Goal: Information Seeking & Learning: Learn about a topic

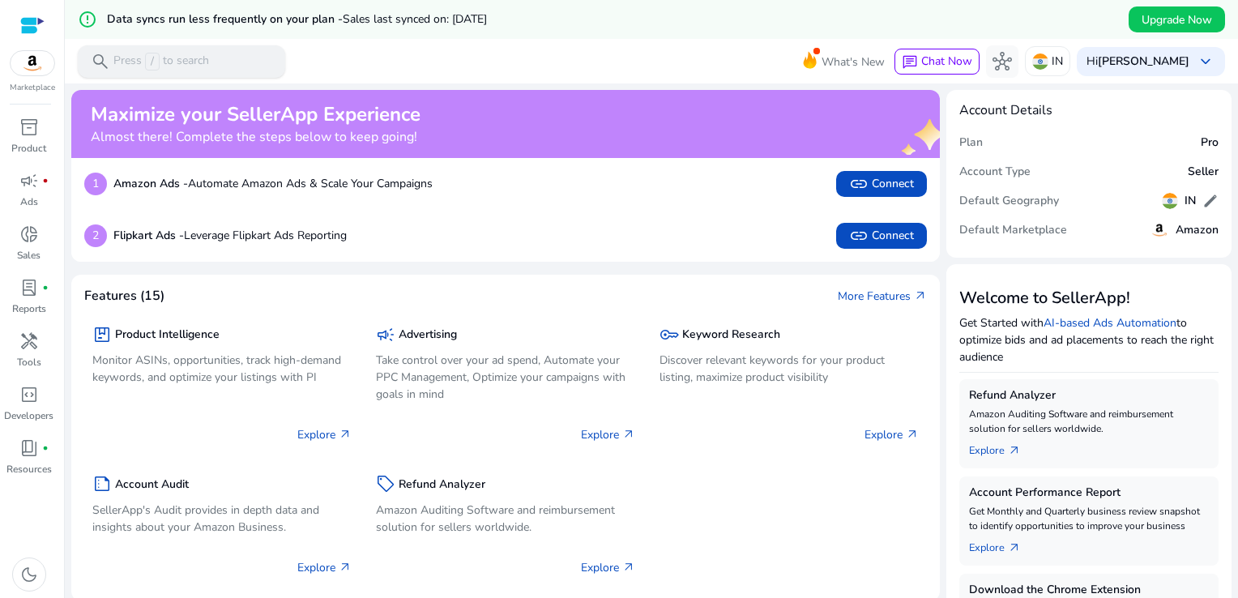
click at [232, 56] on div "search Press / to search" at bounding box center [181, 61] width 207 height 32
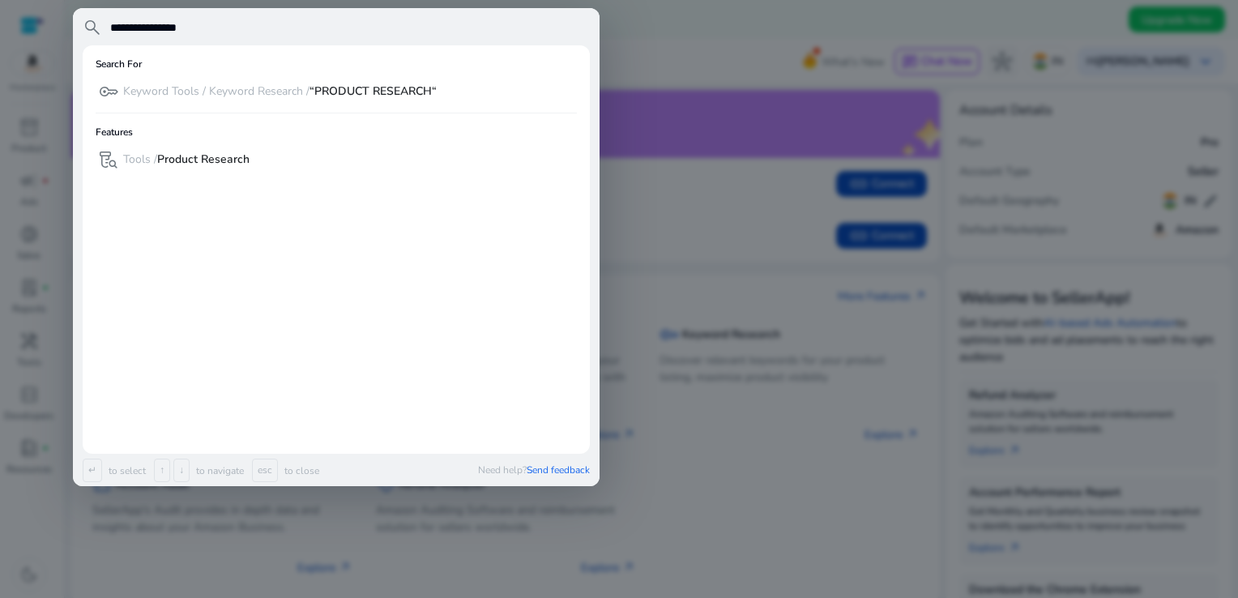
type input "**********"
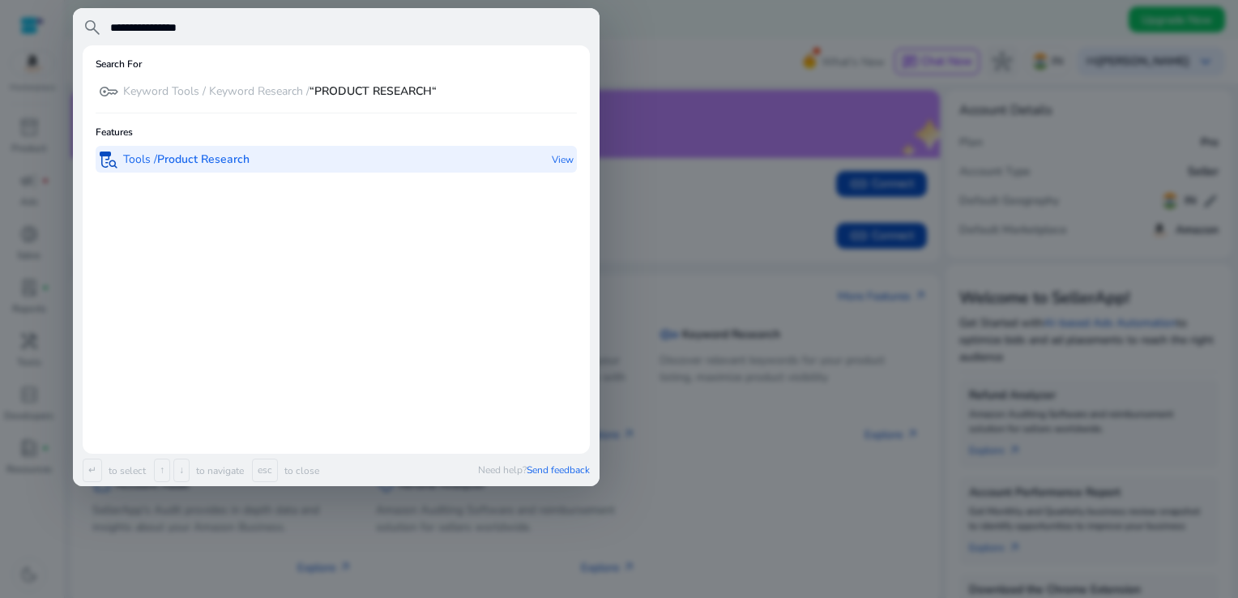
click at [211, 147] on div "lab_research Tools / Product Research" at bounding box center [174, 159] width 151 height 27
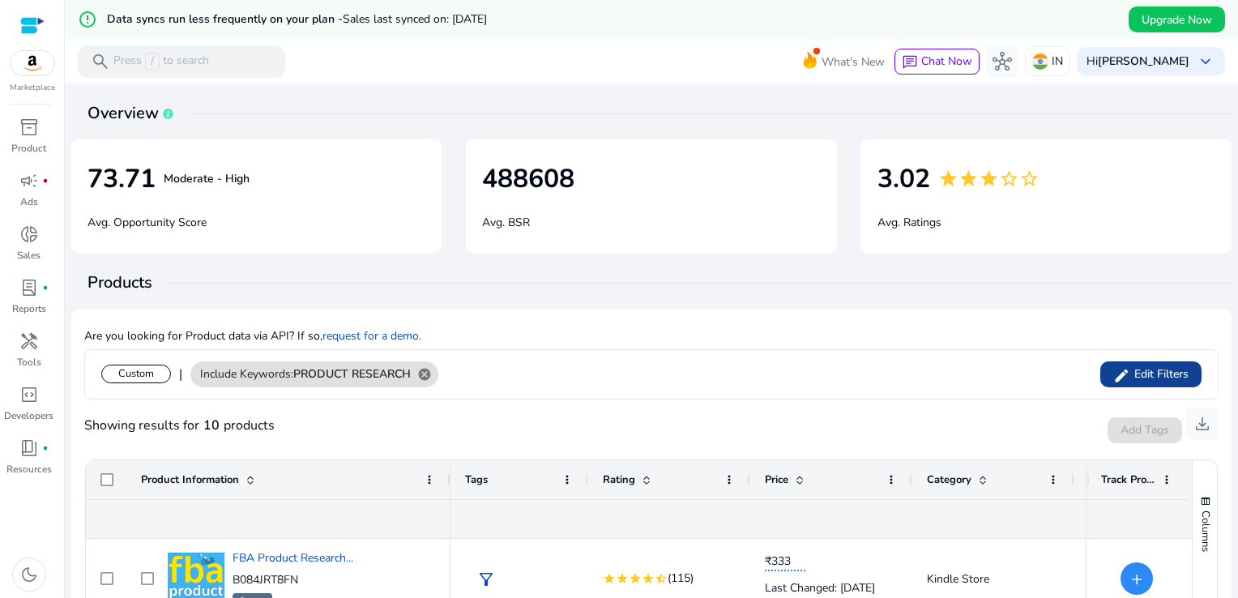
click at [1131, 397] on div "Custom | Include Keywords: PRODUCT RESEARCH cancel edit Edit Filters" at bounding box center [651, 374] width 1134 height 50
click at [1135, 386] on span at bounding box center [1150, 374] width 101 height 39
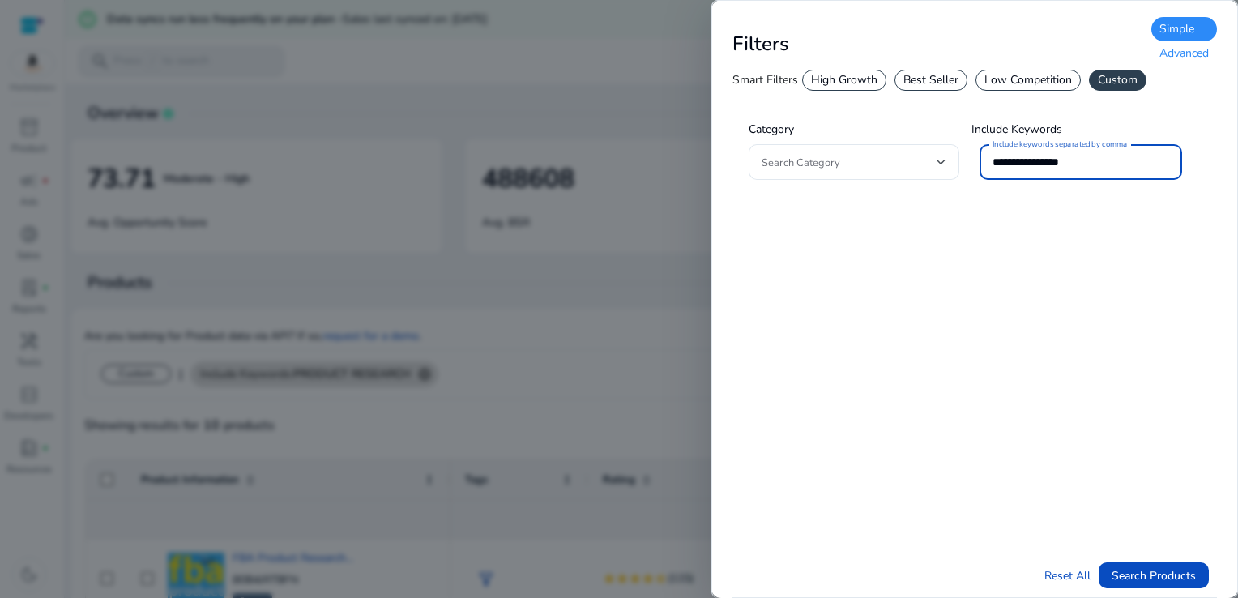
click at [1116, 158] on input "**********" at bounding box center [1080, 162] width 177 height 18
type input "*"
click at [943, 79] on div "Best Seller" at bounding box center [930, 80] width 73 height 21
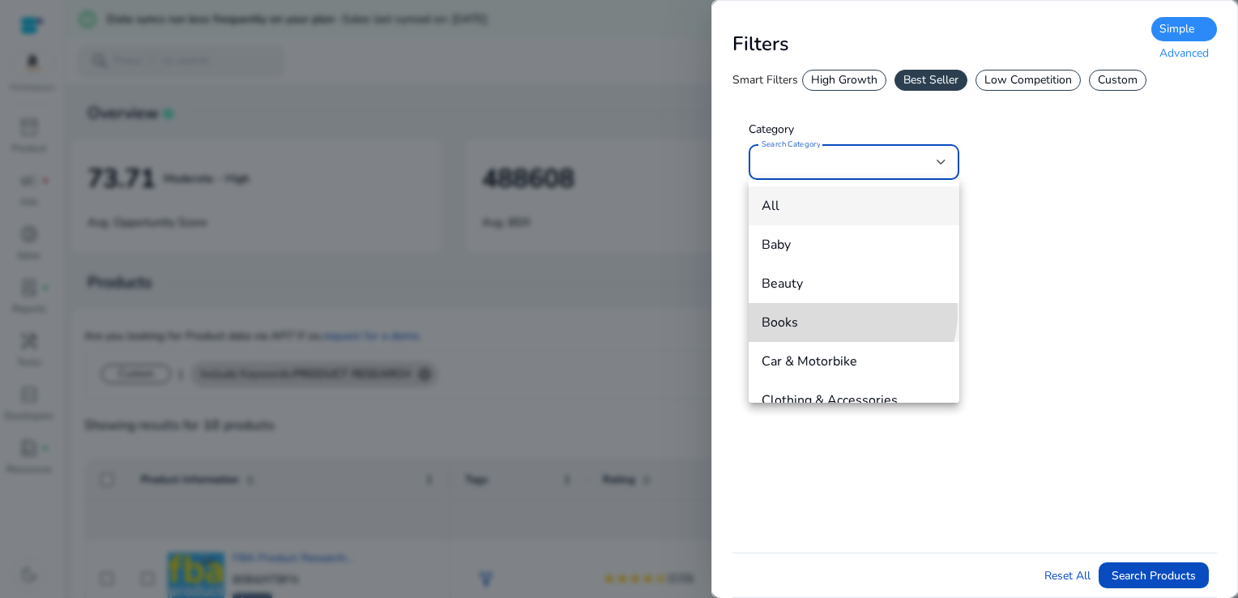
click at [839, 314] on span "Books" at bounding box center [854, 323] width 185 height 18
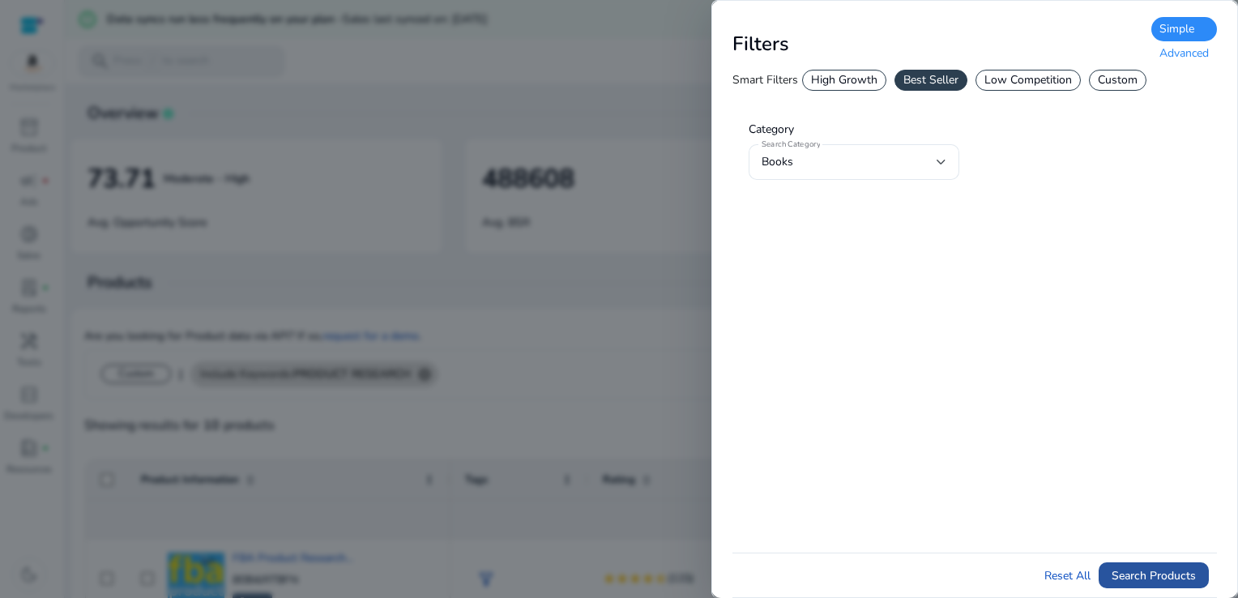
click at [1154, 567] on span "Search Products" at bounding box center [1153, 575] width 84 height 17
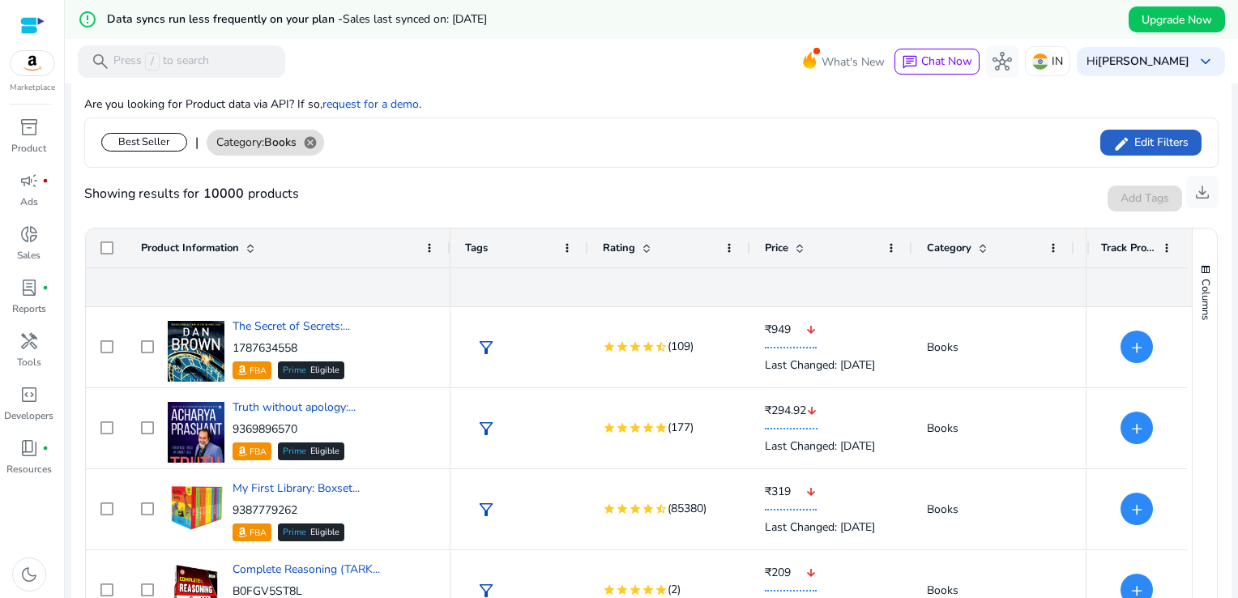
scroll to position [199, 0]
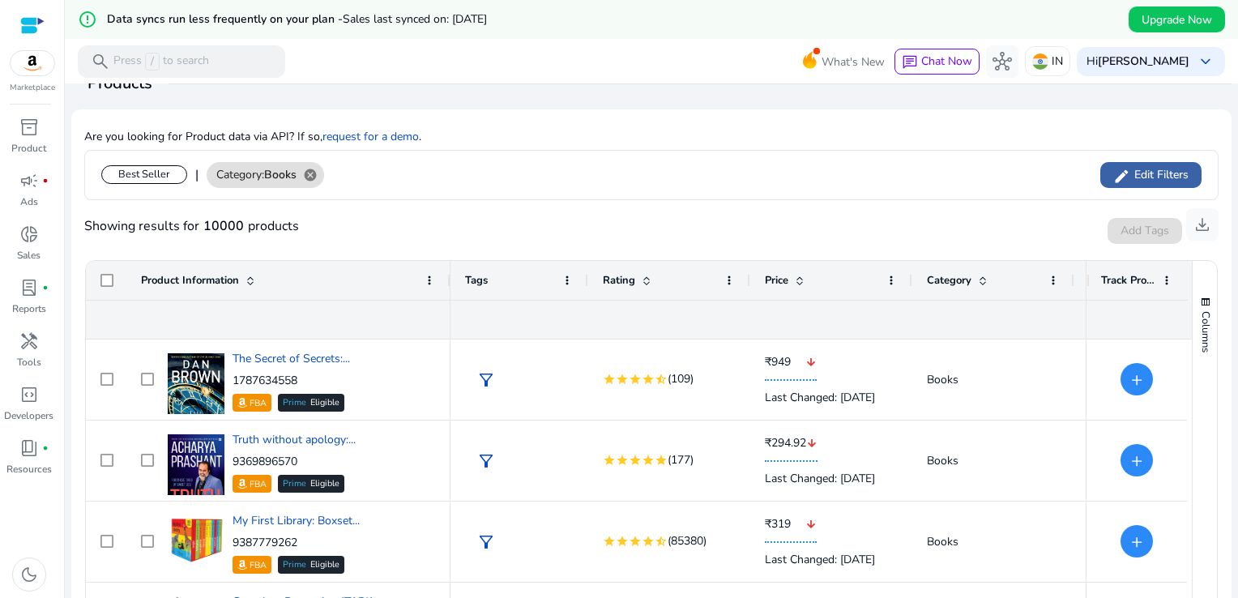
click at [1168, 173] on span "Edit Filters" at bounding box center [1159, 175] width 58 height 16
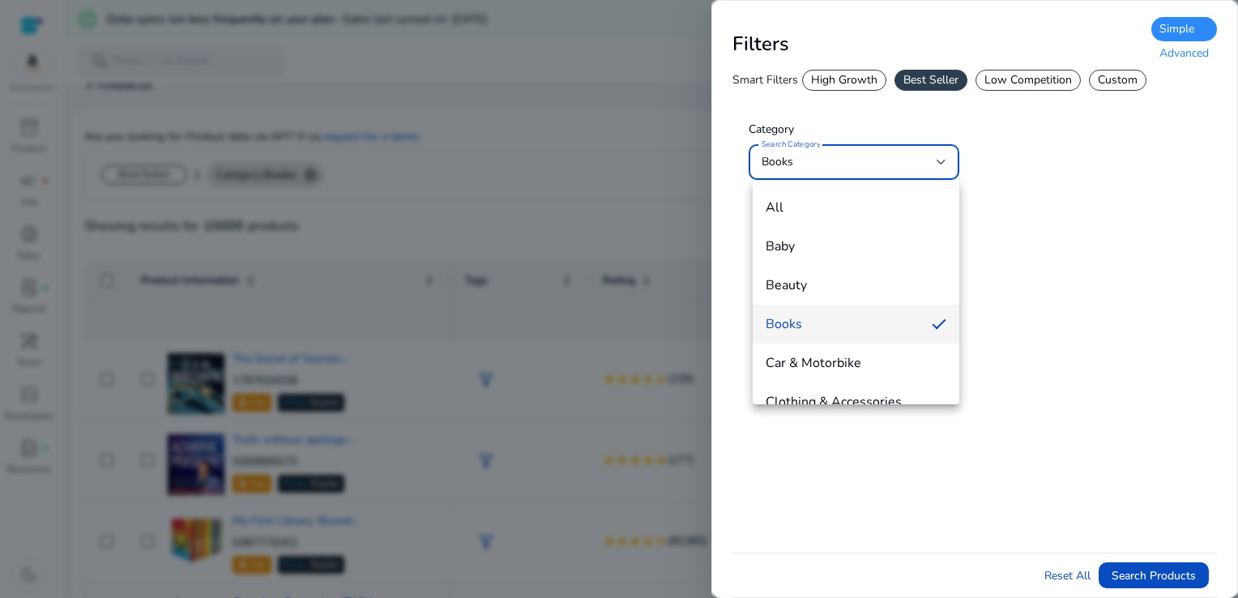
click at [1134, 74] on div at bounding box center [619, 299] width 1238 height 598
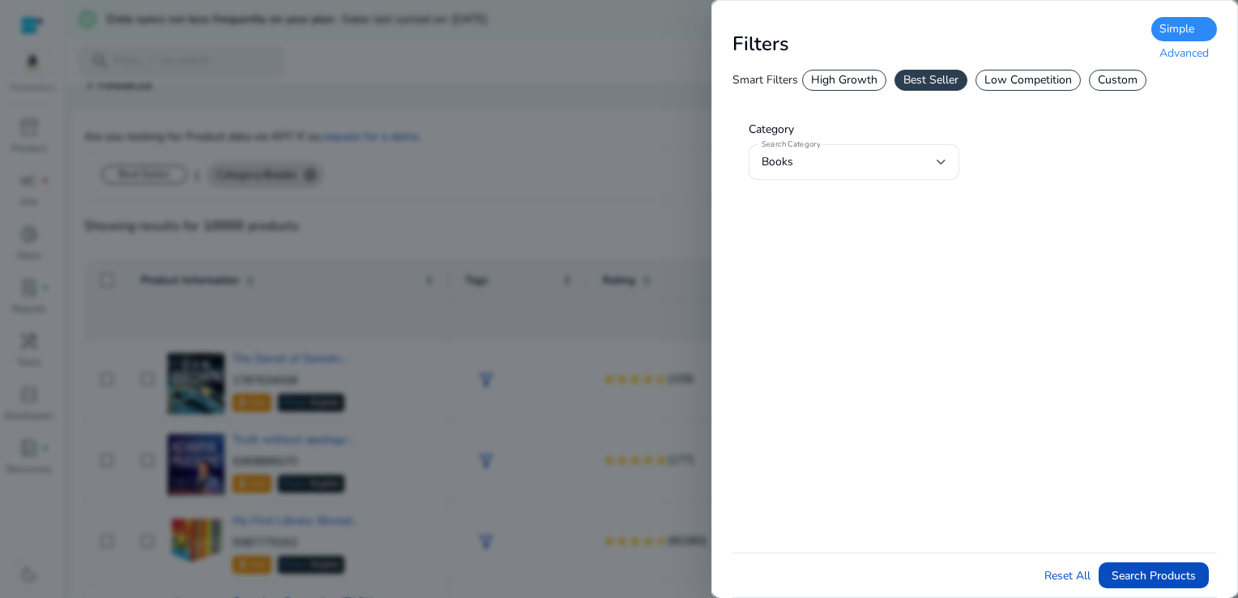
click at [1128, 86] on div "Custom" at bounding box center [1118, 80] width 58 height 21
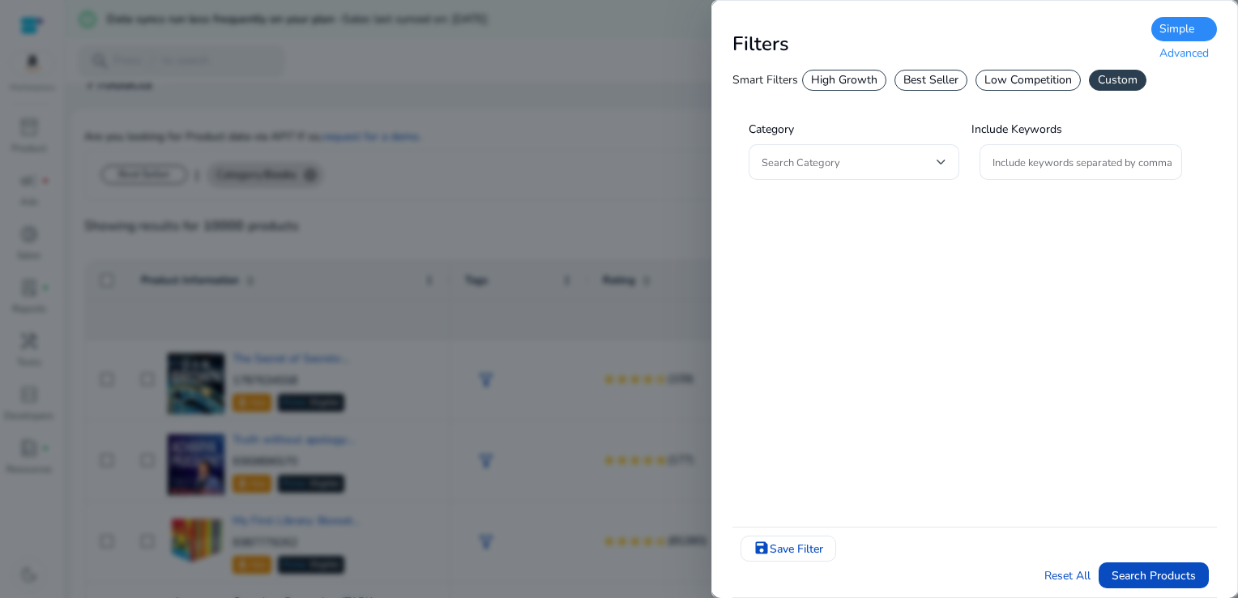
click at [1192, 58] on div "Advanced" at bounding box center [1184, 53] width 66 height 24
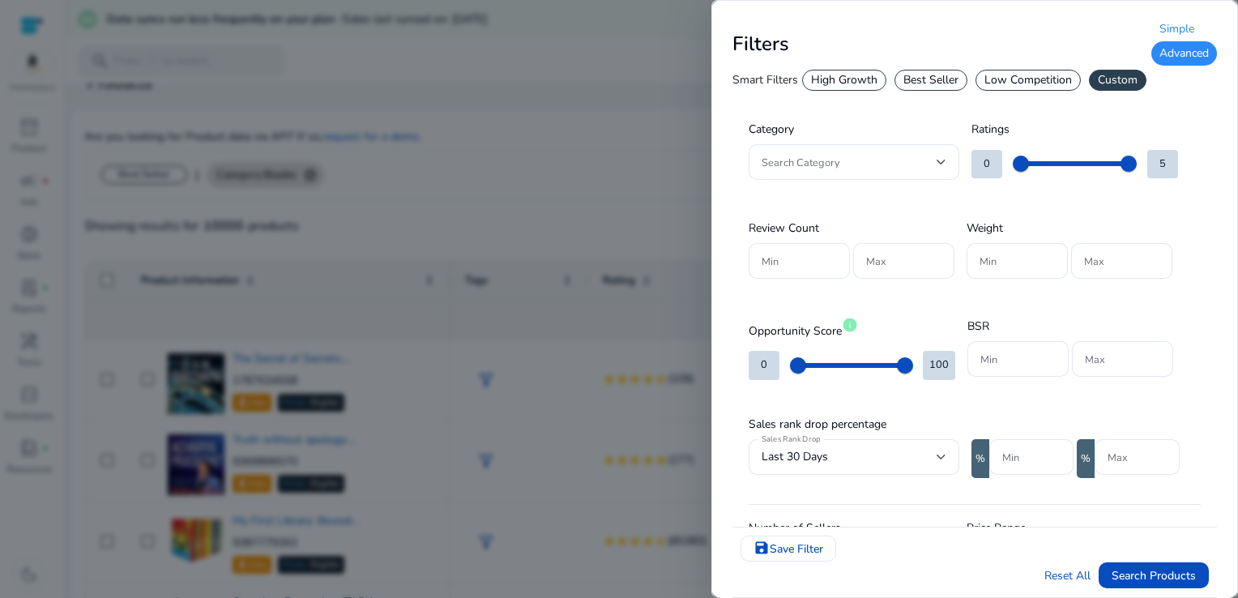
click at [941, 83] on div "Best Seller" at bounding box center [930, 80] width 73 height 21
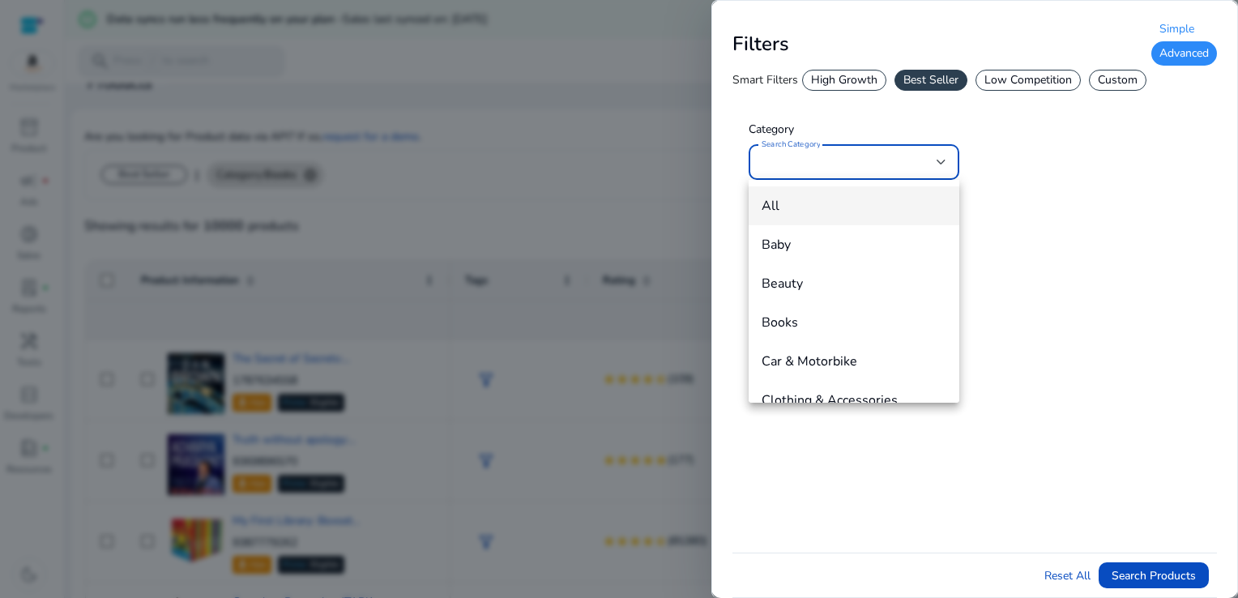
click at [1188, 66] on div at bounding box center [619, 299] width 1238 height 598
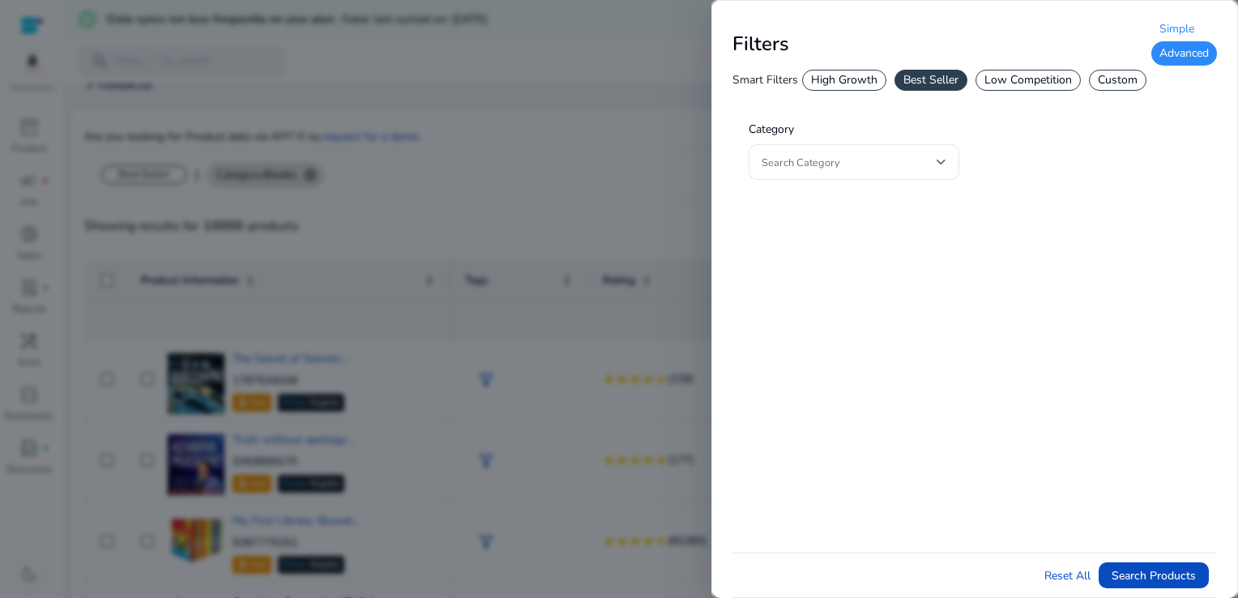
click at [1175, 57] on div "Advanced" at bounding box center [1184, 53] width 66 height 24
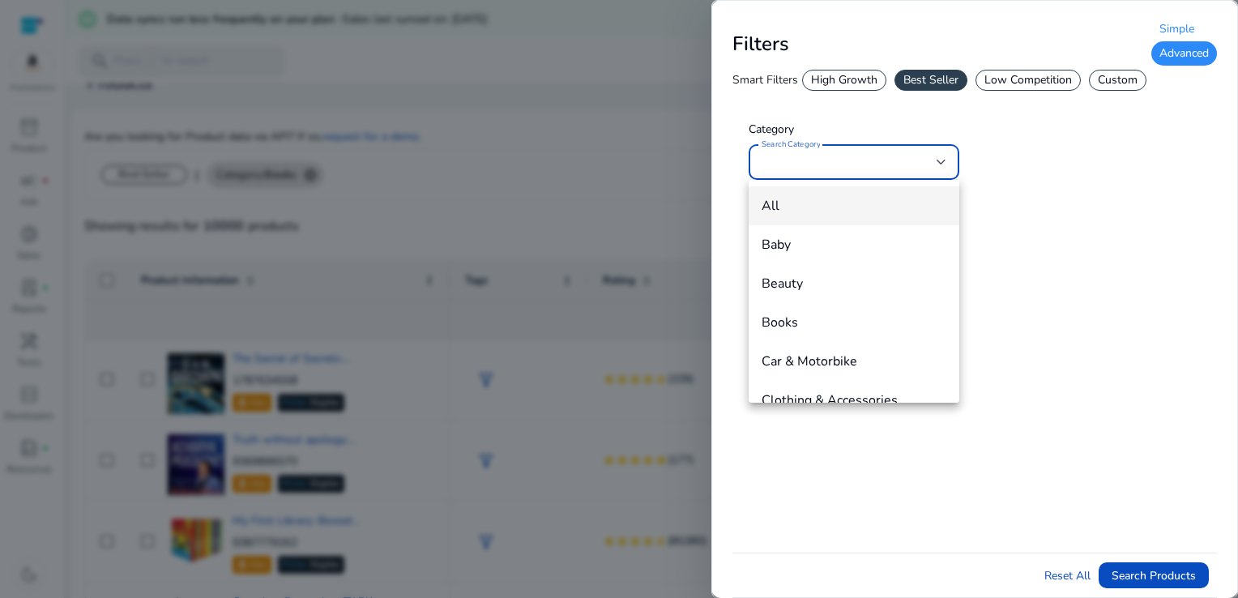
click at [1098, 77] on div at bounding box center [619, 299] width 1238 height 598
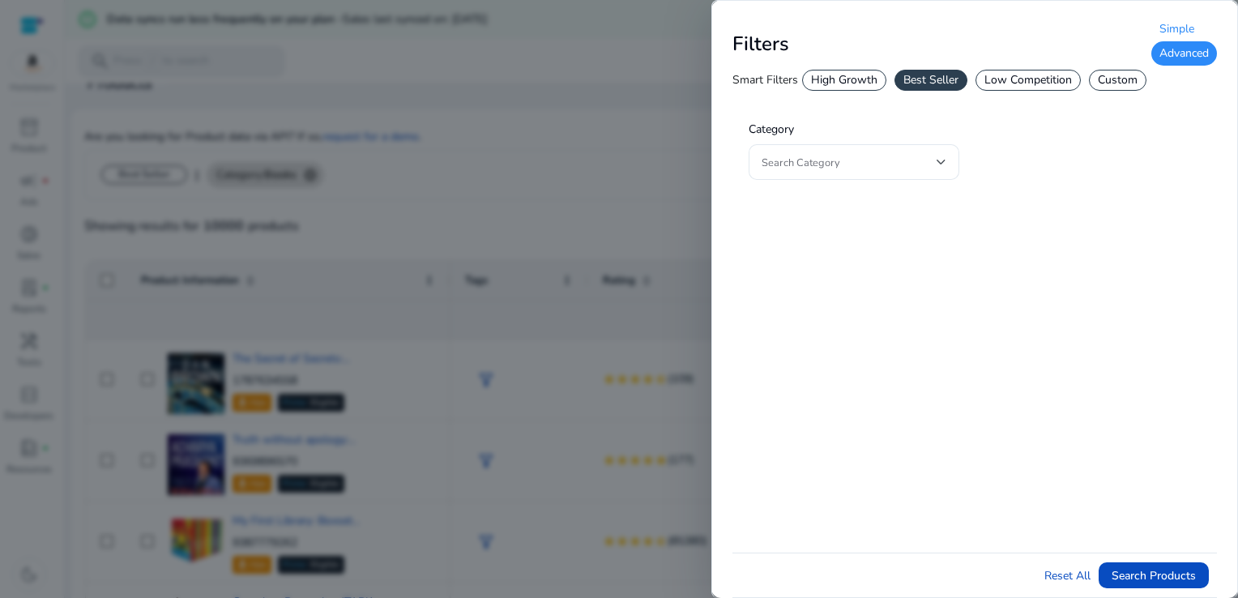
click at [1125, 79] on div "Custom" at bounding box center [1118, 80] width 58 height 21
type input "*"
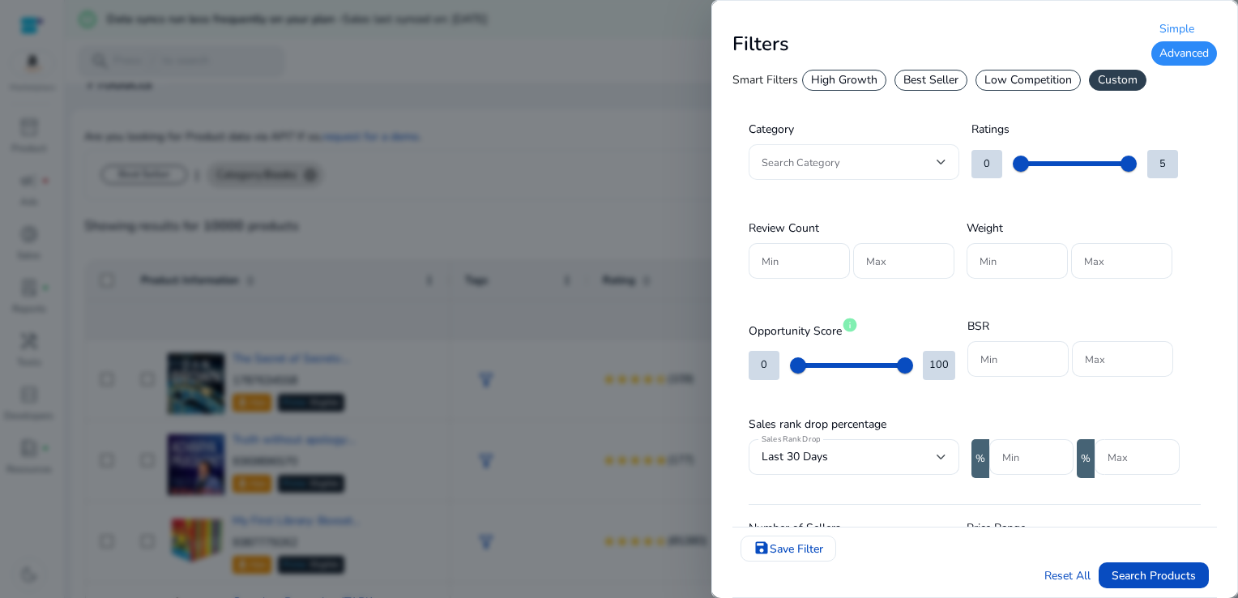
click at [937, 156] on div at bounding box center [941, 161] width 10 height 19
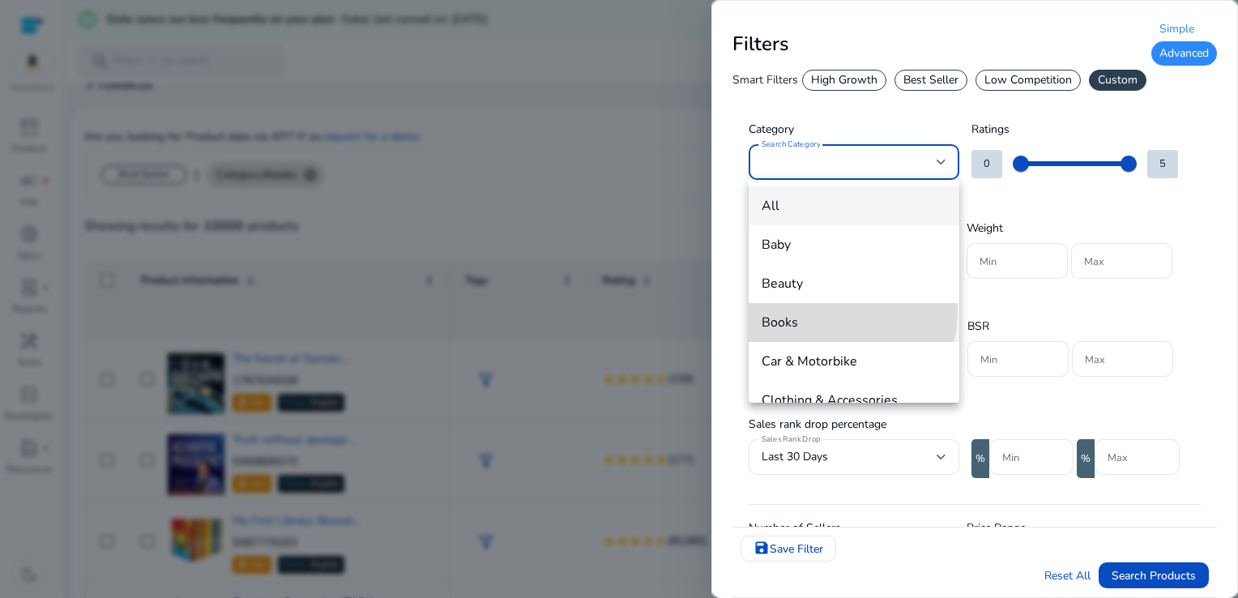
click at [800, 309] on mat-option "Books" at bounding box center [854, 322] width 211 height 39
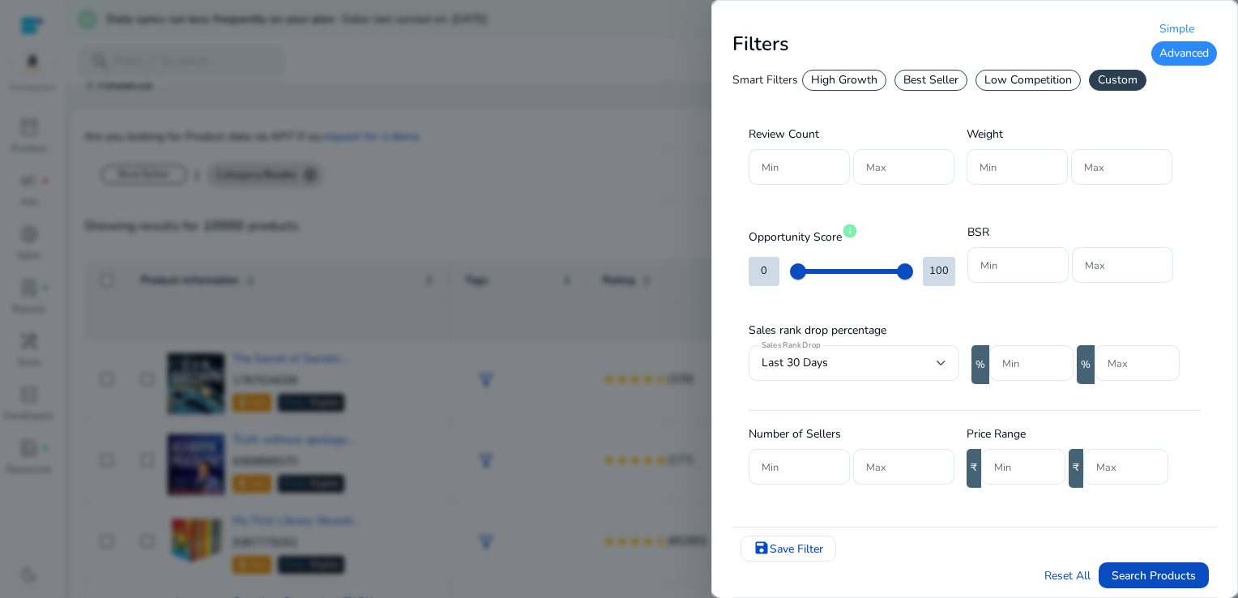
scroll to position [95, 0]
click at [1009, 262] on input "Min" at bounding box center [1017, 264] width 75 height 18
type input "*****"
click at [1103, 262] on input "Max" at bounding box center [1122, 264] width 75 height 18
type input "******"
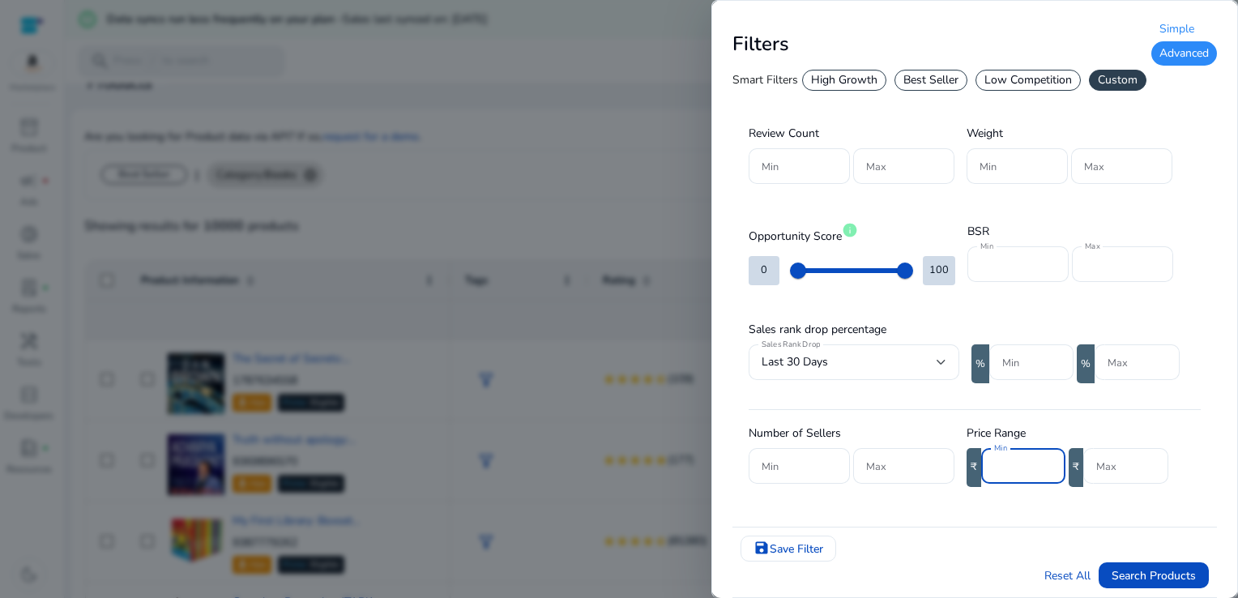
click at [1029, 468] on input "Min" at bounding box center [1023, 466] width 58 height 18
type input "***"
click at [1137, 572] on span "Search Products" at bounding box center [1153, 575] width 84 height 17
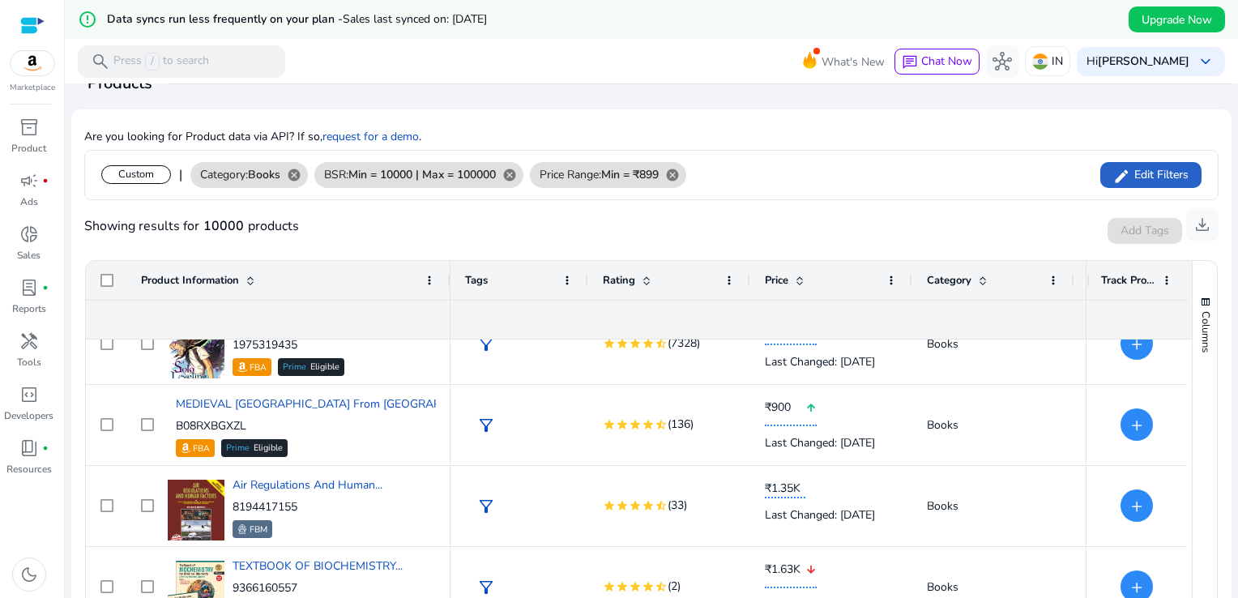
scroll to position [0, 0]
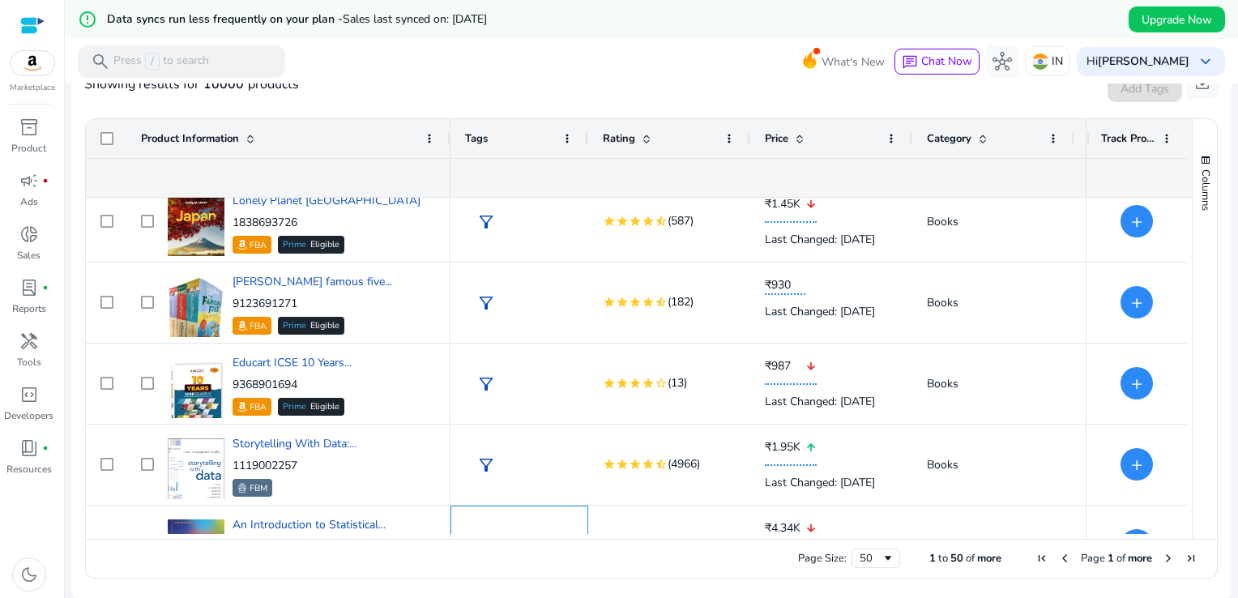
drag, startPoint x: 531, startPoint y: 531, endPoint x: 560, endPoint y: 533, distance: 28.4
click at [560, 533] on div "Product Information Tags" at bounding box center [639, 329] width 1106 height 420
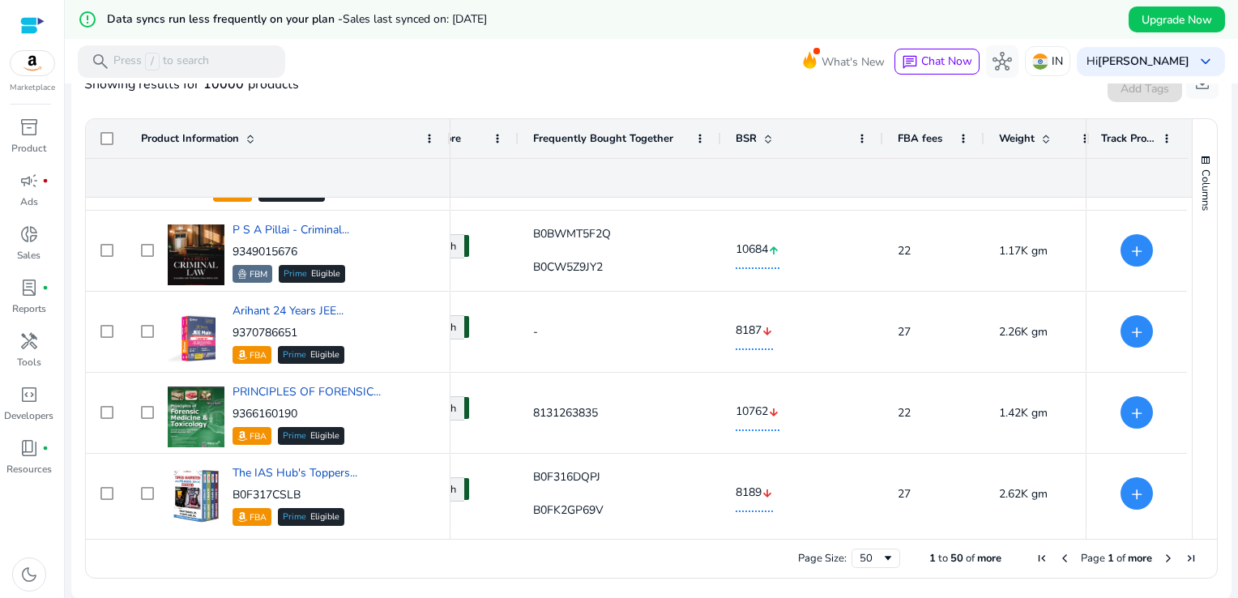
click at [1163, 551] on span "Page 1 of more" at bounding box center [1116, 558] width 172 height 15
click at [1163, 554] on span "Next Page" at bounding box center [1168, 558] width 13 height 13
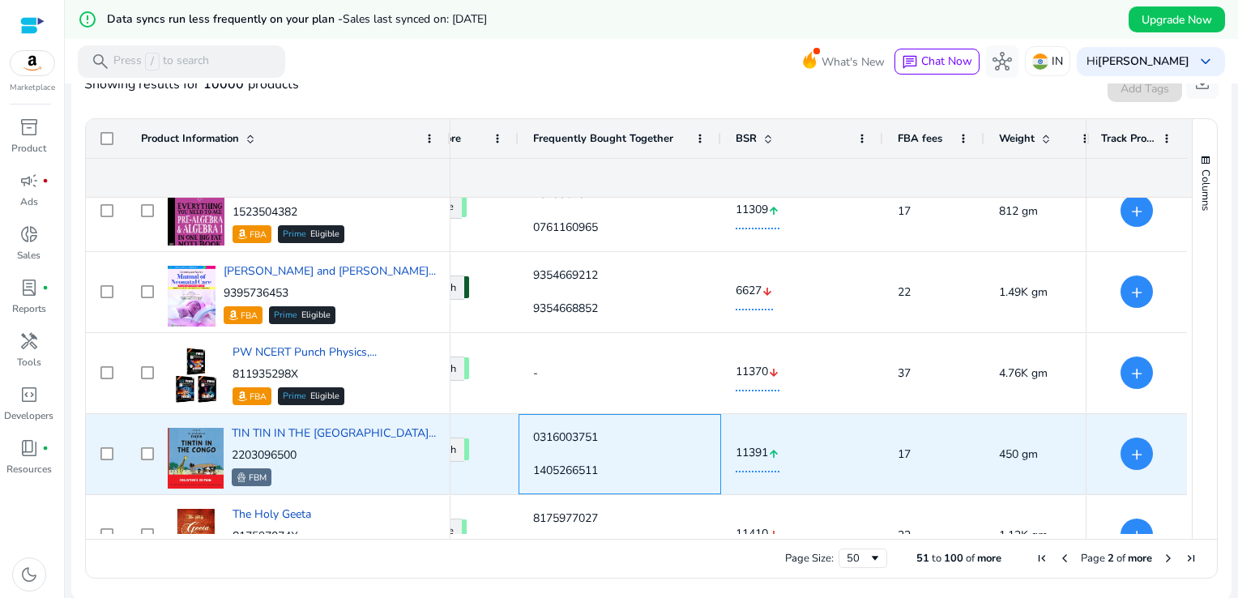
click at [672, 446] on div "0316003751" at bounding box center [619, 436] width 173 height 33
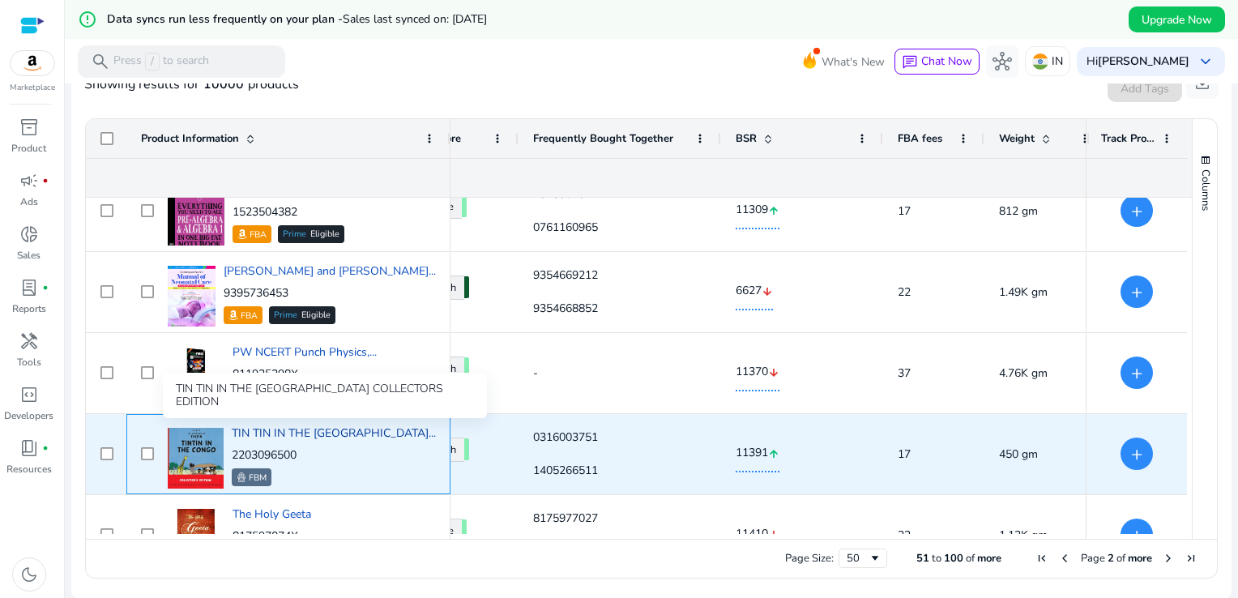
click at [348, 435] on span "TIN TIN IN THE [GEOGRAPHIC_DATA]..." at bounding box center [334, 432] width 204 height 15
click at [292, 432] on span "TIN TIN IN THE [GEOGRAPHIC_DATA]..." at bounding box center [334, 432] width 204 height 15
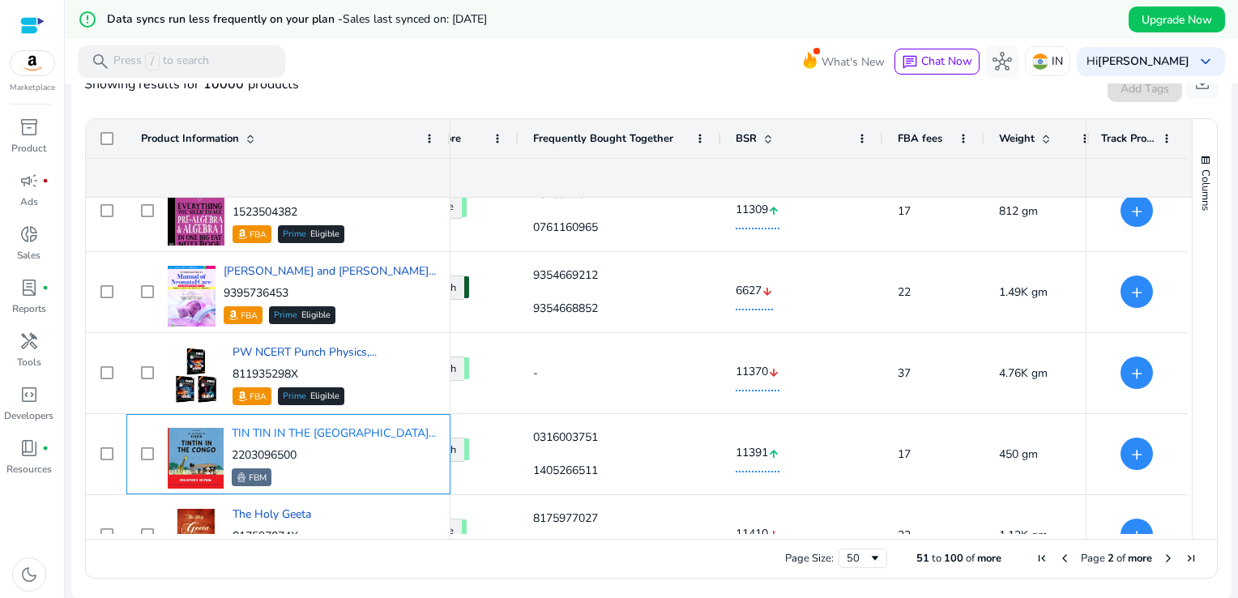
scroll to position [0, 981]
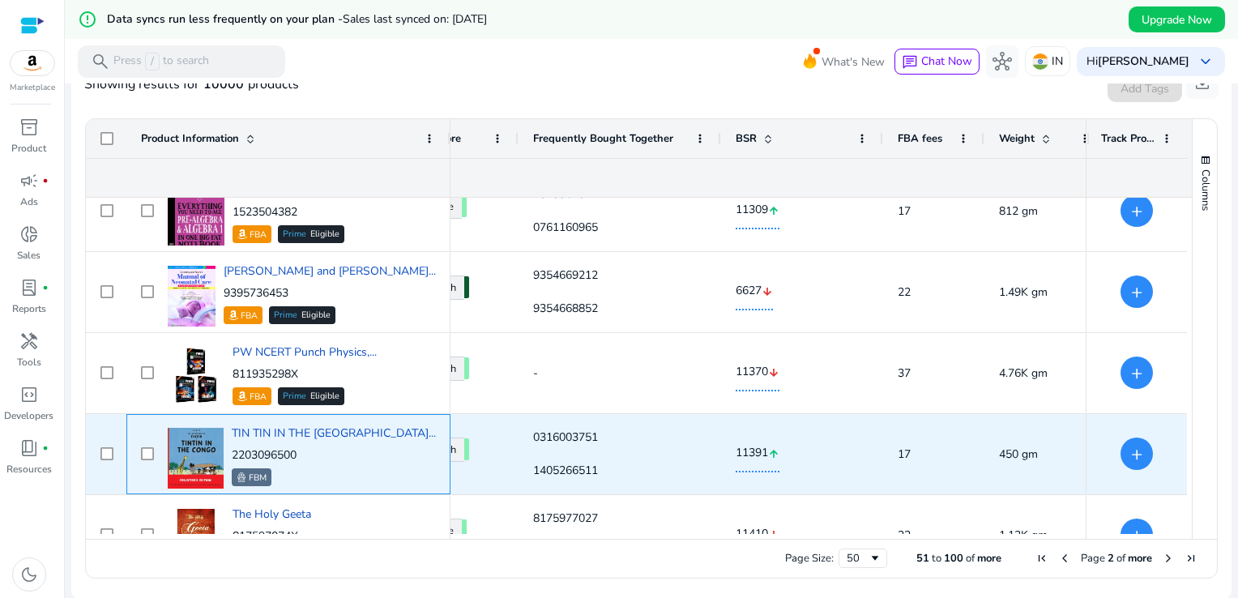
click at [265, 462] on div "2203096500 FBM" at bounding box center [334, 466] width 204 height 39
click at [181, 457] on img at bounding box center [196, 465] width 56 height 75
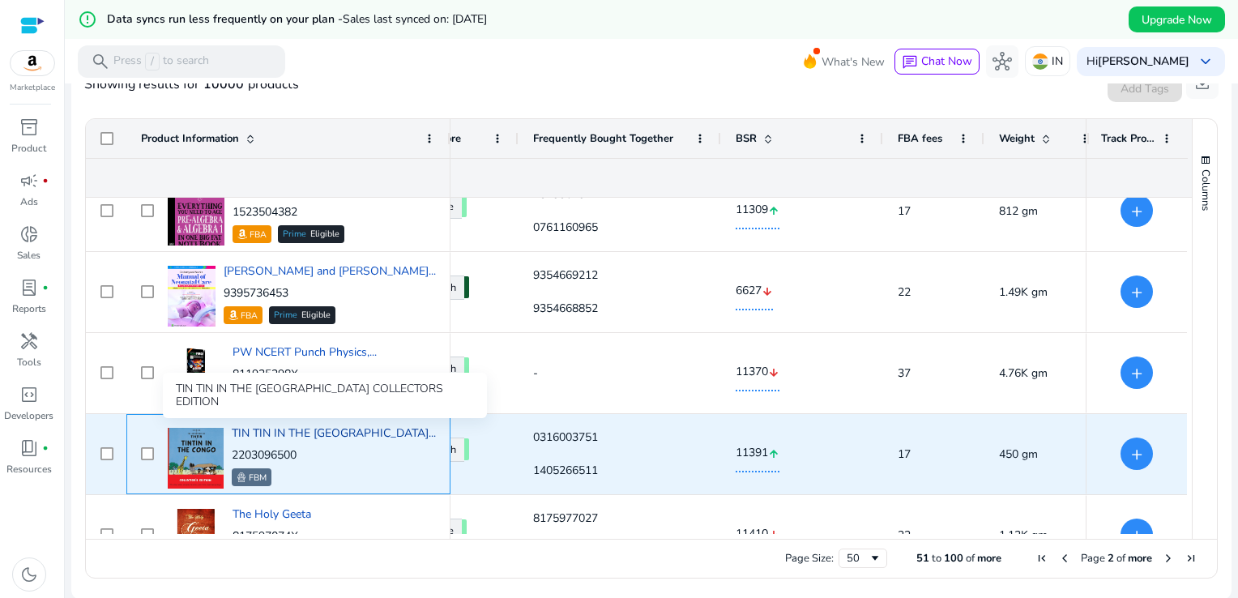
click at [287, 436] on span "TIN TIN IN THE [GEOGRAPHIC_DATA]..." at bounding box center [334, 432] width 204 height 15
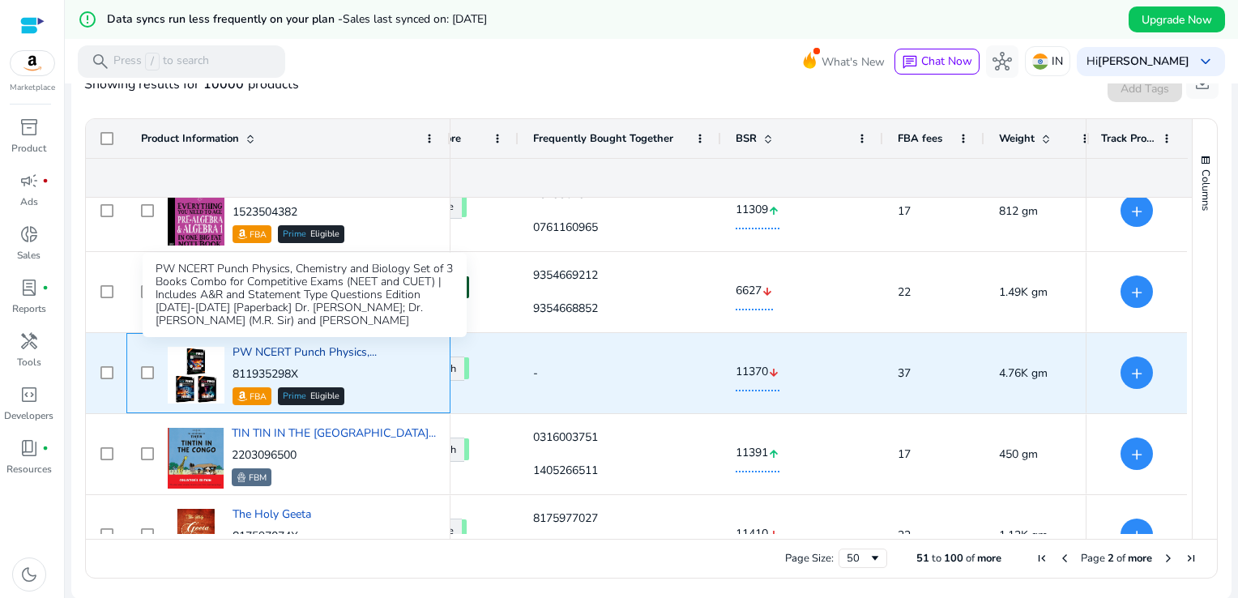
click at [313, 348] on span "PW NCERT Punch Physics,..." at bounding box center [305, 351] width 144 height 15
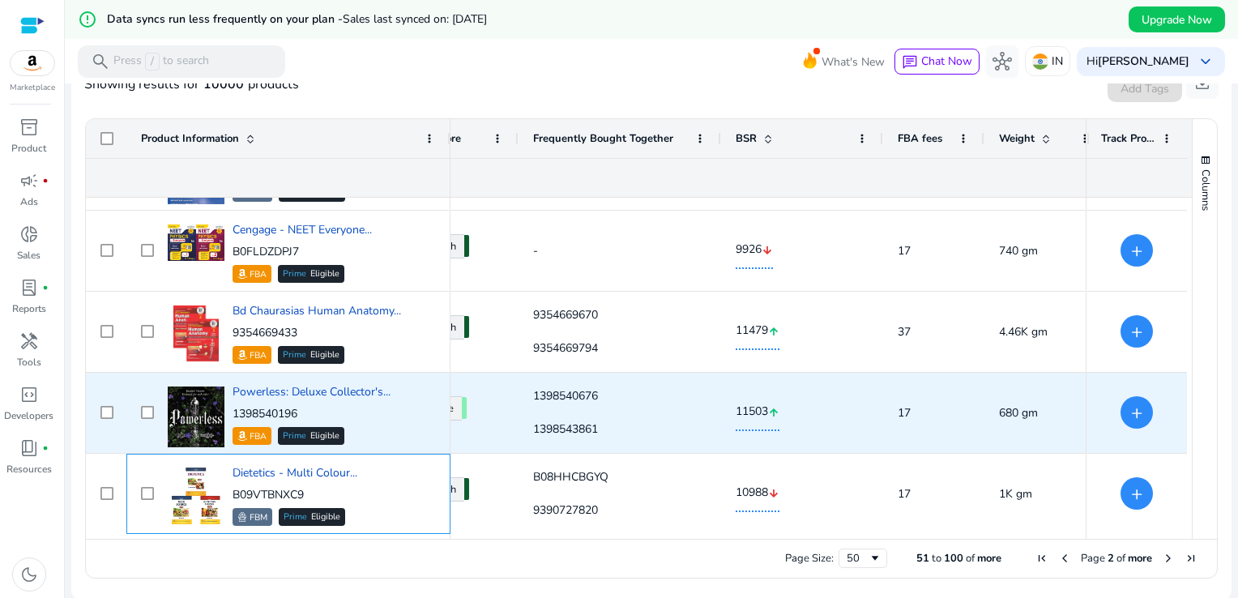
scroll to position [2255, 0]
click at [204, 428] on img at bounding box center [196, 428] width 57 height 85
click at [245, 436] on img at bounding box center [242, 436] width 10 height 10
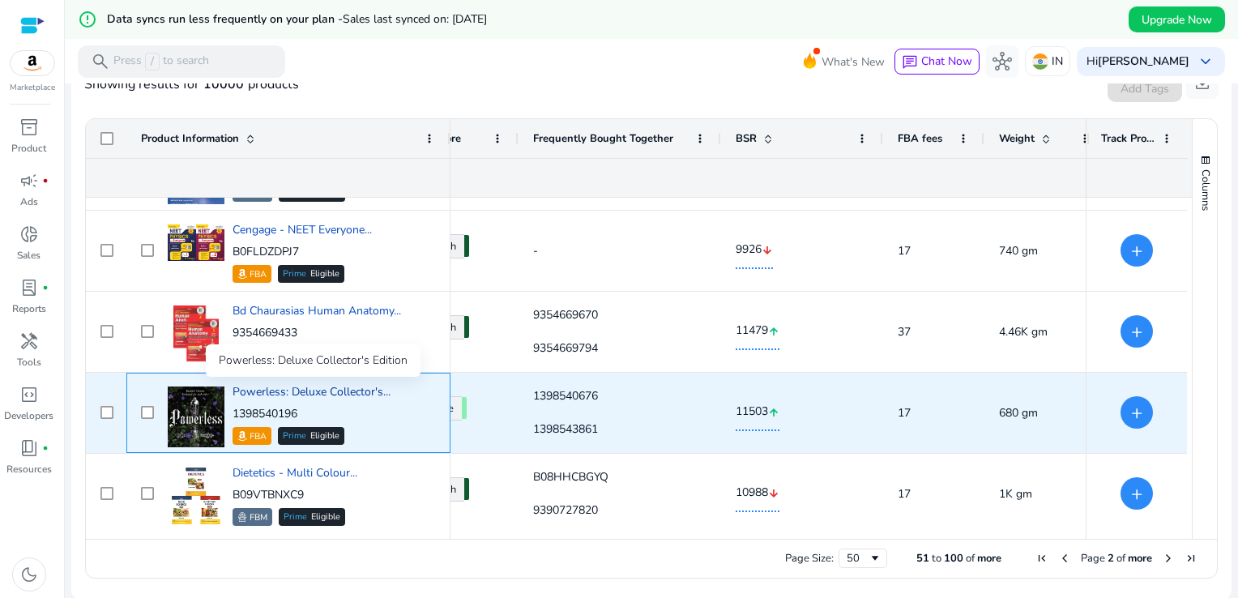
click at [266, 393] on span "Powerless: Deluxe Collector's..." at bounding box center [312, 391] width 158 height 15
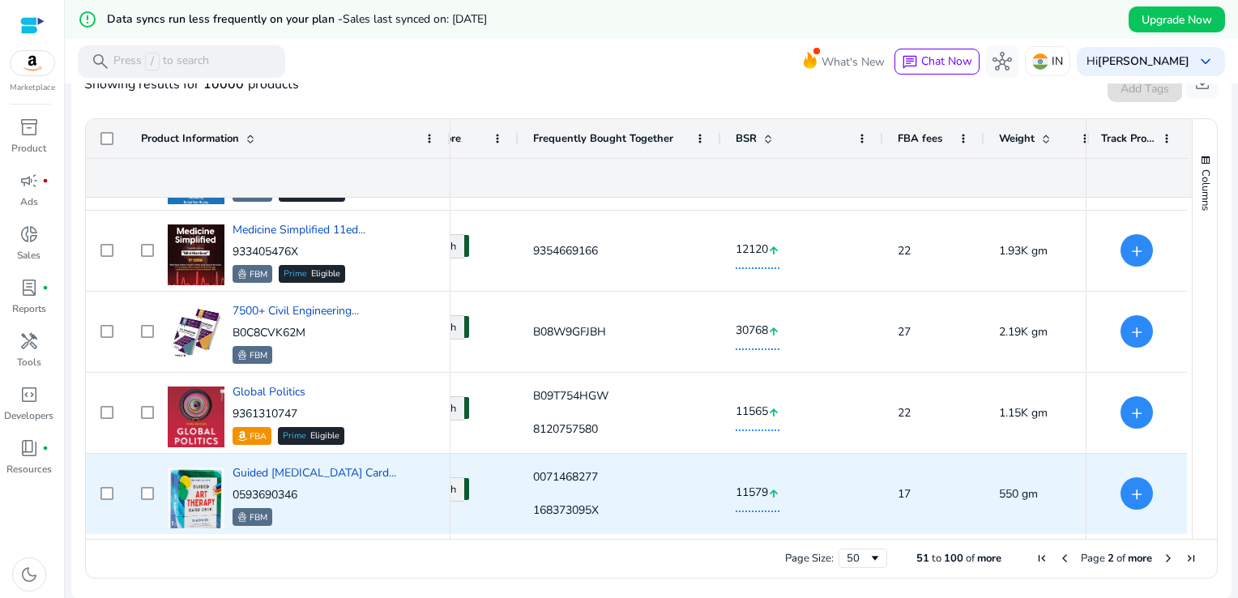
scroll to position [0, 0]
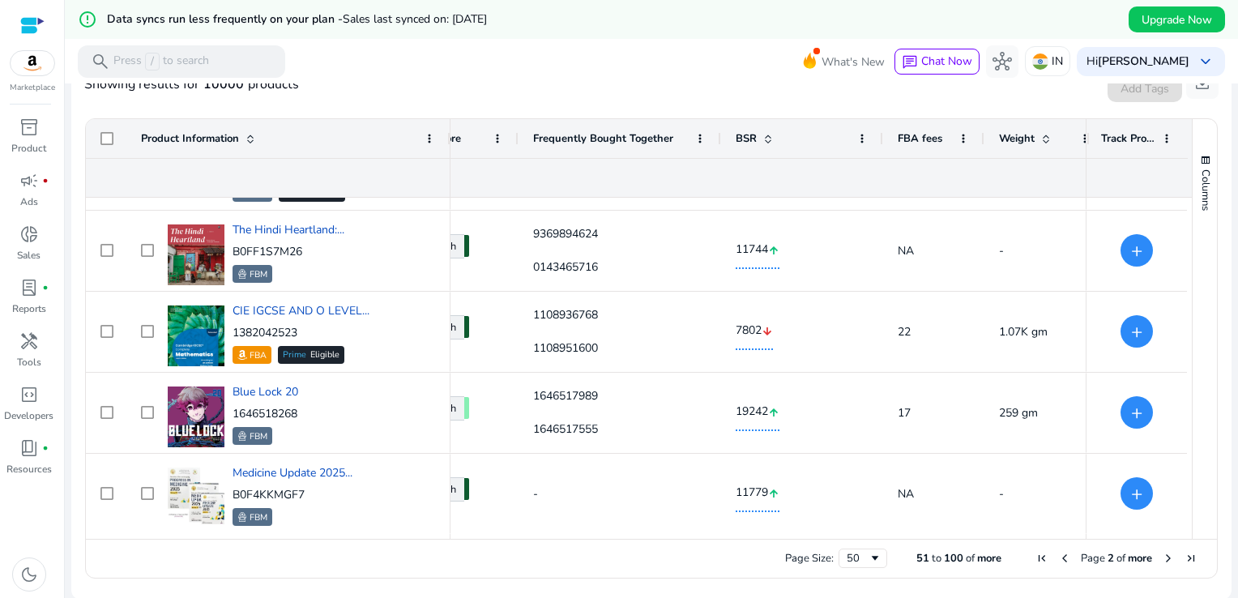
click at [1164, 556] on span "Next Page" at bounding box center [1168, 558] width 13 height 13
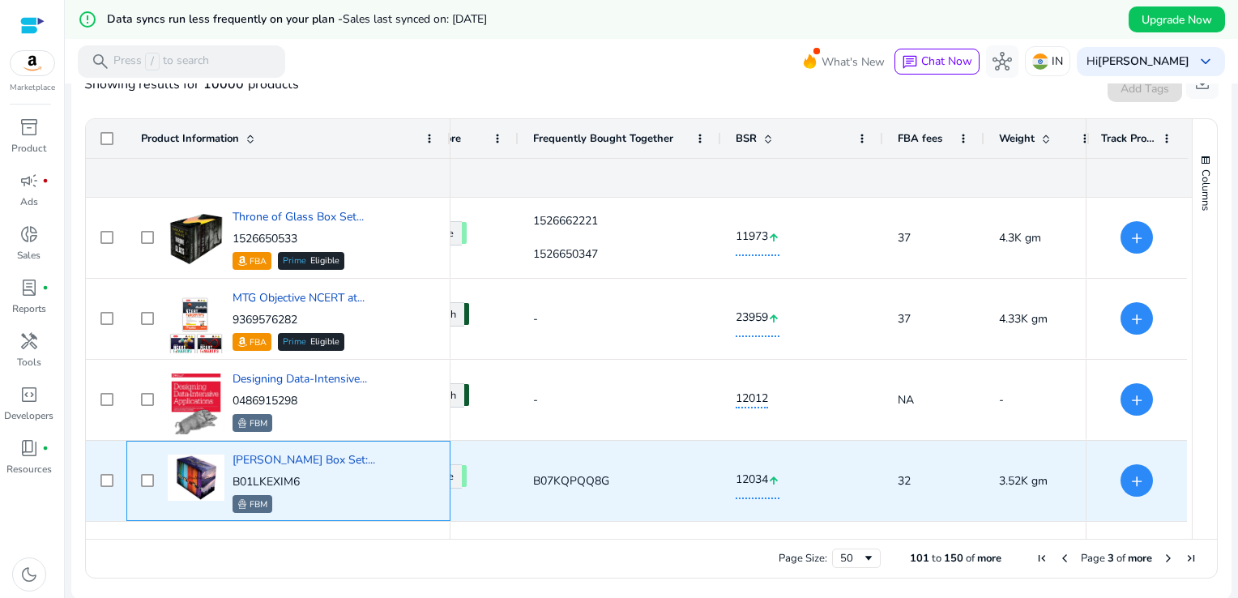
click at [375, 484] on div "Harry Potter Box Set:... B01LKEXIM6 FBM" at bounding box center [300, 480] width 272 height 69
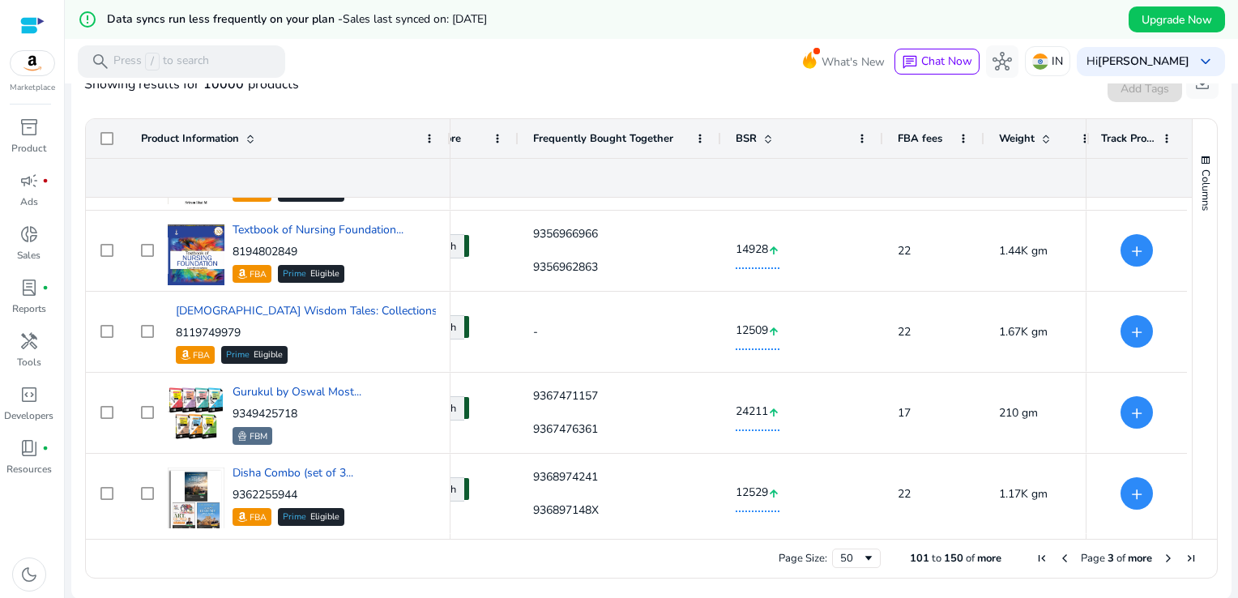
click at [1162, 560] on span "Next Page" at bounding box center [1168, 558] width 13 height 13
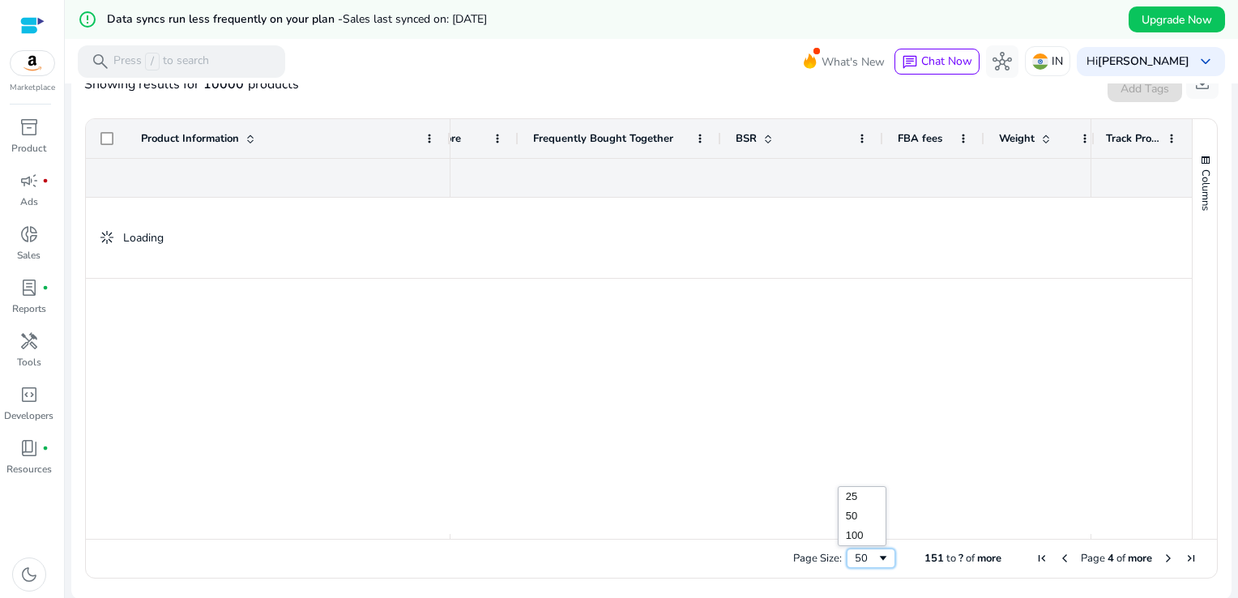
click at [877, 556] on span "Page Size" at bounding box center [883, 558] width 13 height 13
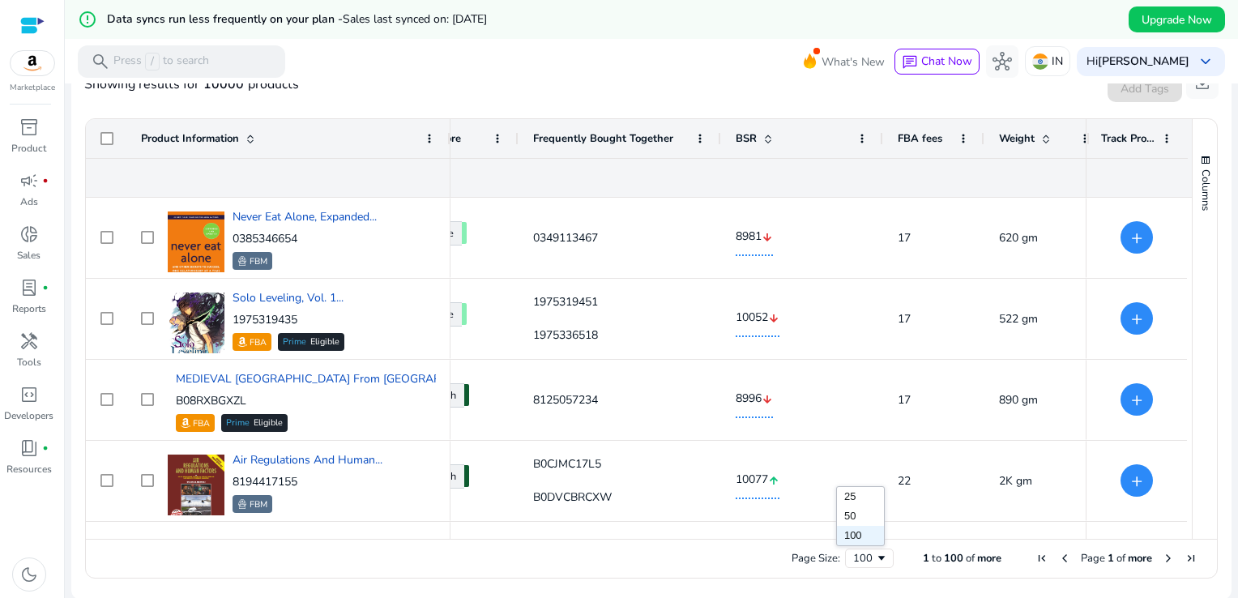
click at [1162, 554] on span "Next Page" at bounding box center [1168, 558] width 13 height 13
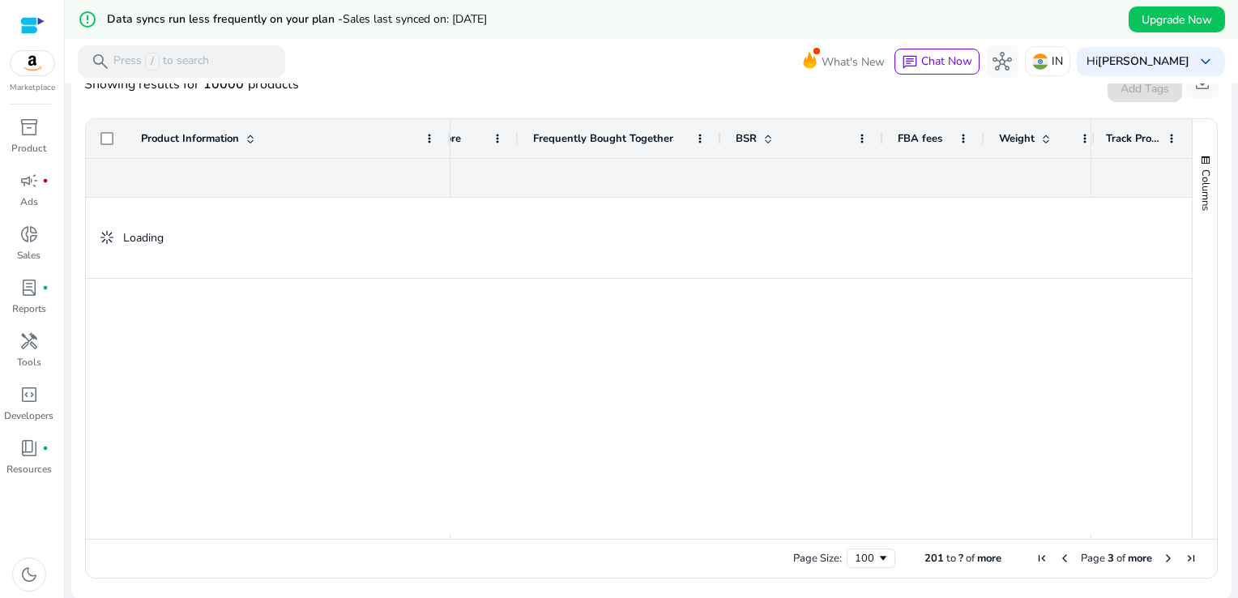
click at [1162, 554] on span "Next Page" at bounding box center [1168, 558] width 13 height 13
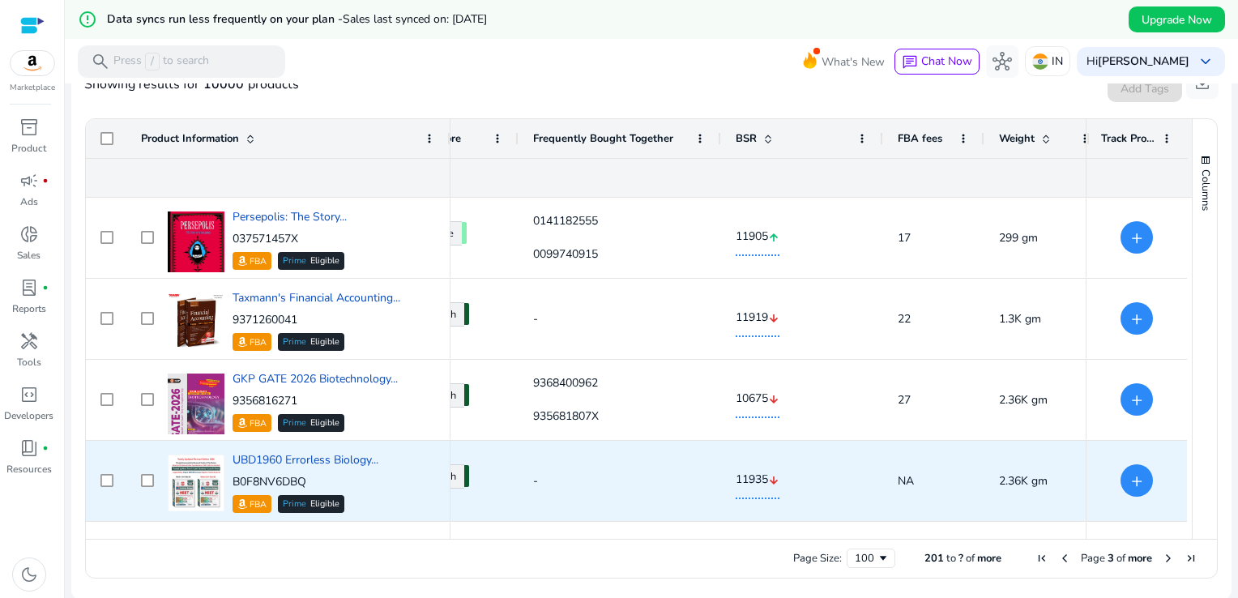
click at [670, 471] on div "-" at bounding box center [619, 480] width 173 height 33
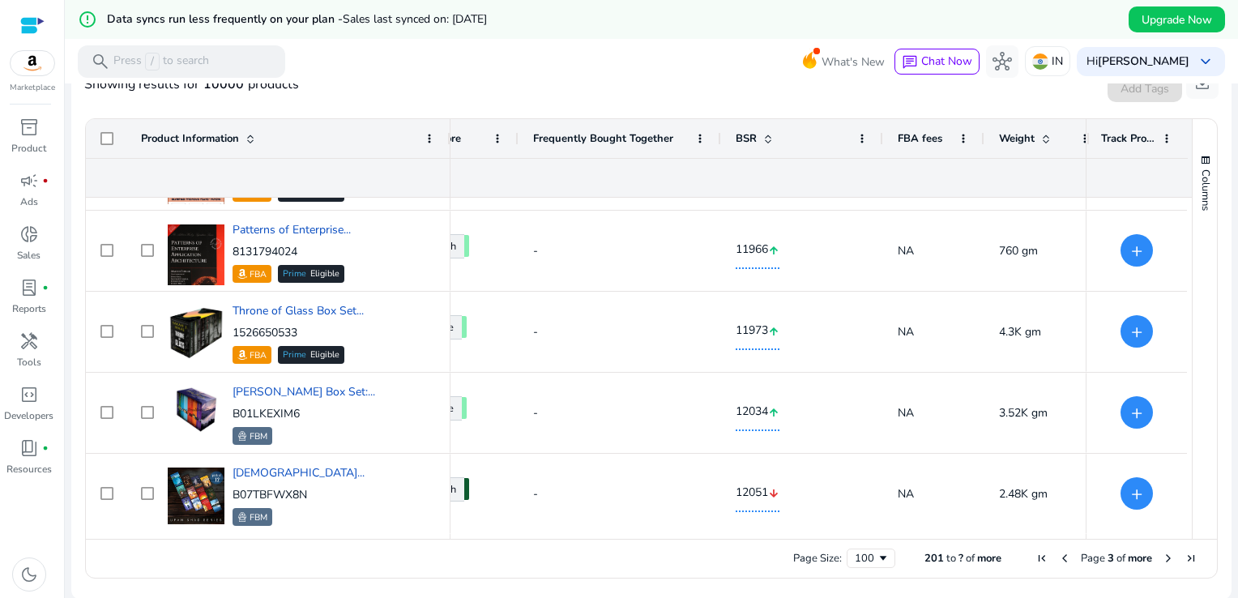
scroll to position [554, 0]
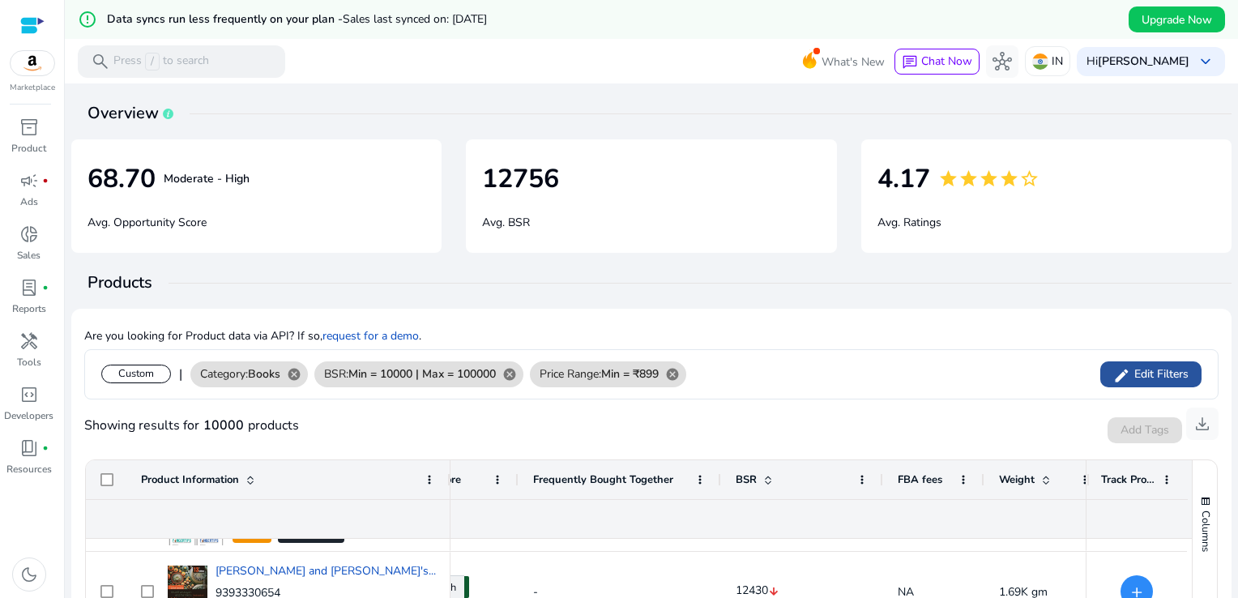
click at [1152, 374] on span "Edit Filters" at bounding box center [1159, 374] width 58 height 16
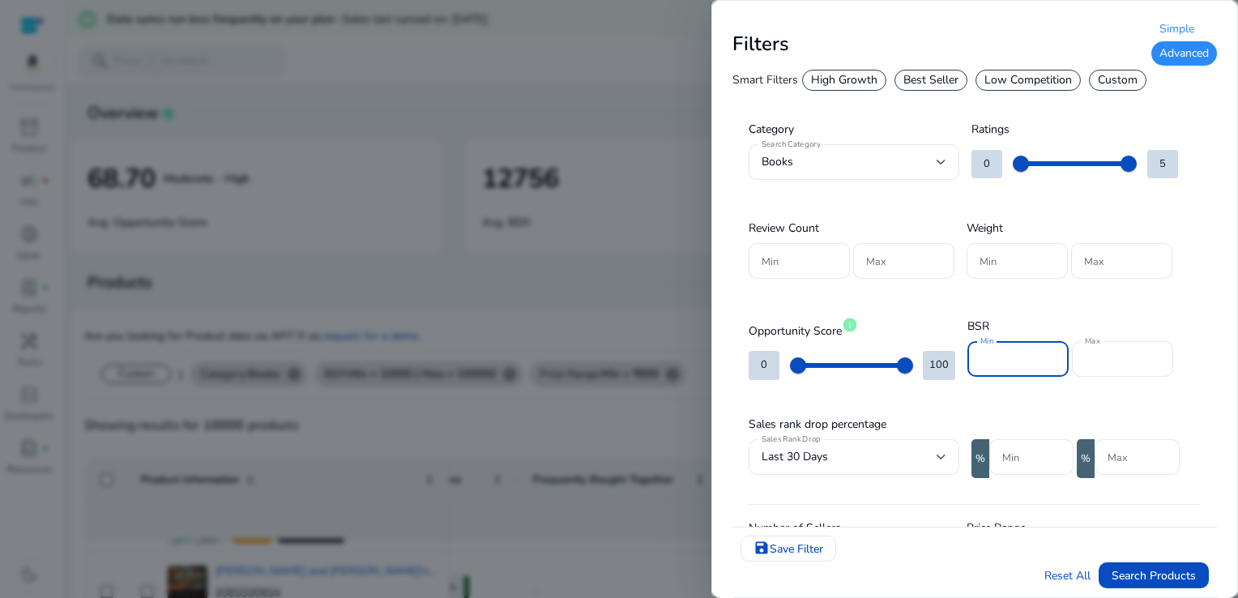
click at [985, 352] on input "*****" at bounding box center [1017, 359] width 75 height 18
type input "*****"
click at [1179, 574] on span "Search Products" at bounding box center [1153, 575] width 84 height 17
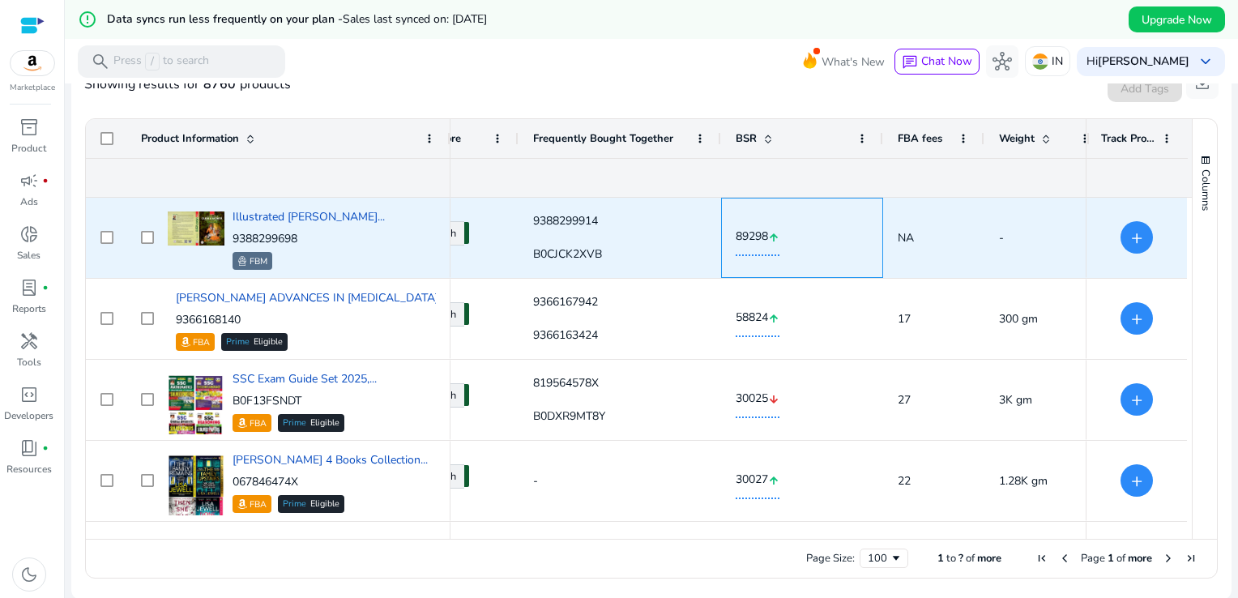
click at [802, 270] on div "89298 arrow_upward" at bounding box center [802, 237] width 133 height 79
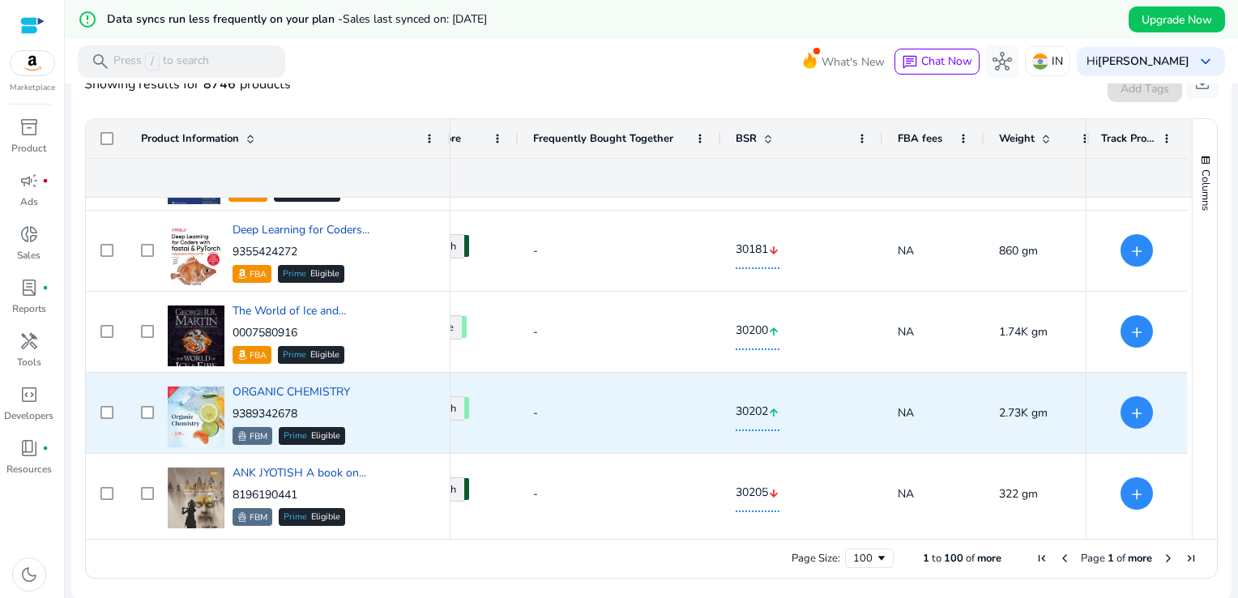
scroll to position [4686, 0]
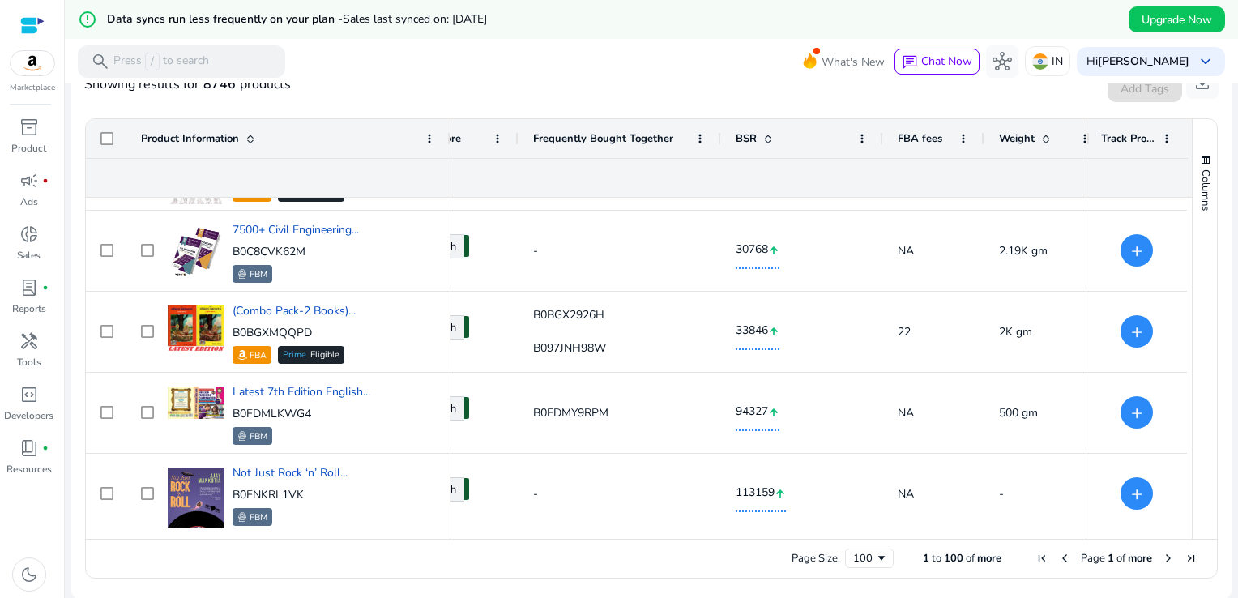
click at [1163, 556] on span "Next Page" at bounding box center [1168, 558] width 13 height 13
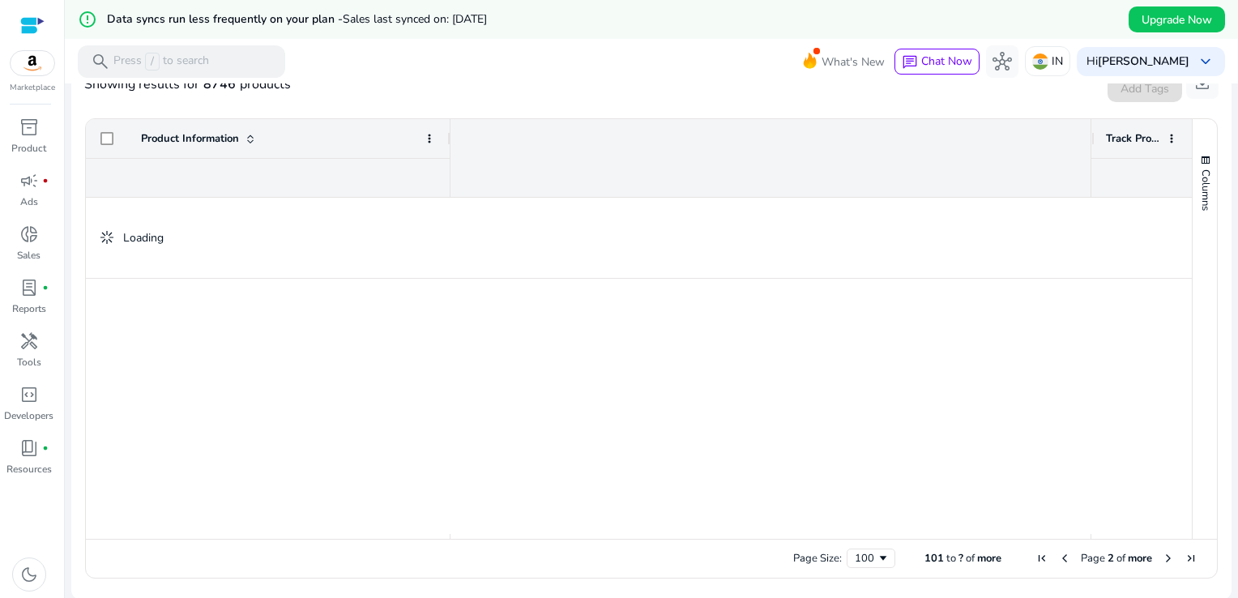
scroll to position [0, 981]
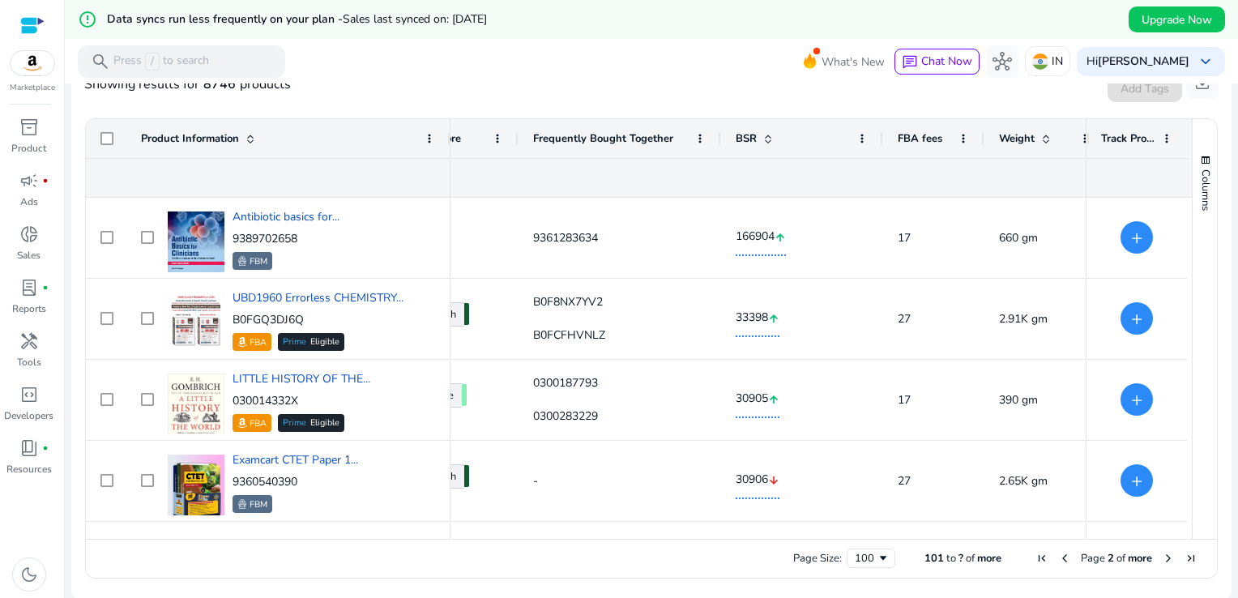
click at [1192, 225] on div "Columns" at bounding box center [1204, 329] width 24 height 420
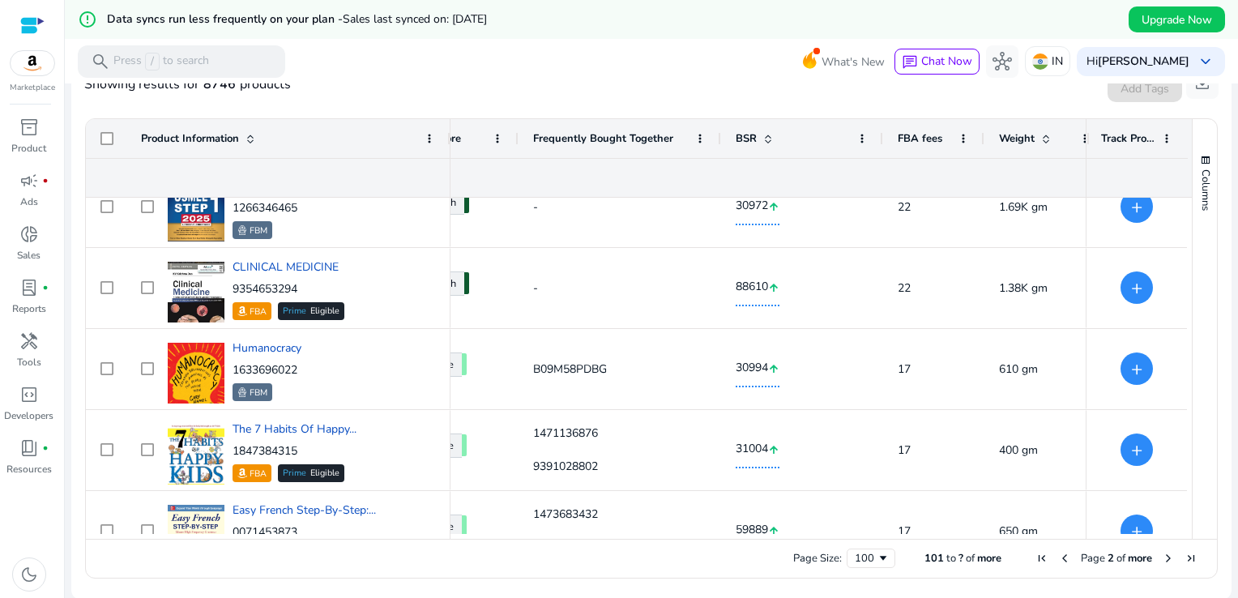
scroll to position [0, 0]
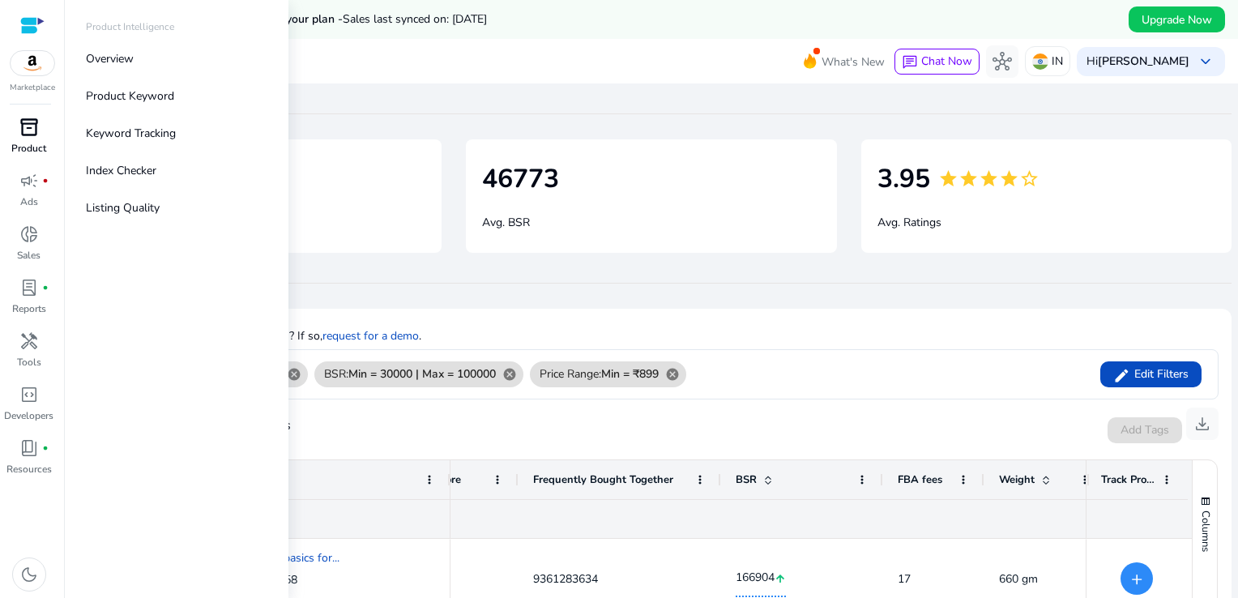
click at [34, 147] on p "Product" at bounding box center [28, 148] width 35 height 15
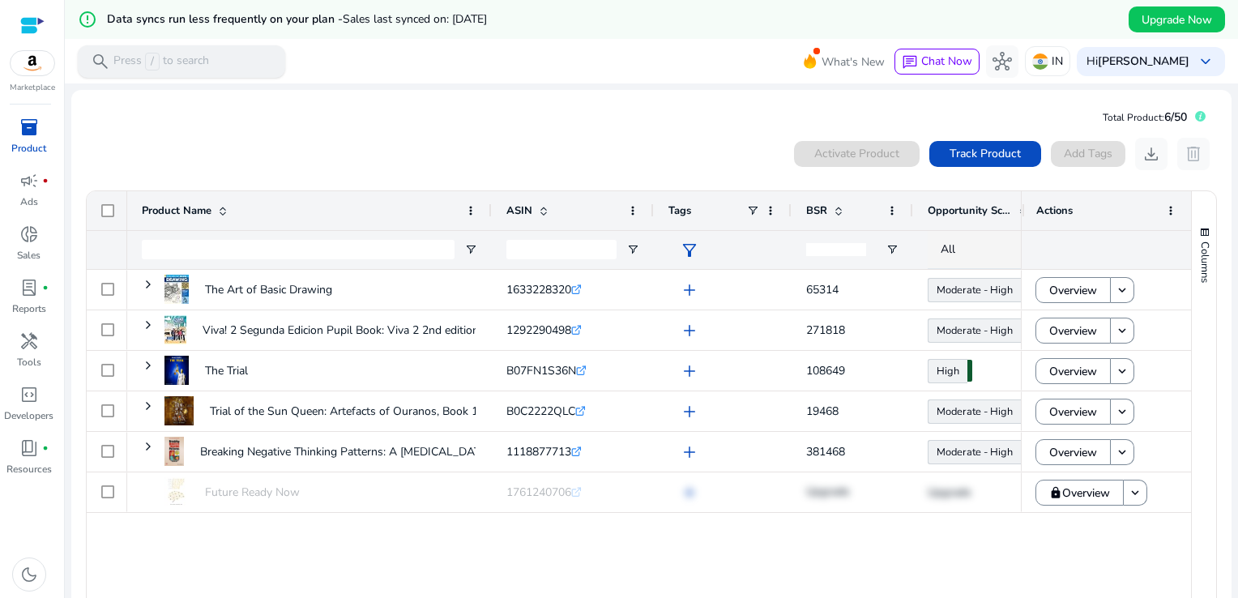
click at [201, 63] on p "Press / to search" at bounding box center [161, 62] width 96 height 18
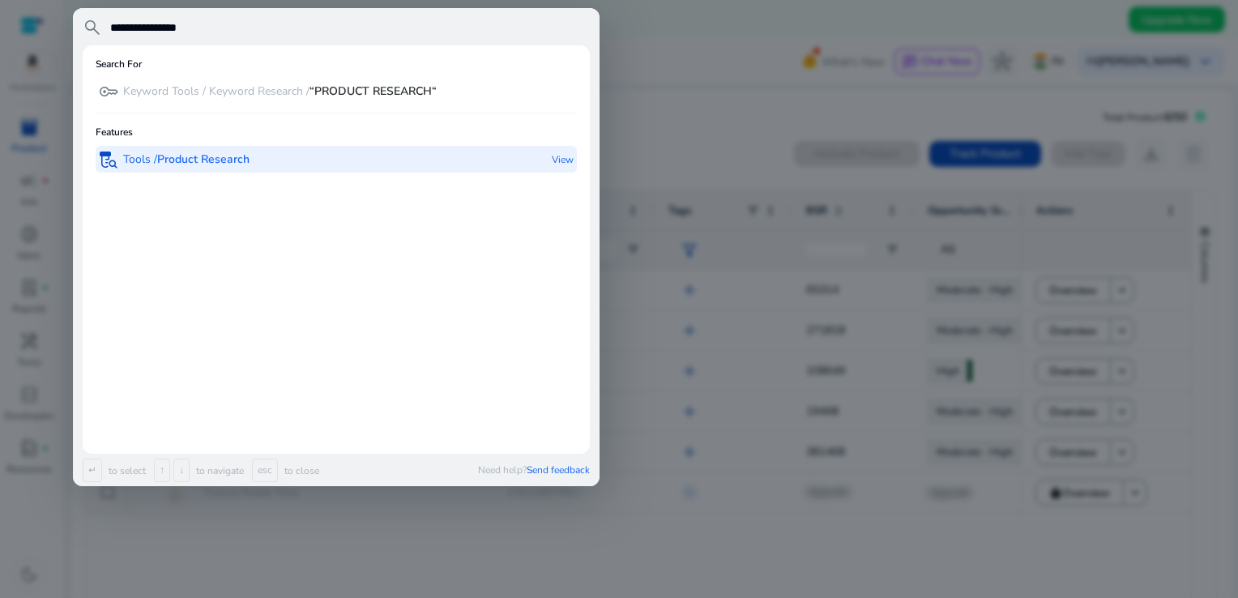
type input "**********"
click at [204, 164] on b "Product Research" at bounding box center [203, 158] width 92 height 15
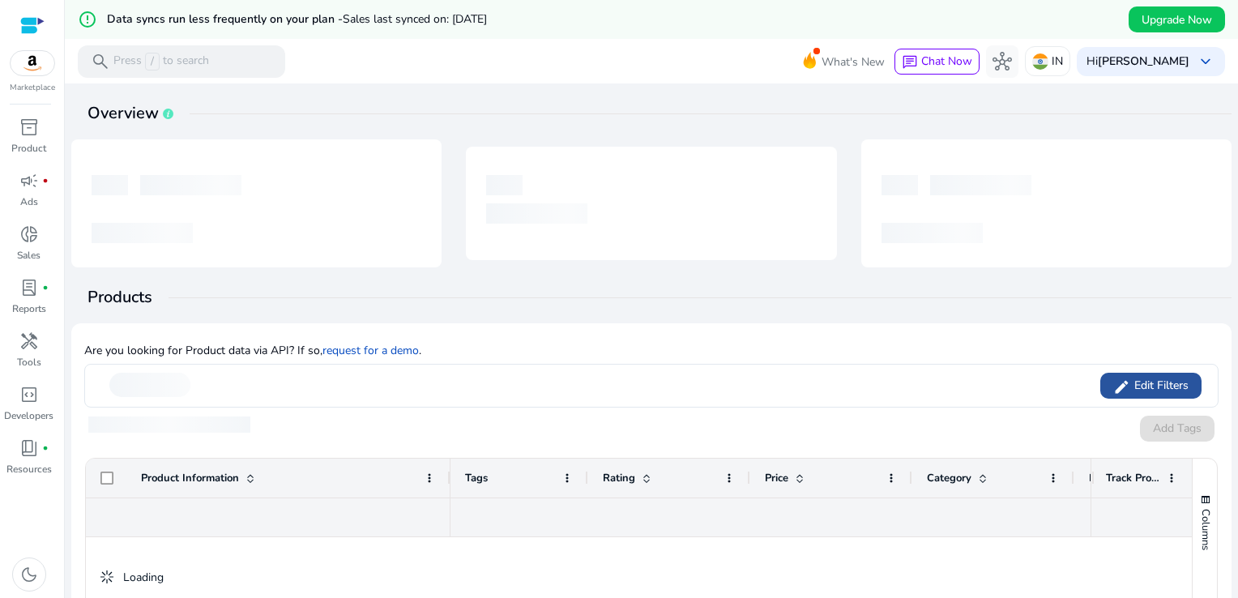
click at [1130, 382] on span "Edit Filters" at bounding box center [1159, 386] width 58 height 16
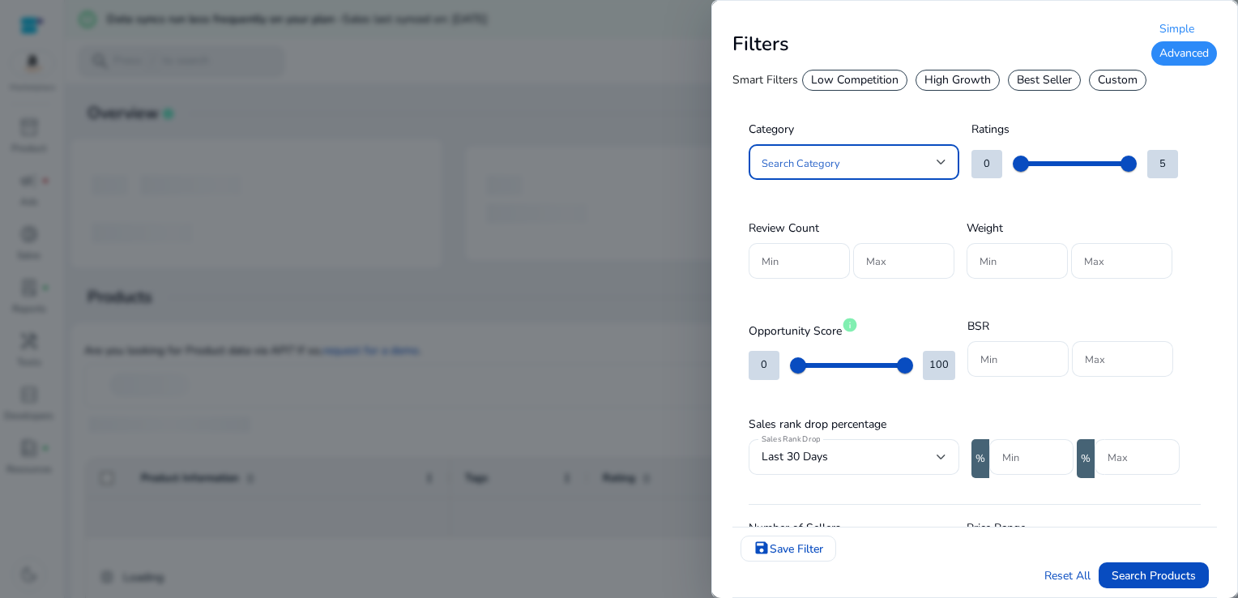
click at [936, 169] on div at bounding box center [941, 161] width 10 height 19
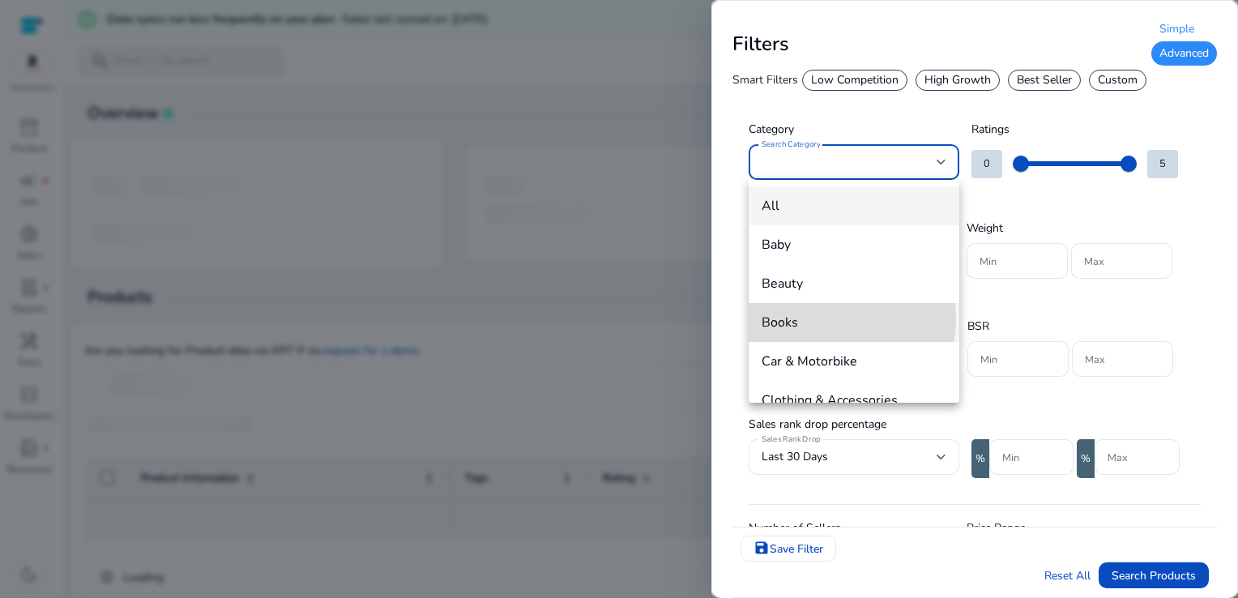
click at [813, 318] on span "Books" at bounding box center [854, 323] width 185 height 18
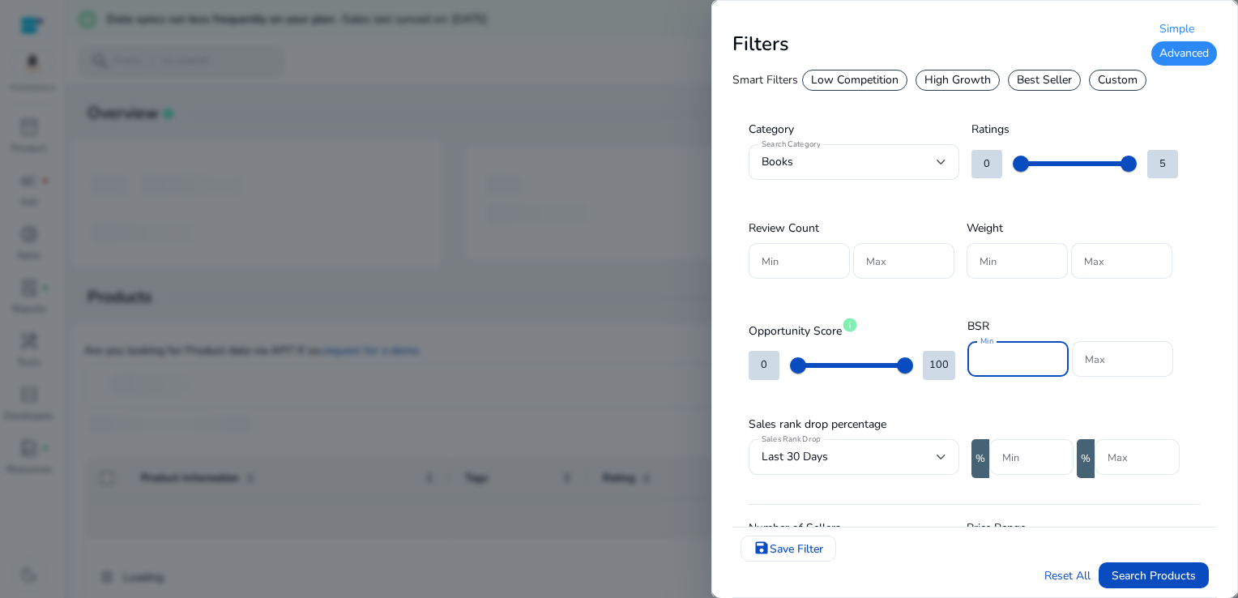
click at [1022, 365] on input "Min" at bounding box center [1017, 359] width 75 height 18
type input "*****"
click at [1081, 356] on div "Max" at bounding box center [1122, 359] width 101 height 36
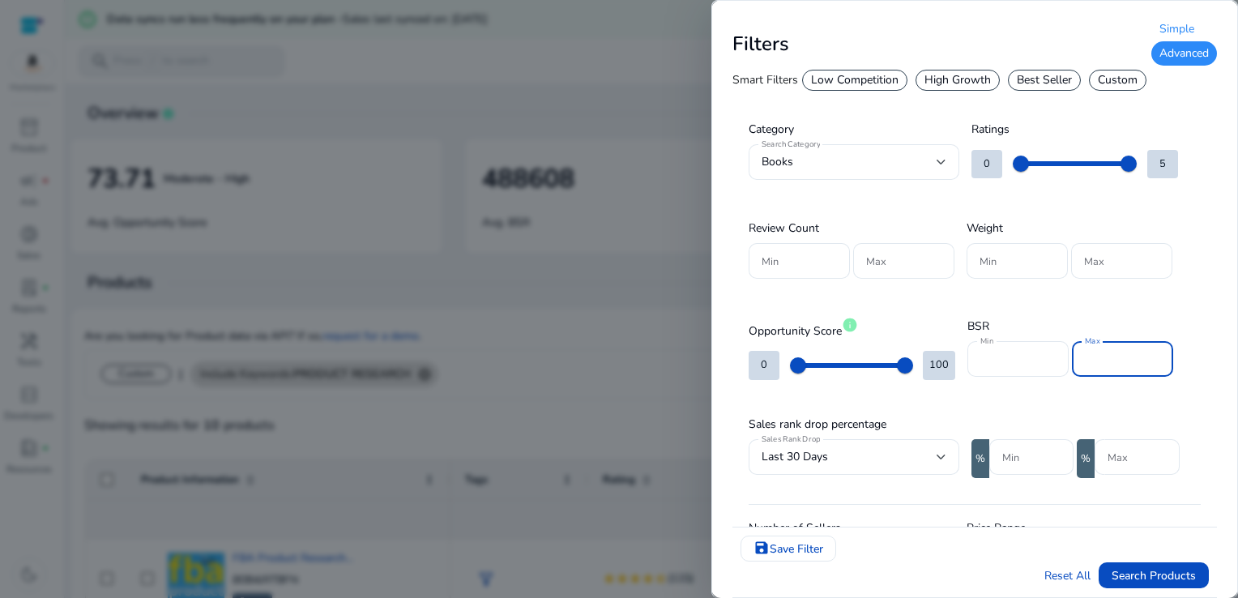
type input "*****"
drag, startPoint x: 1217, startPoint y: 277, endPoint x: 1237, endPoint y: 363, distance: 88.2
click at [1237, 363] on html "We recommend switching to desktop view for the best experience. Marketplace inv…" at bounding box center [619, 299] width 1238 height 598
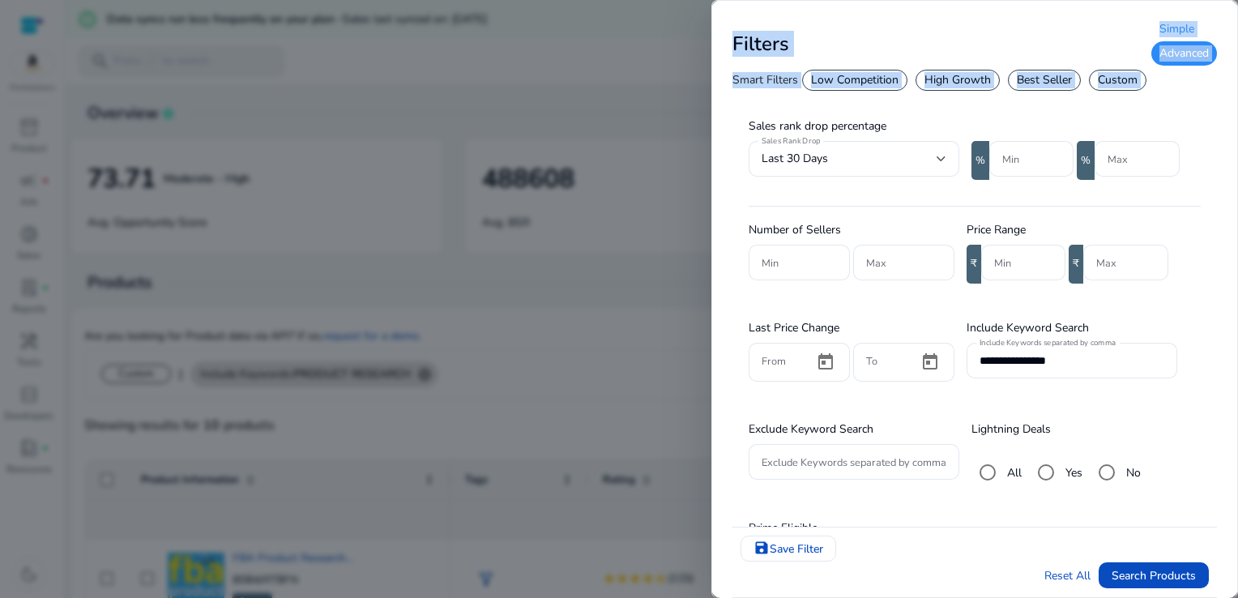
scroll to position [337, 0]
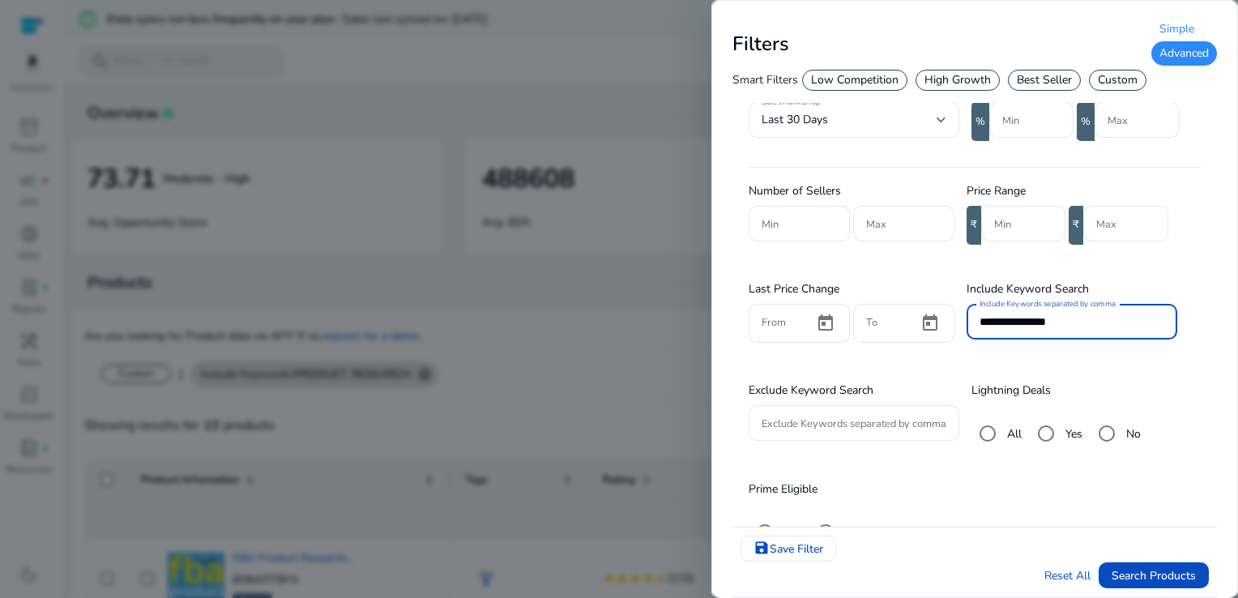
click at [1147, 317] on input "**********" at bounding box center [1071, 322] width 185 height 18
type input "*"
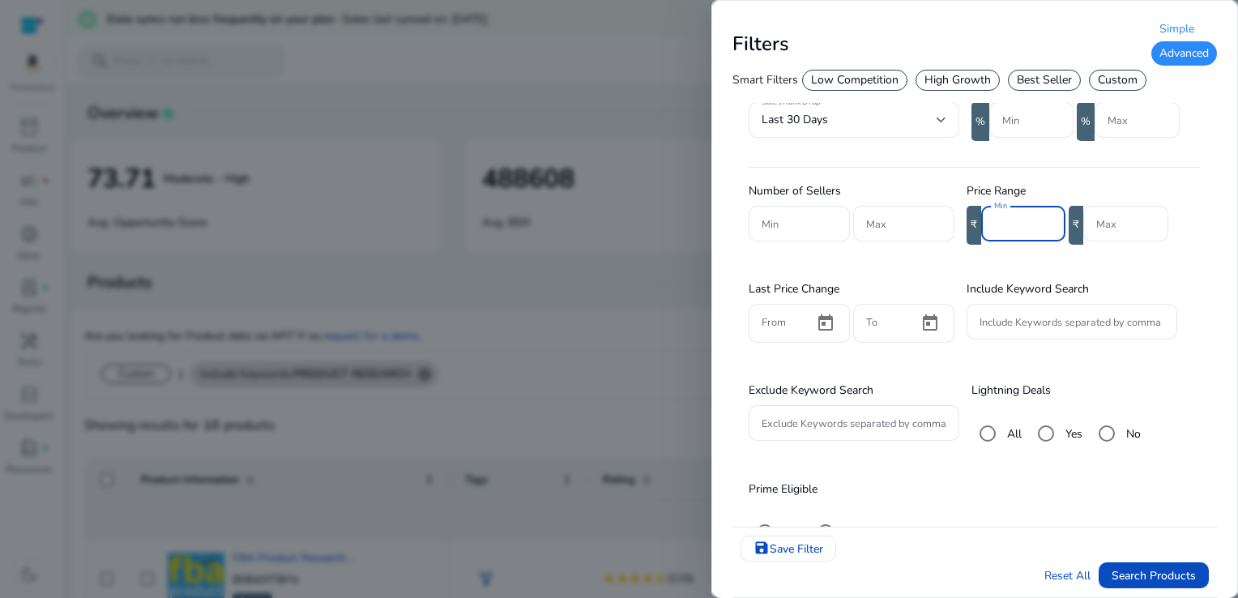
click at [1013, 215] on input "Min" at bounding box center [1023, 224] width 58 height 18
type input "***"
click at [1176, 574] on span "Search Products" at bounding box center [1153, 575] width 84 height 17
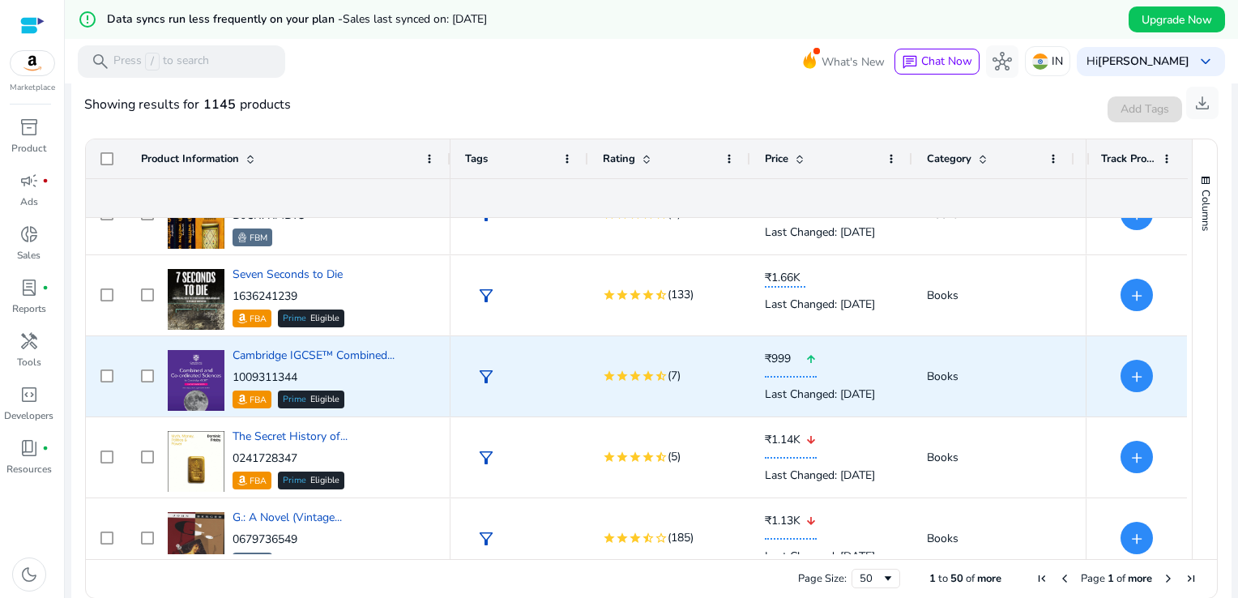
scroll to position [341, 0]
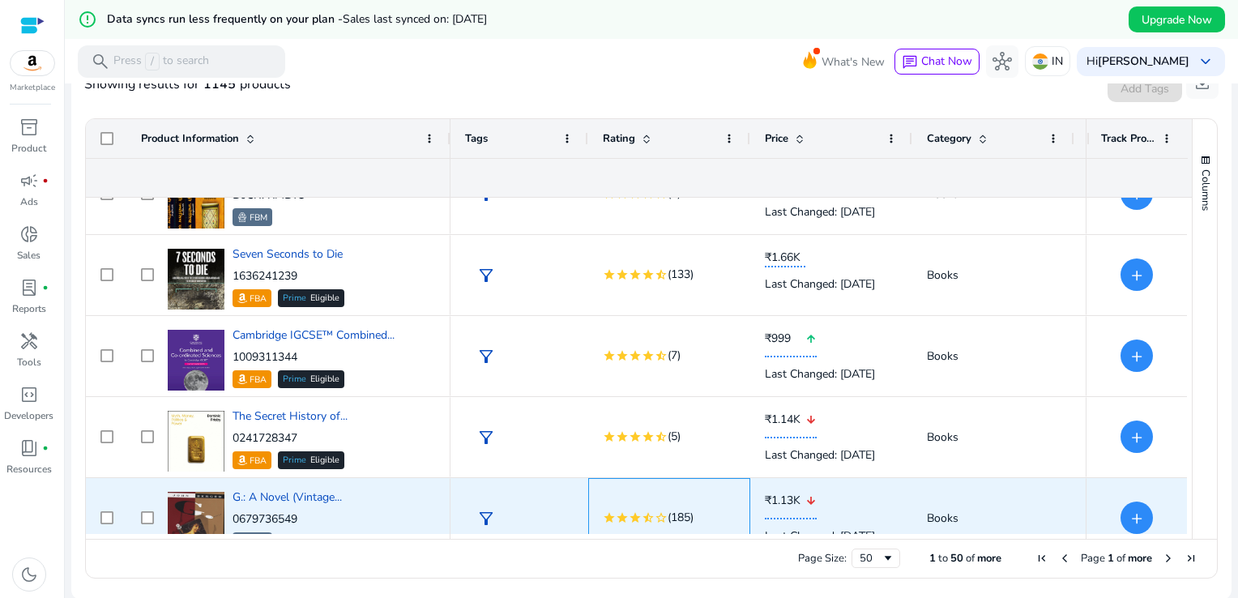
click at [736, 478] on div "star star star star_half star_border (185)" at bounding box center [669, 518] width 162 height 80
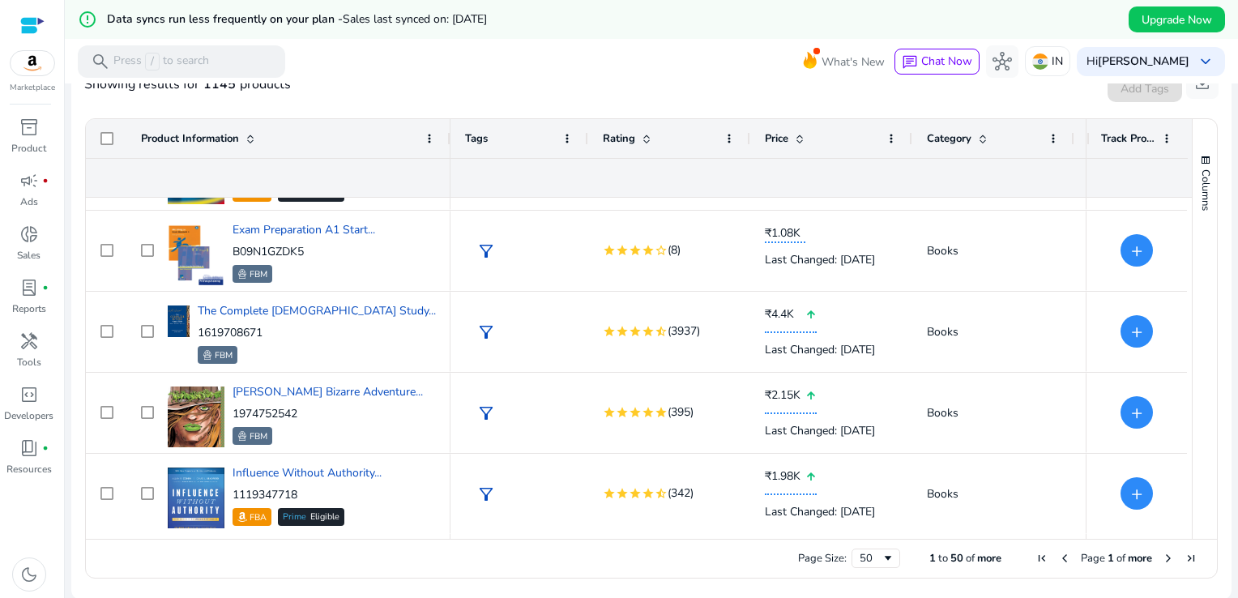
scroll to position [716, 0]
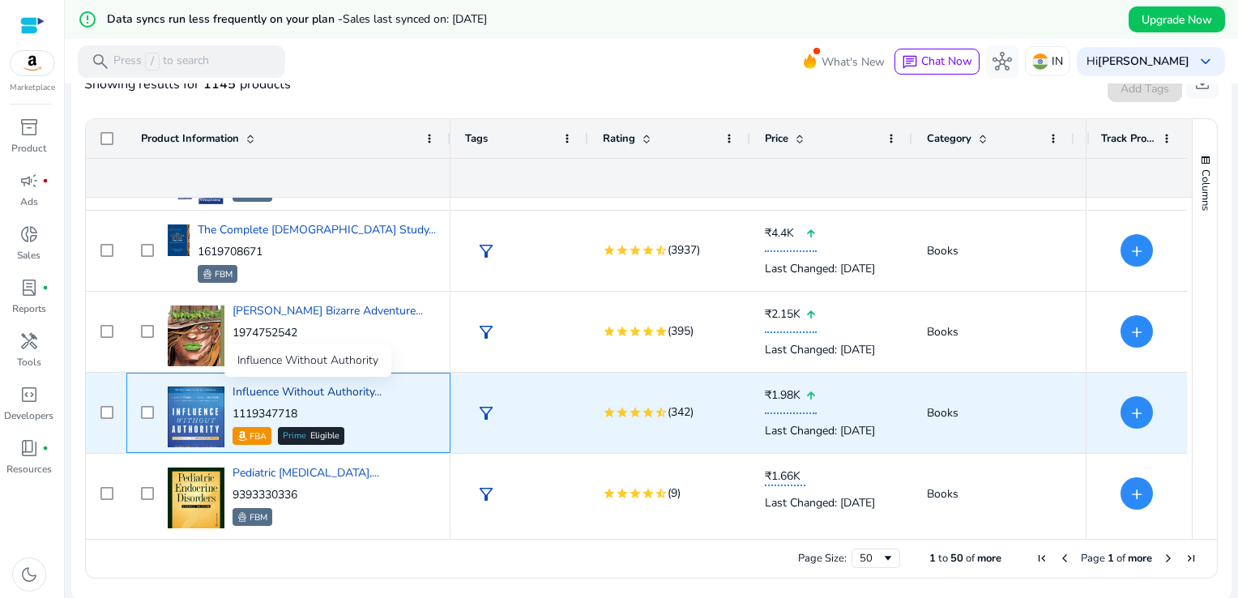
click at [340, 389] on span "Influence Without Authority..." at bounding box center [307, 391] width 149 height 15
click at [259, 429] on p "FBA" at bounding box center [258, 437] width 17 height 16
click at [259, 430] on p "FBA" at bounding box center [258, 437] width 17 height 16
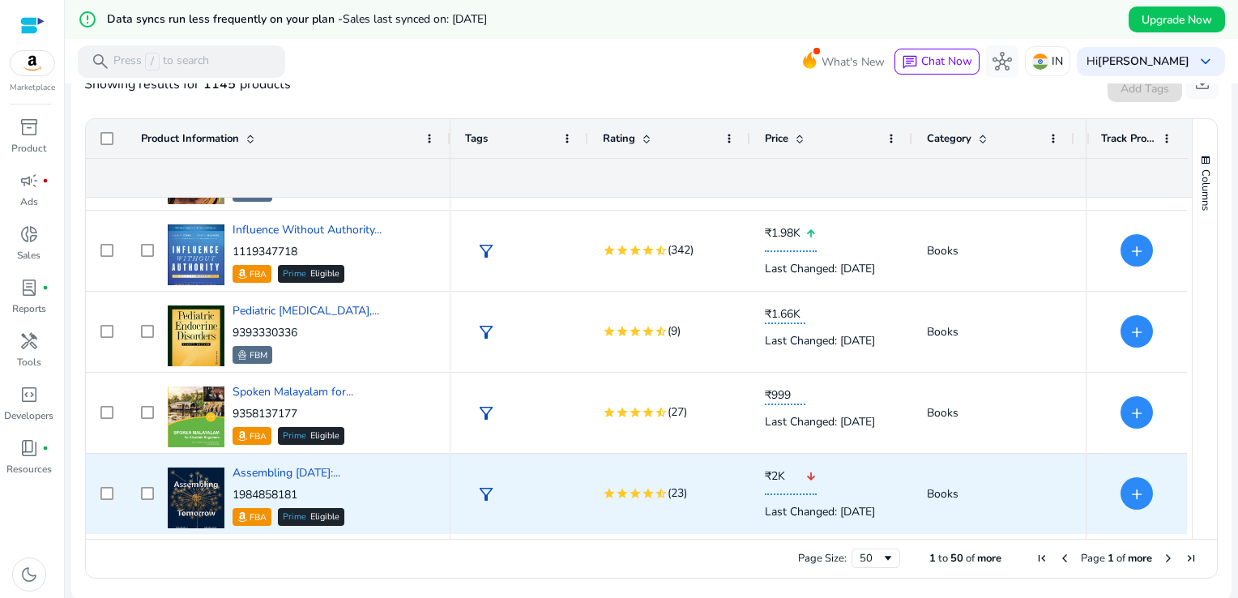
scroll to position [959, 0]
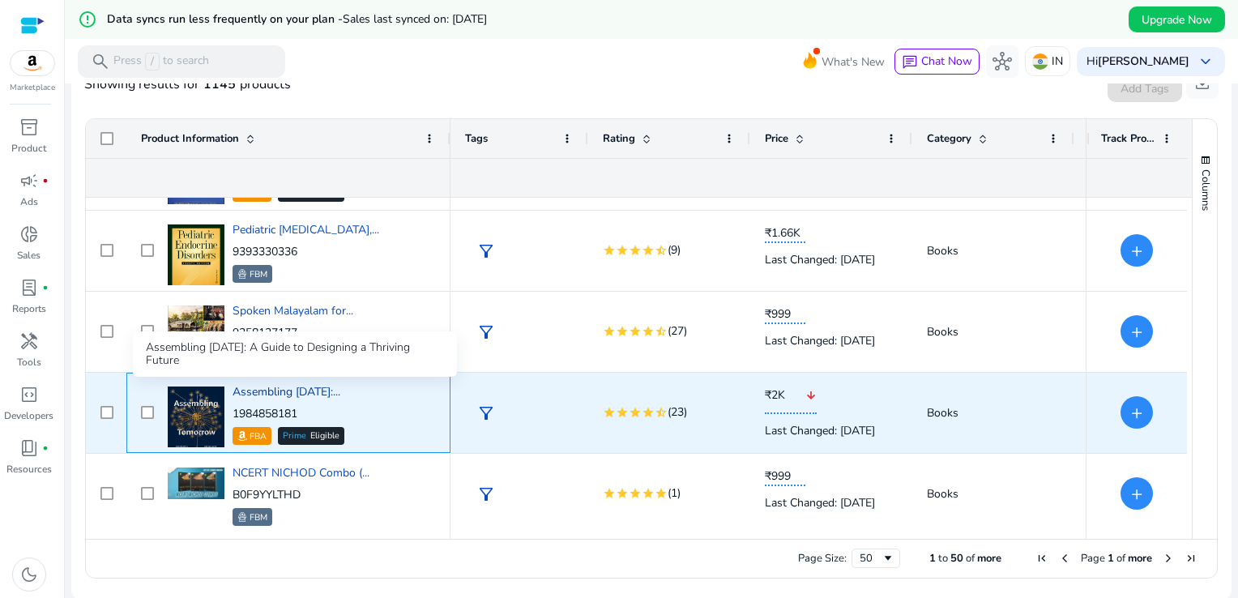
click at [314, 387] on span "Assembling Tomorrow:..." at bounding box center [287, 391] width 108 height 15
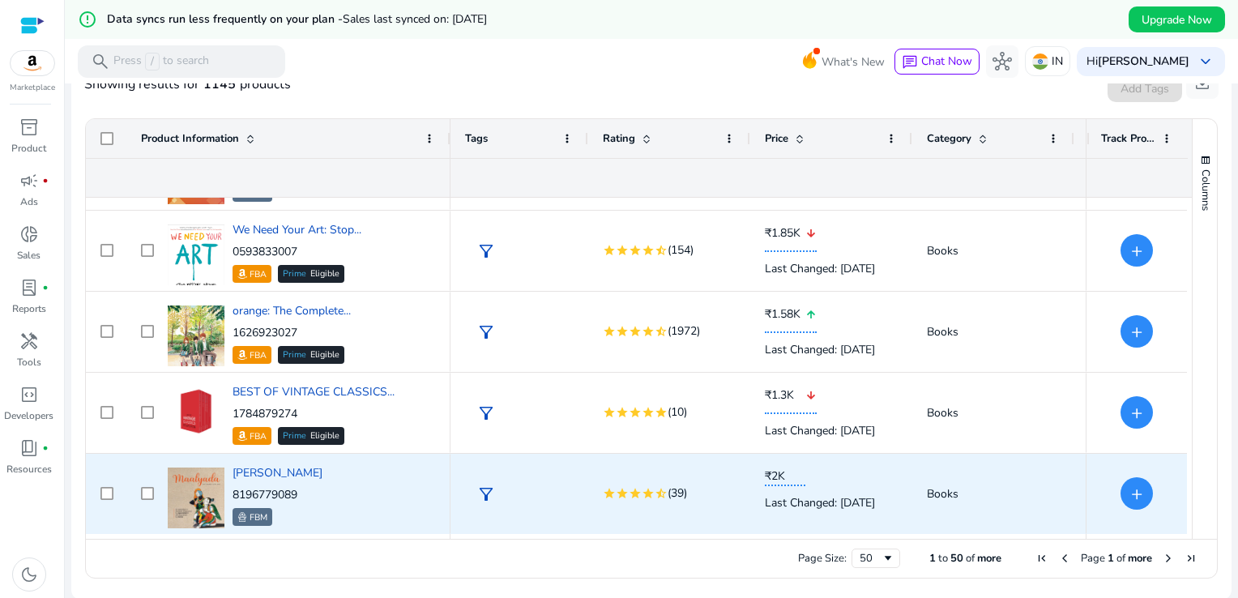
scroll to position [2822, 0]
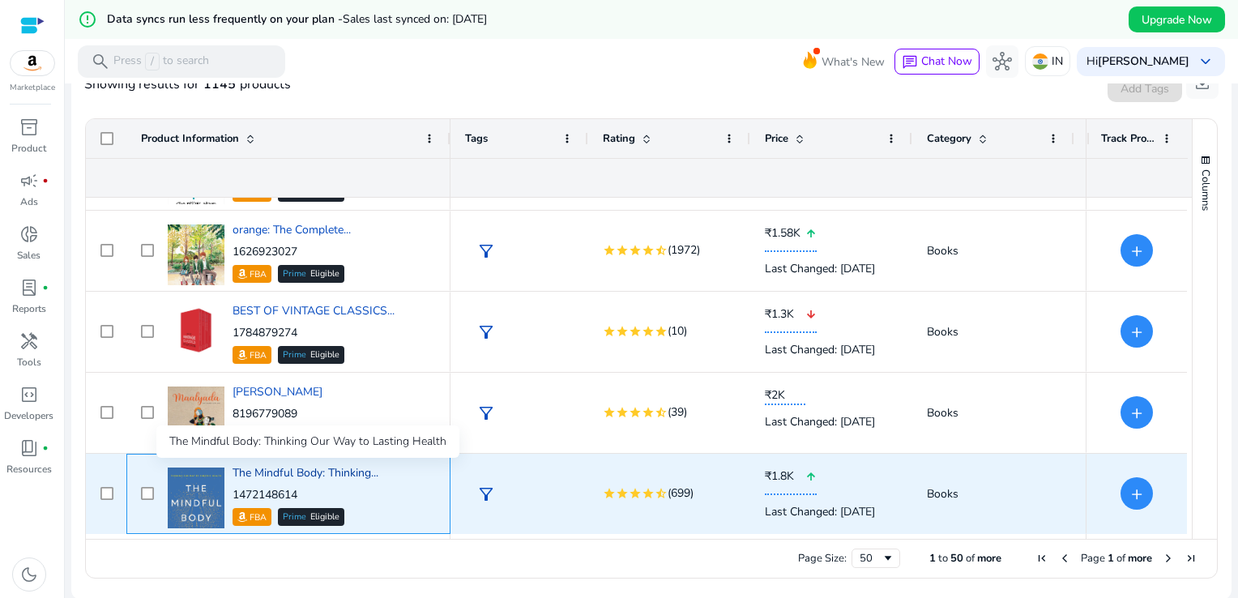
click at [348, 477] on span "The Mindful Body: Thinking..." at bounding box center [306, 472] width 146 height 15
click at [308, 487] on p "1472148614" at bounding box center [306, 495] width 146 height 16
drag, startPoint x: 307, startPoint y: 497, endPoint x: 233, endPoint y: 490, distance: 74.1
click at [233, 490] on p "1472148614" at bounding box center [306, 495] width 146 height 16
copy p "1472148614"
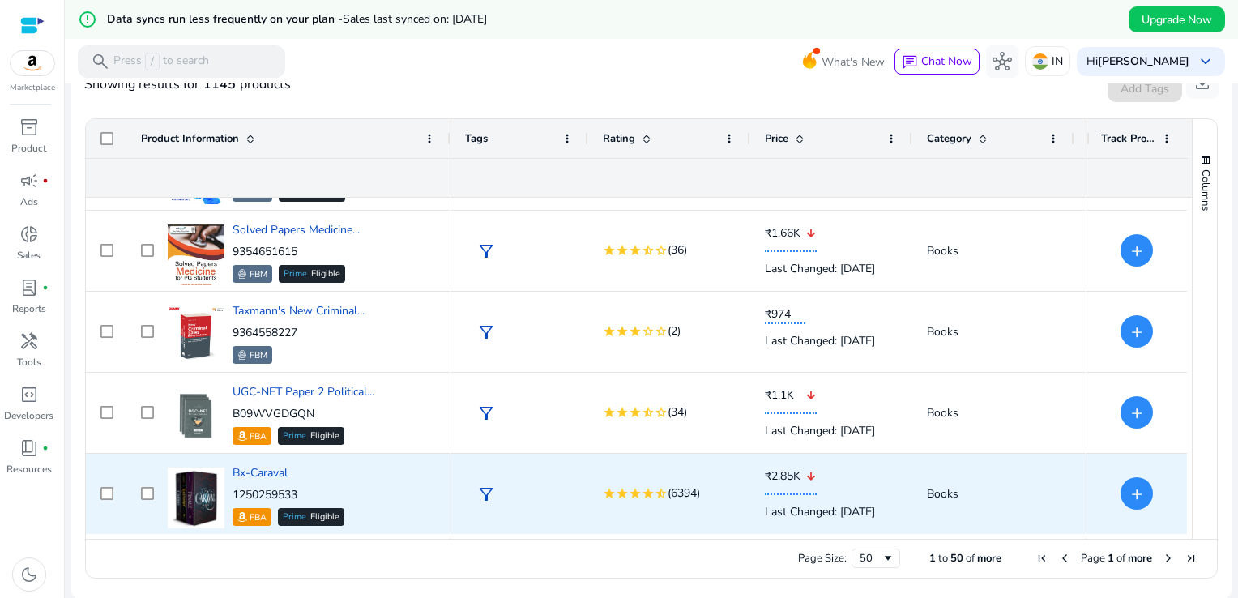
scroll to position [3714, 0]
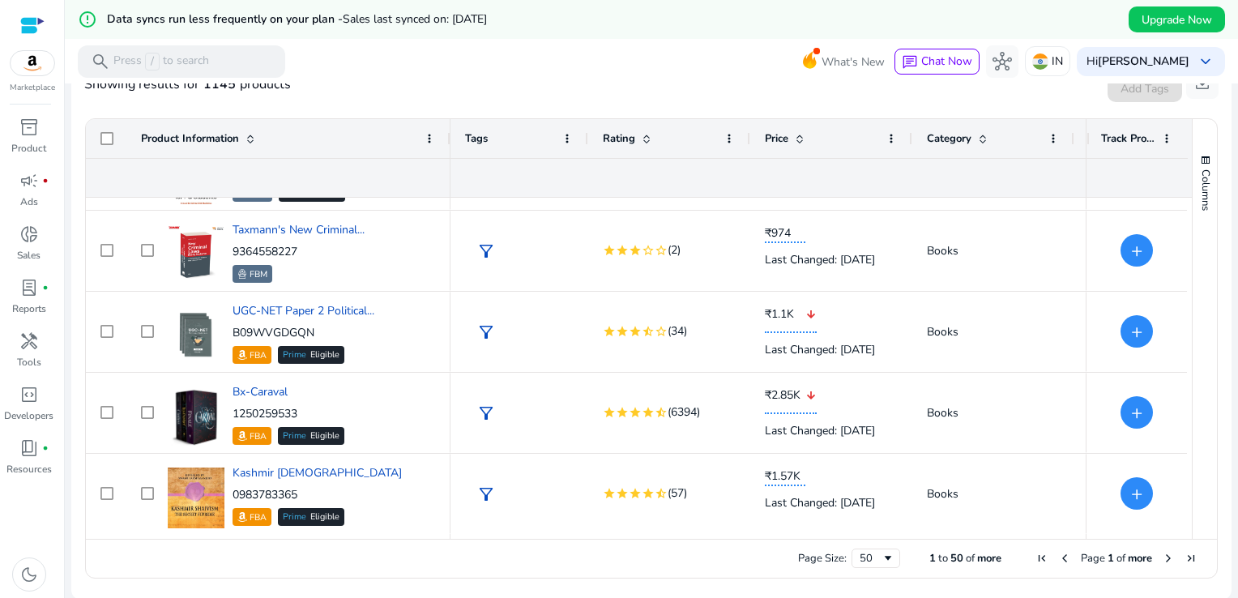
click at [1162, 560] on span "Next Page" at bounding box center [1168, 558] width 13 height 13
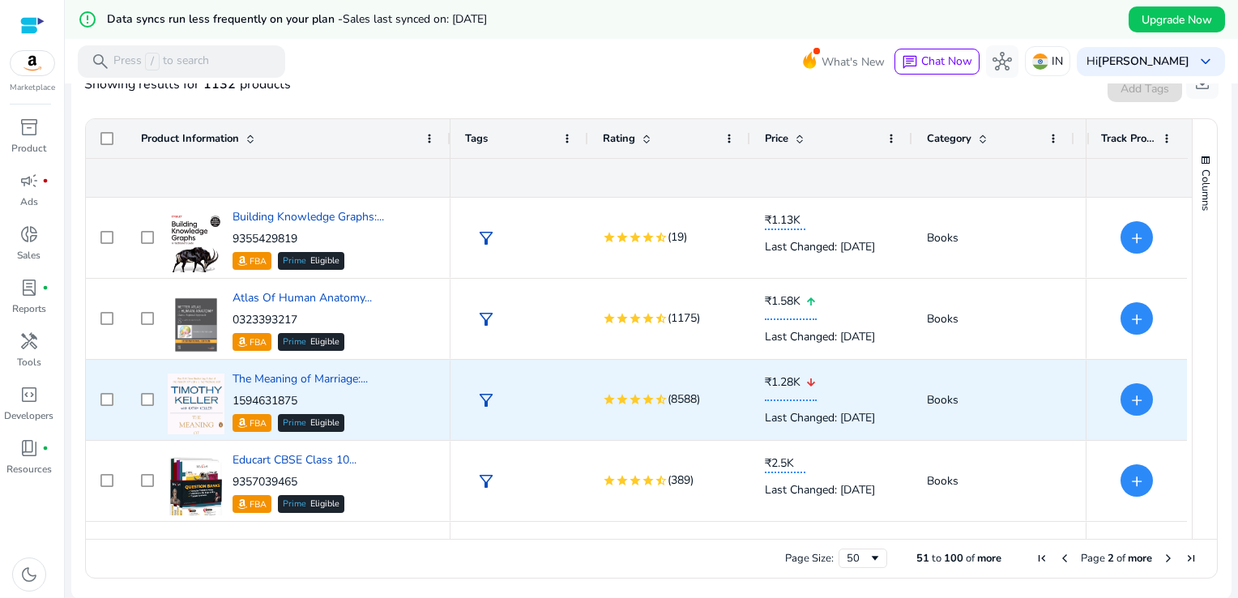
click at [574, 433] on div "filter_alt" at bounding box center [519, 400] width 138 height 80
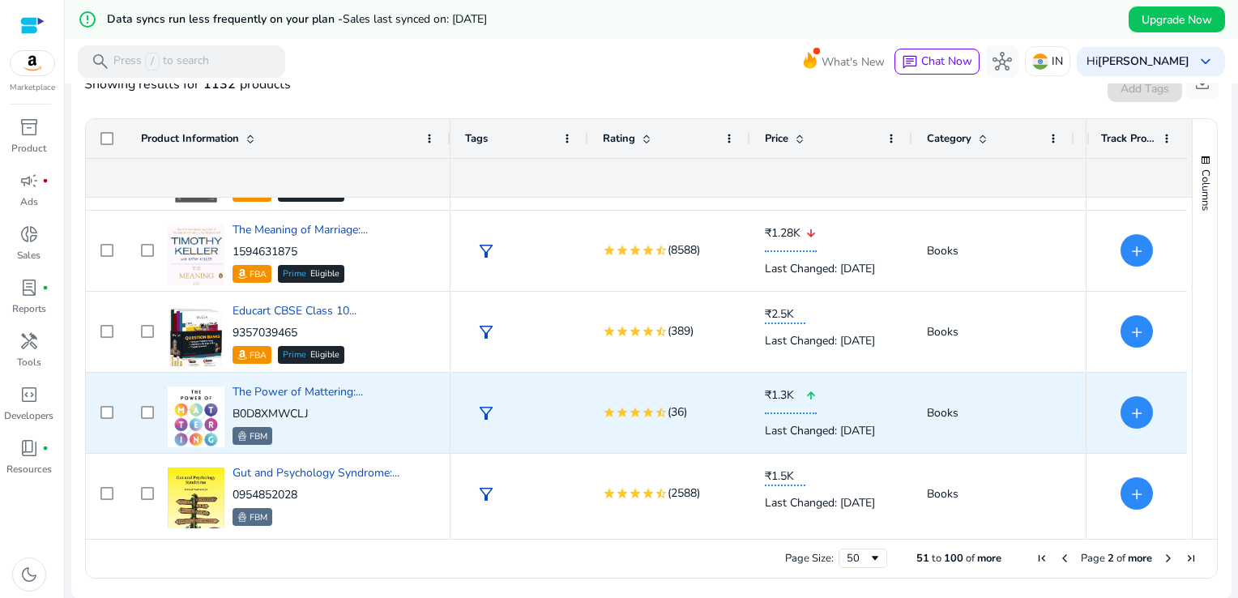
scroll to position [230, 0]
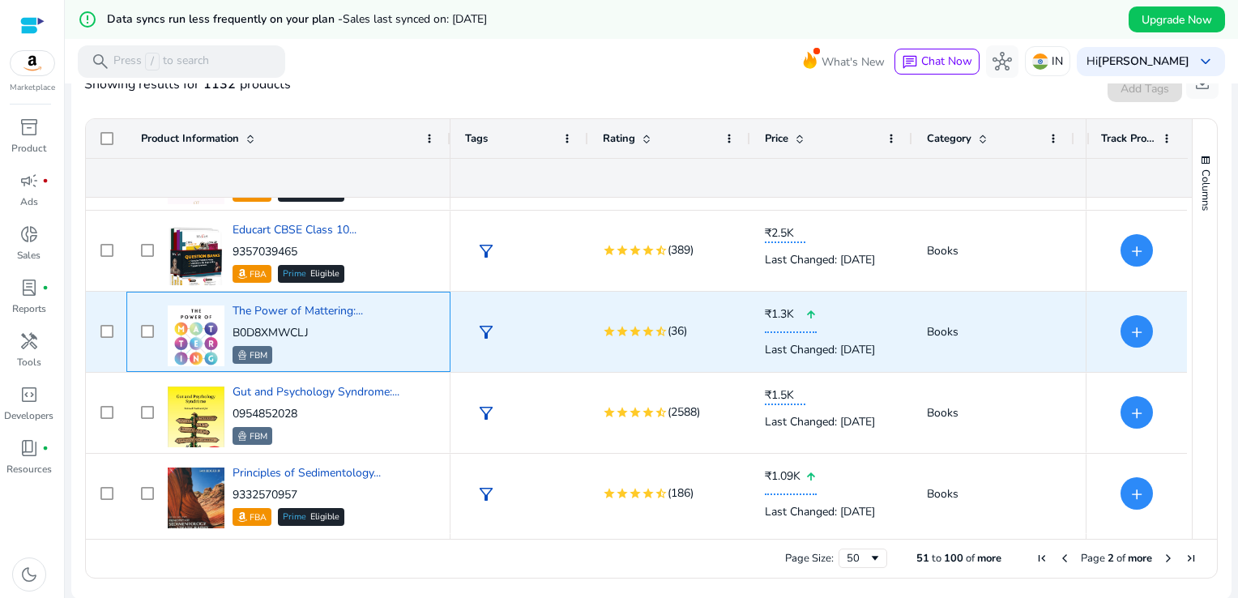
drag, startPoint x: 318, startPoint y: 329, endPoint x: 233, endPoint y: 327, distance: 84.3
click at [233, 327] on p "B0D8XMWCLJ" at bounding box center [298, 333] width 130 height 16
copy p "B0D8XMWCLJ"
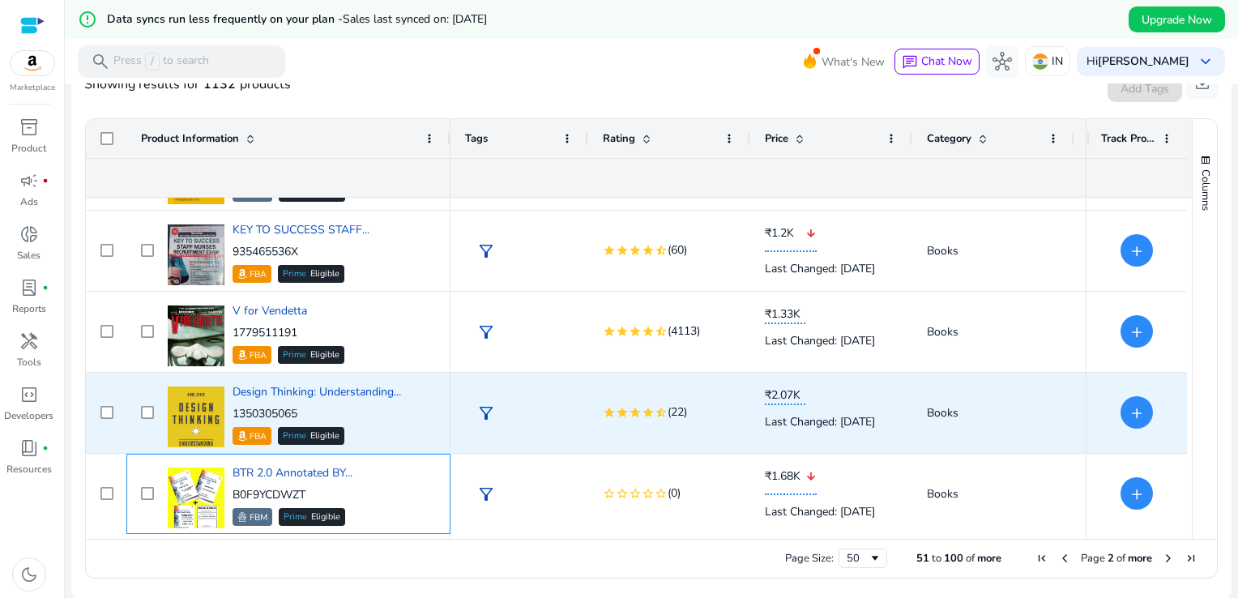
scroll to position [878, 0]
drag, startPoint x: 301, startPoint y: 409, endPoint x: 233, endPoint y: 413, distance: 69.0
click at [233, 413] on p "1350305065" at bounding box center [317, 414] width 169 height 16
copy p "1350305065"
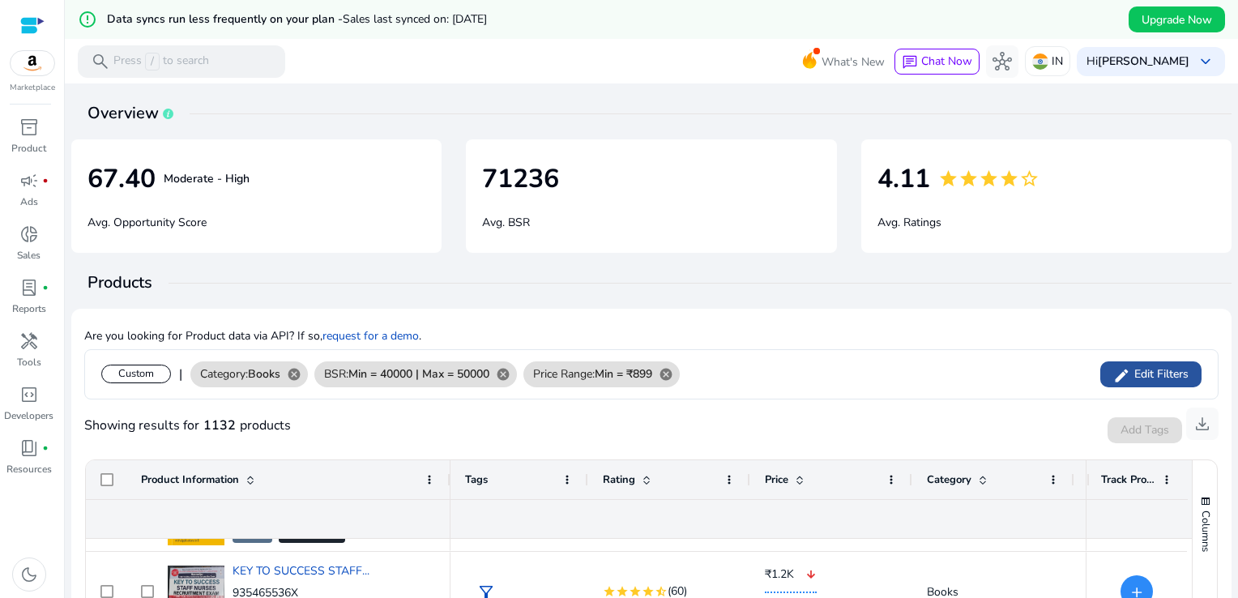
click at [1167, 366] on span "Edit Filters" at bounding box center [1159, 374] width 58 height 16
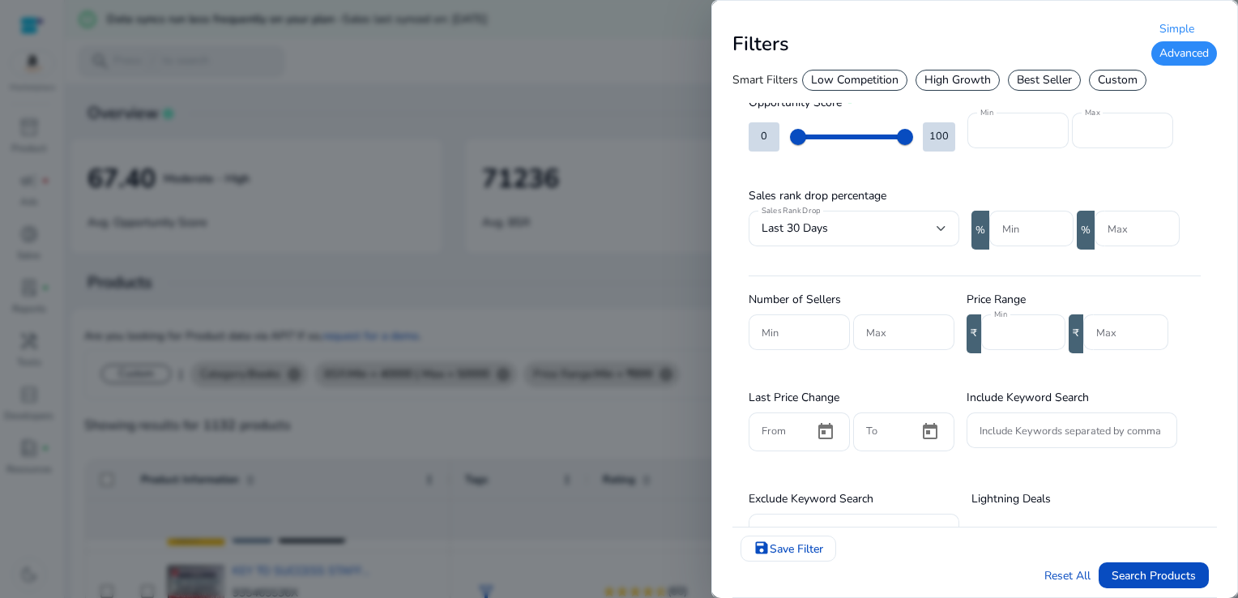
scroll to position [253, 0]
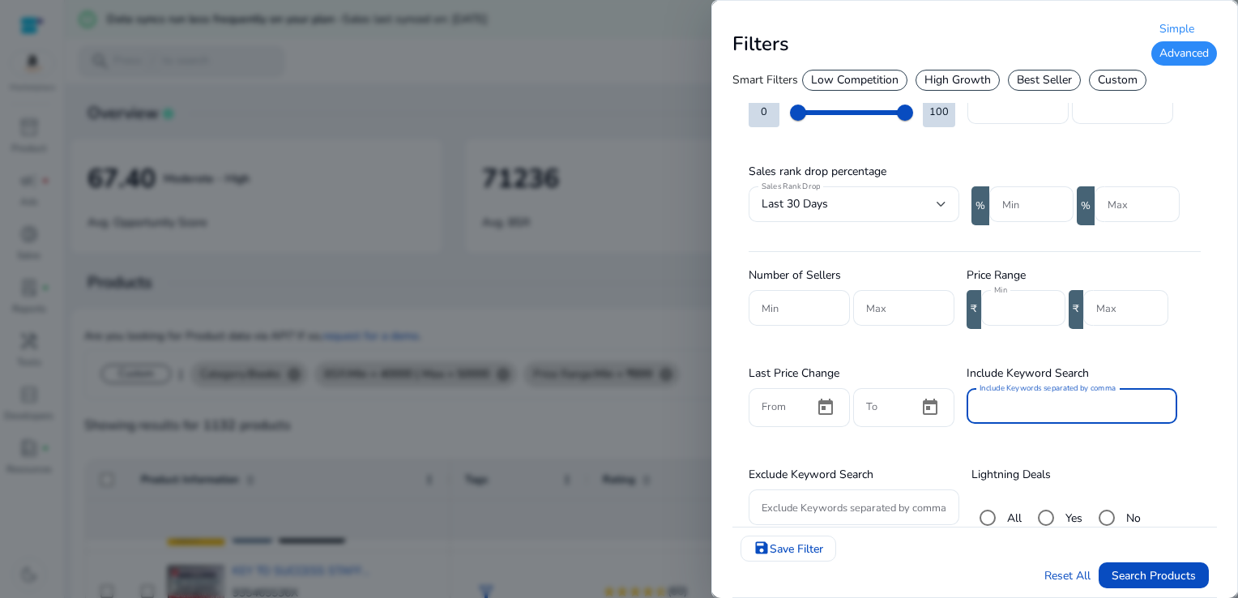
click at [1099, 410] on input "Include Keywords separated by comma" at bounding box center [1071, 406] width 185 height 18
type input "*******"
click at [1135, 572] on span "Search Products" at bounding box center [1153, 575] width 84 height 17
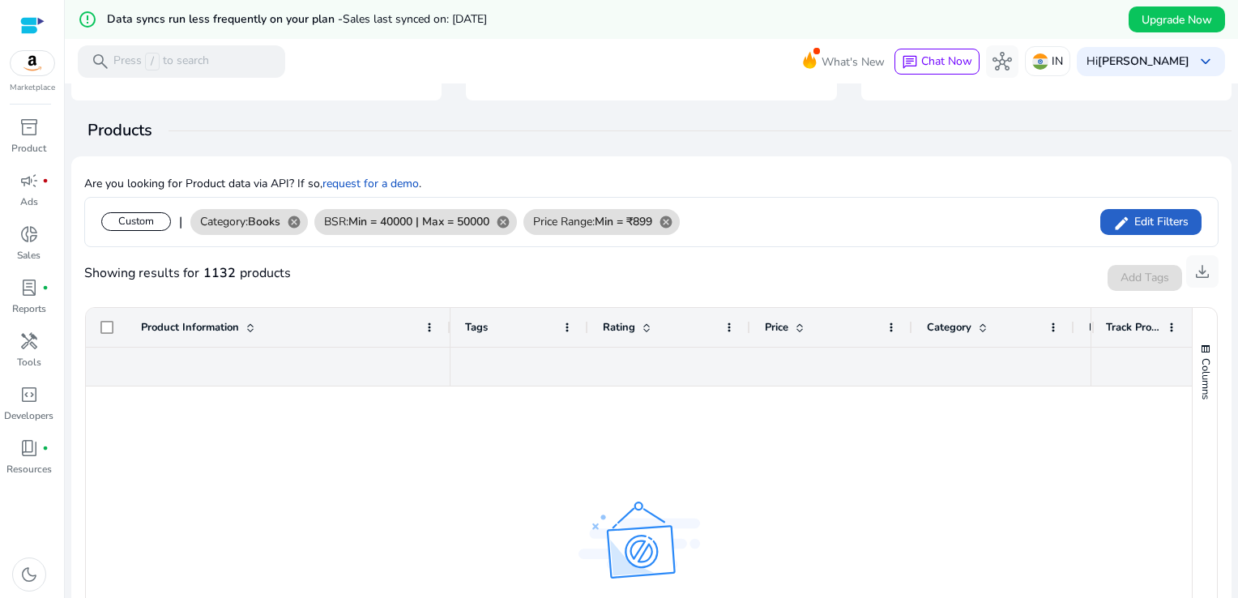
scroll to position [130, 0]
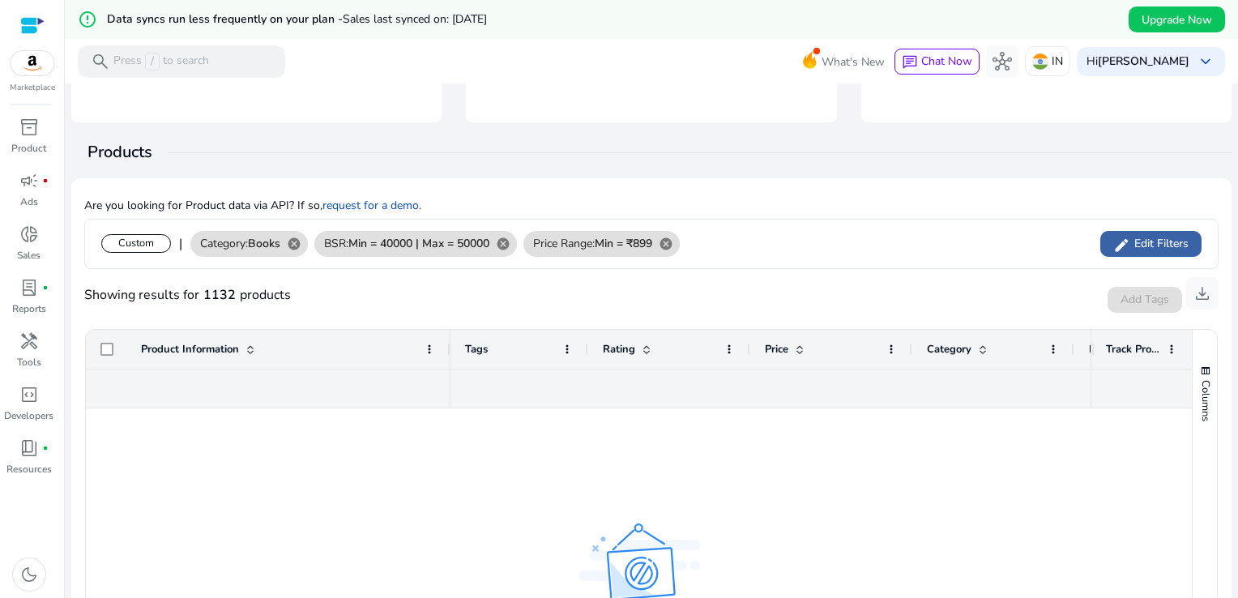
click at [1161, 239] on span "Edit Filters" at bounding box center [1159, 244] width 58 height 16
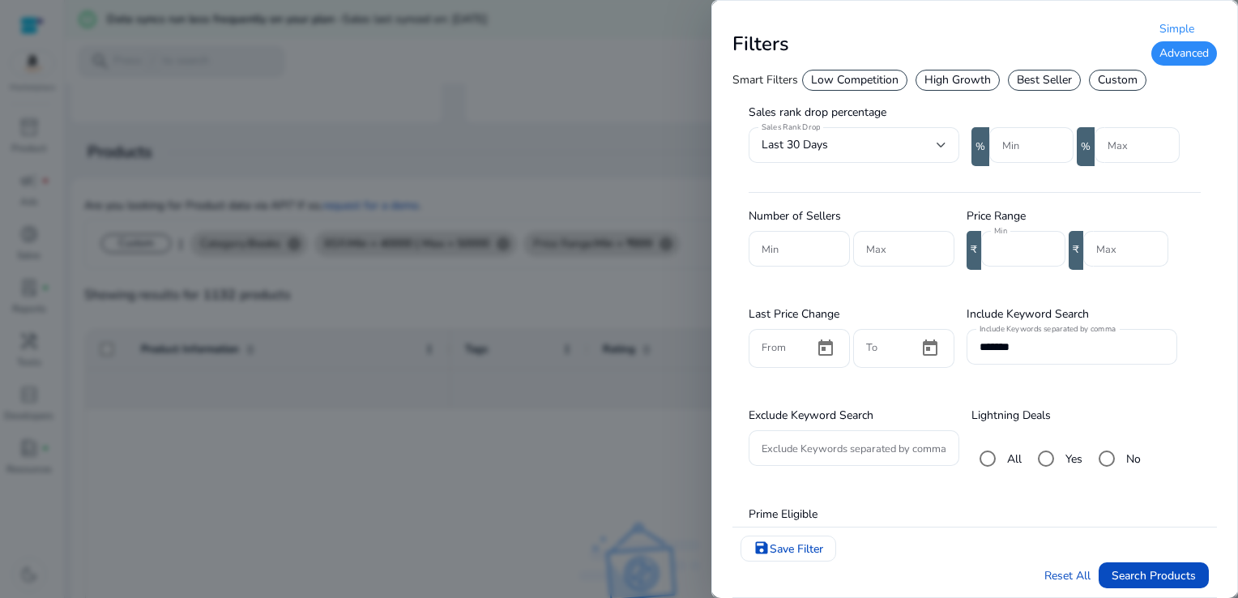
scroll to position [334, 0]
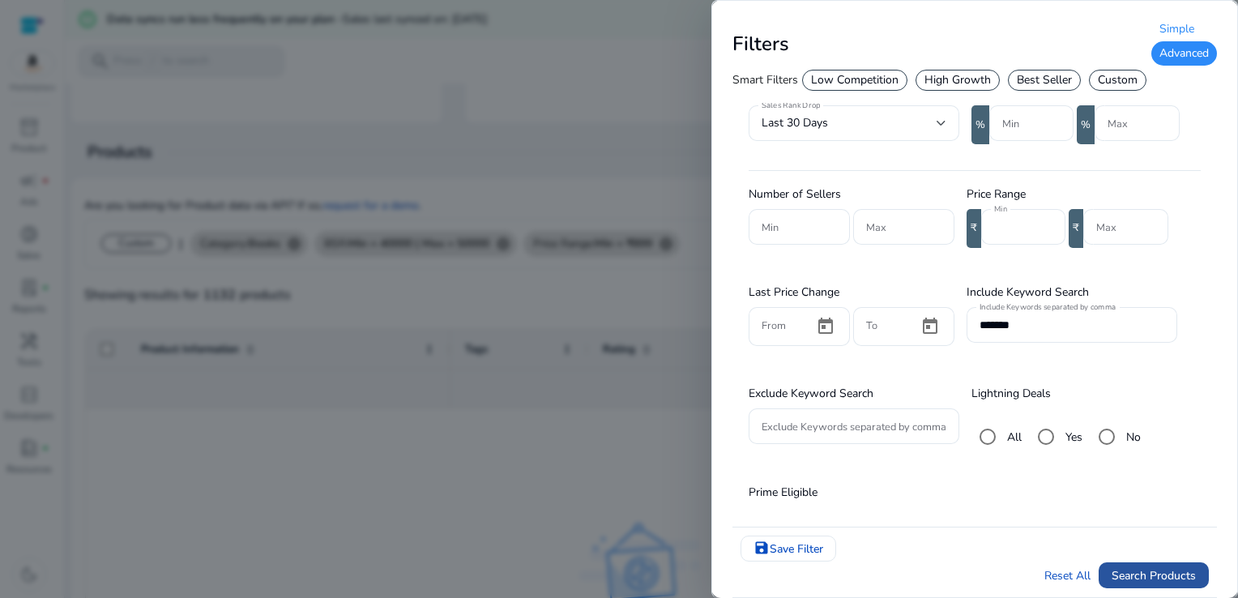
click at [1152, 572] on span "Search Products" at bounding box center [1153, 575] width 84 height 17
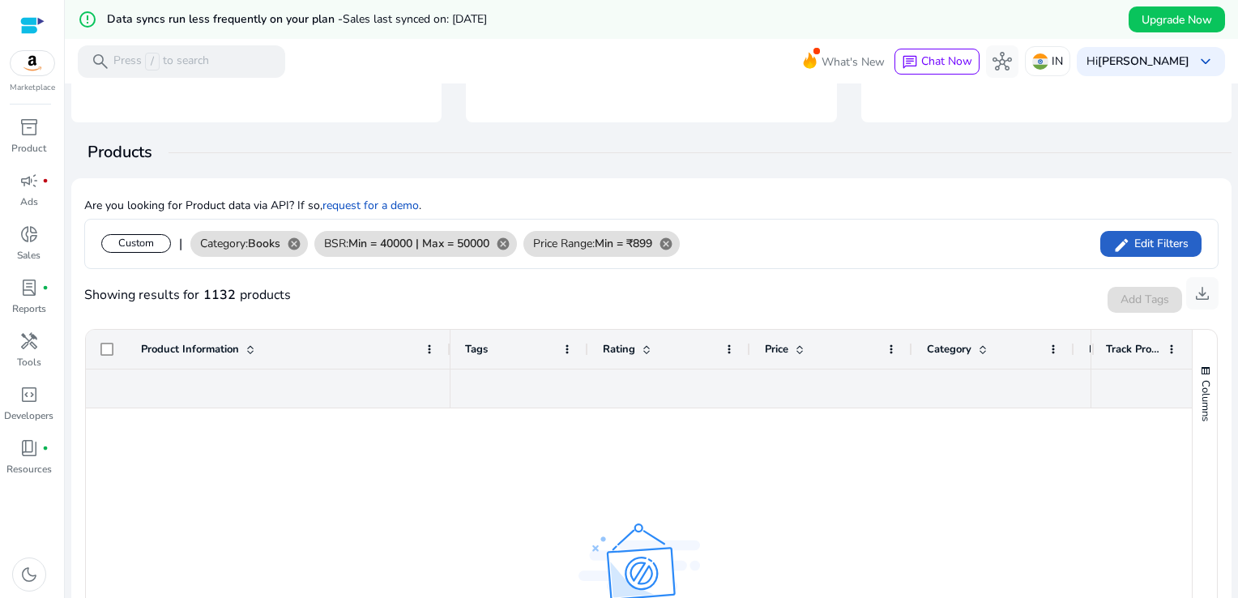
scroll to position [0, 0]
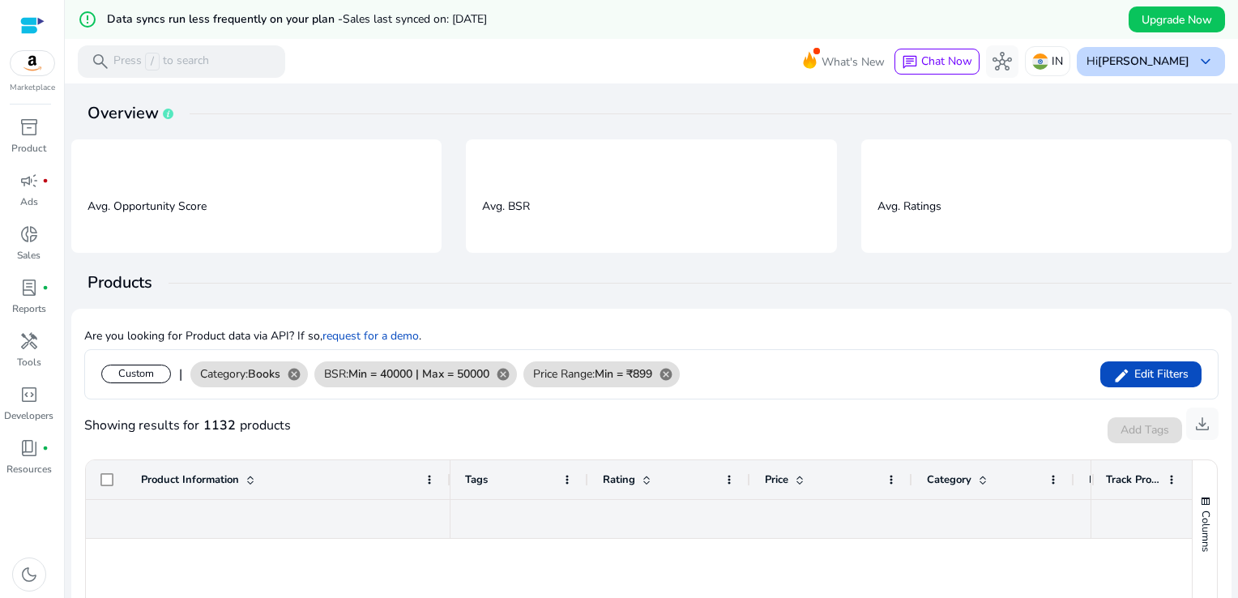
click at [1207, 60] on span "keyboard_arrow_down" at bounding box center [1205, 61] width 19 height 19
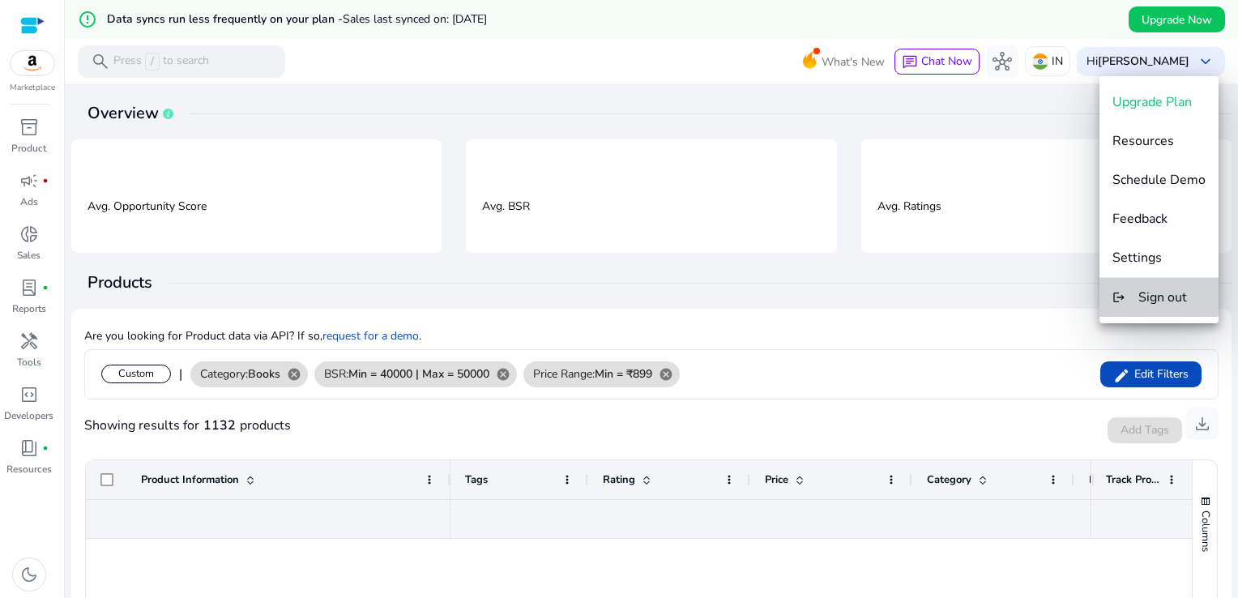
click at [1159, 278] on button "logout Sign out" at bounding box center [1158, 297] width 119 height 39
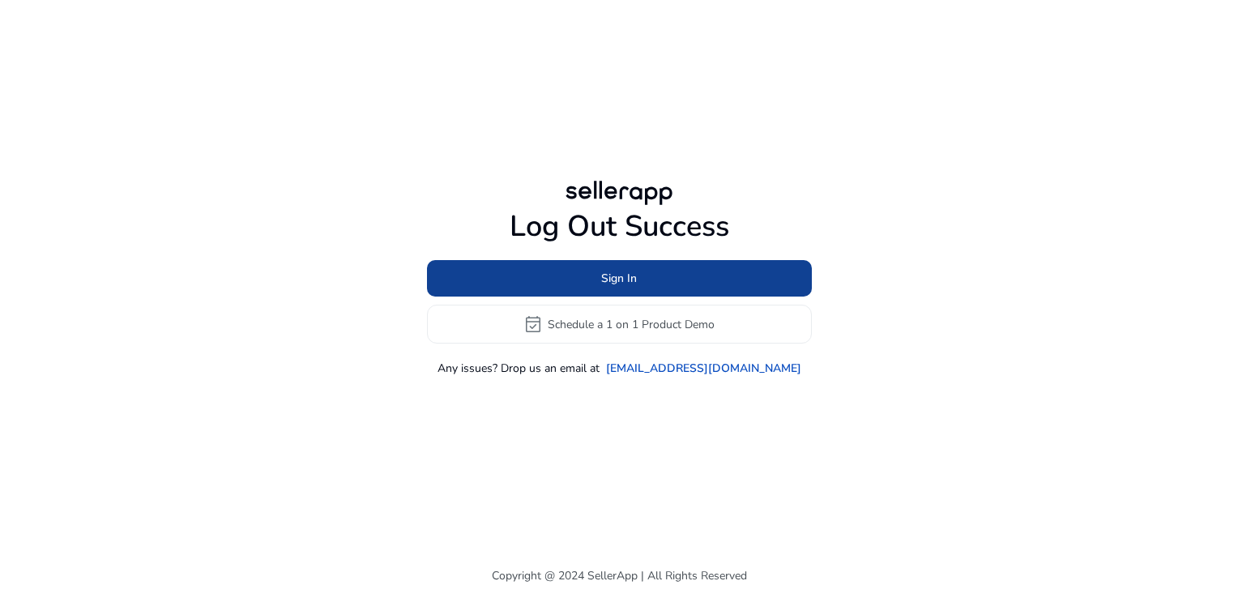
click at [785, 286] on span at bounding box center [619, 278] width 385 height 39
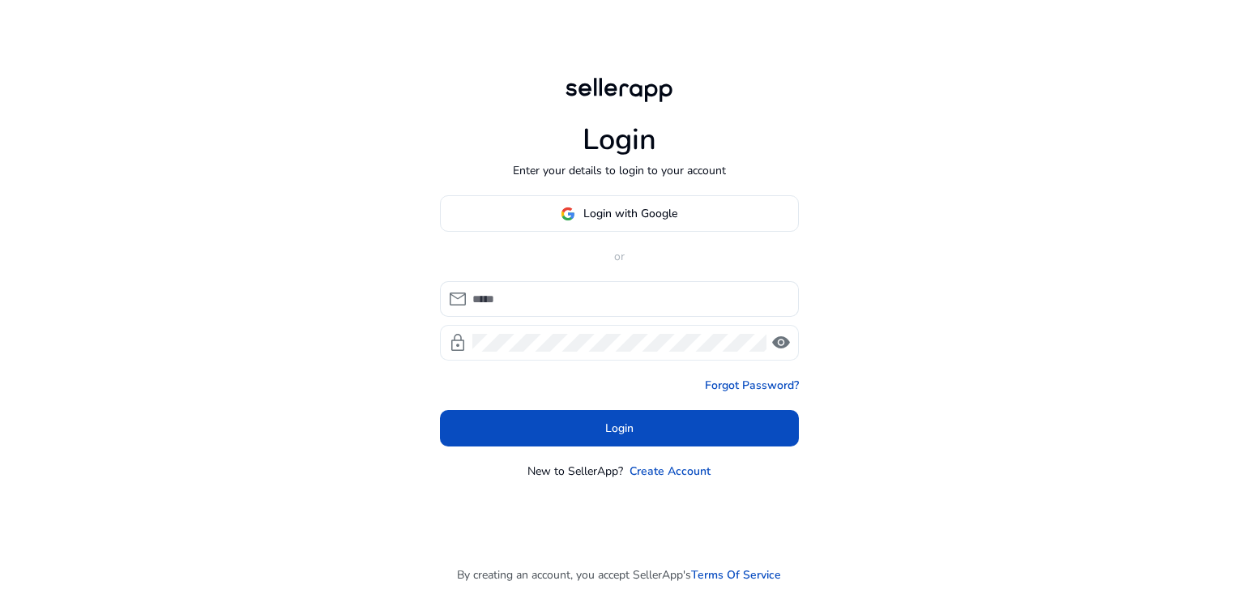
type input "**********"
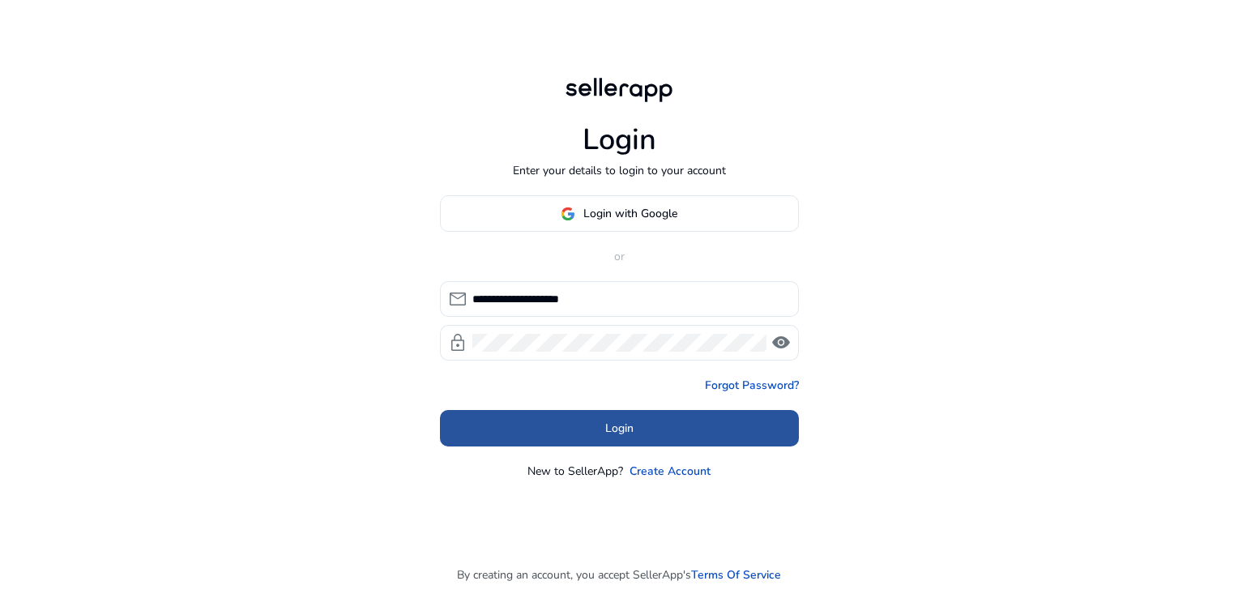
click at [628, 421] on span "Login" at bounding box center [619, 428] width 28 height 17
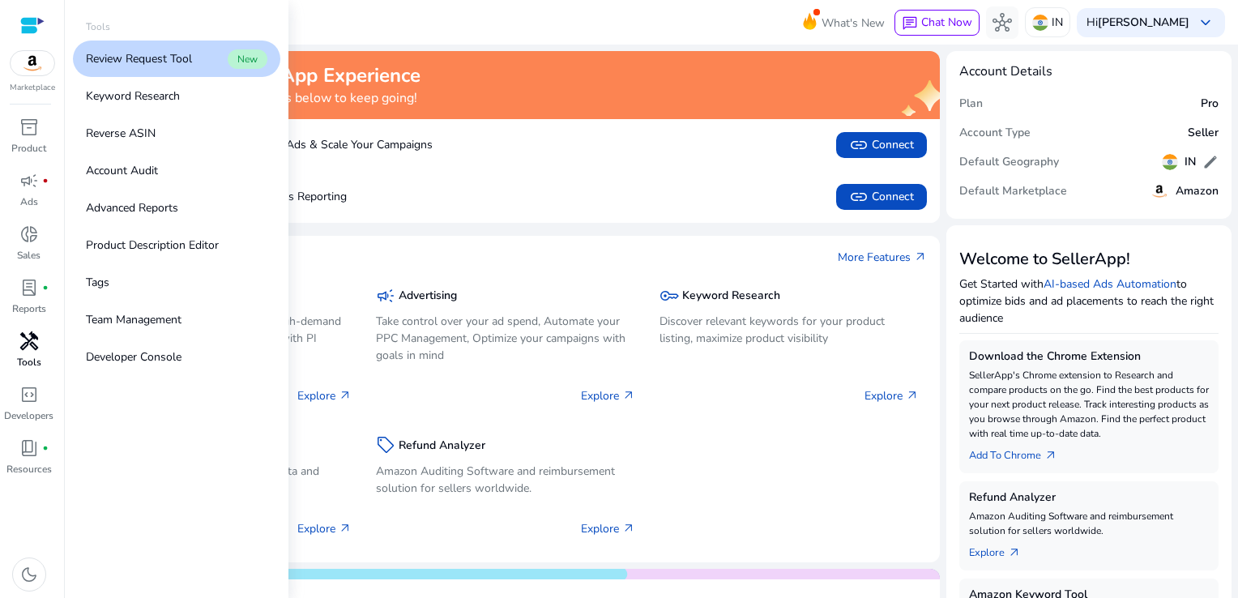
click at [29, 368] on p "Tools" at bounding box center [29, 362] width 24 height 15
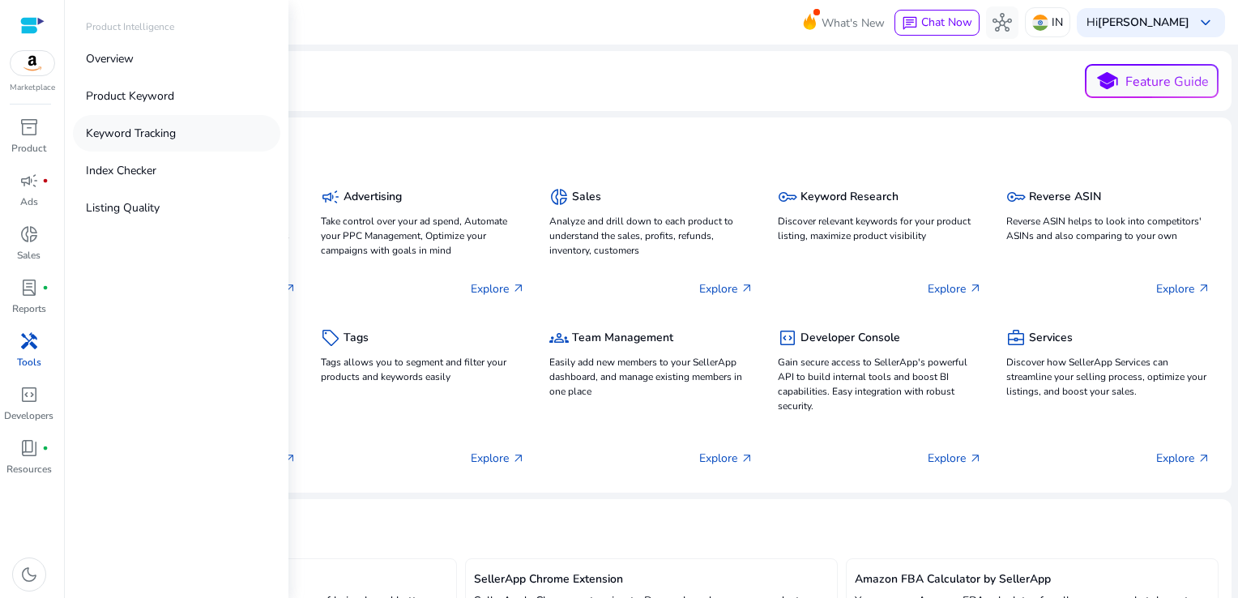
click at [136, 141] on p "Keyword Tracking" at bounding box center [131, 133] width 90 height 17
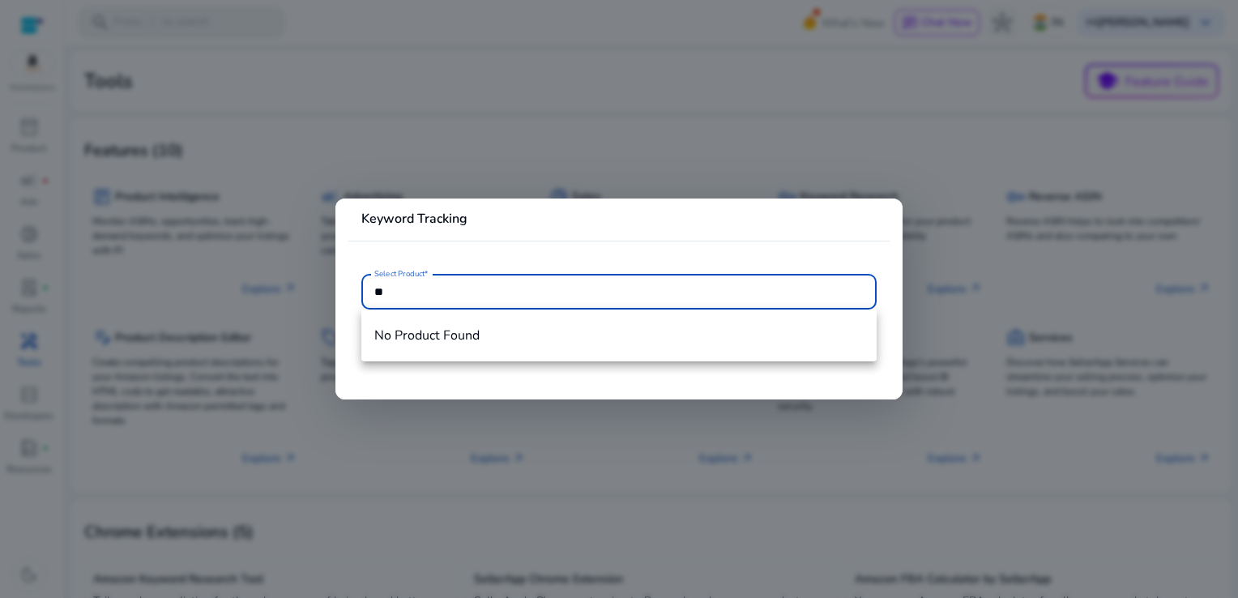
type input "*"
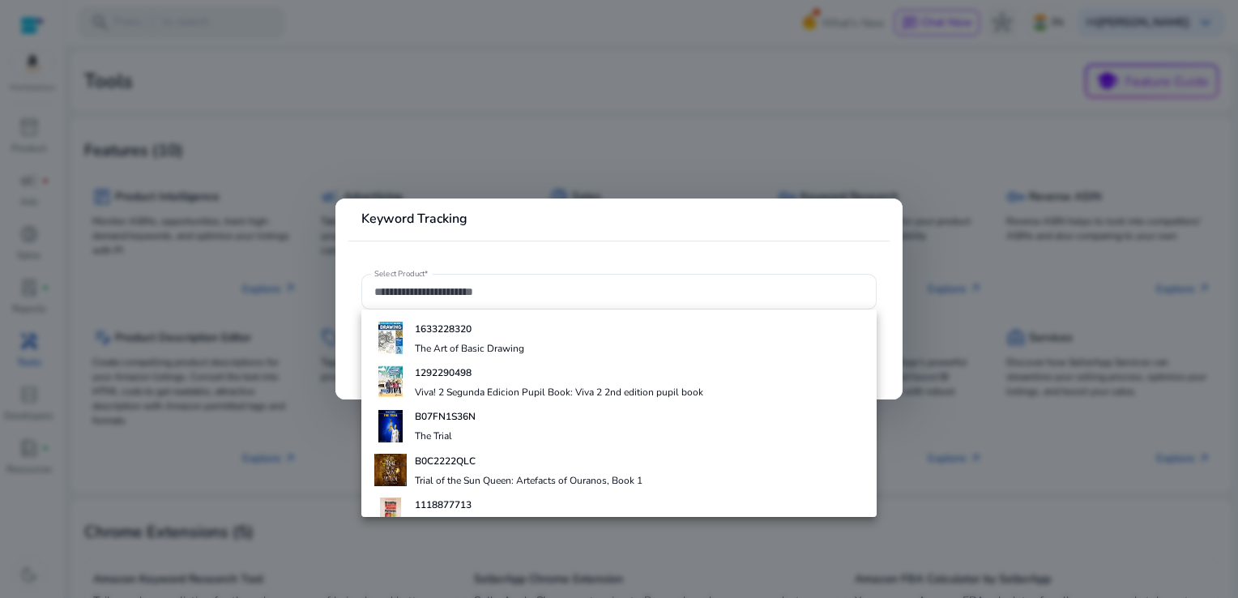
click at [160, 262] on div at bounding box center [619, 299] width 1238 height 598
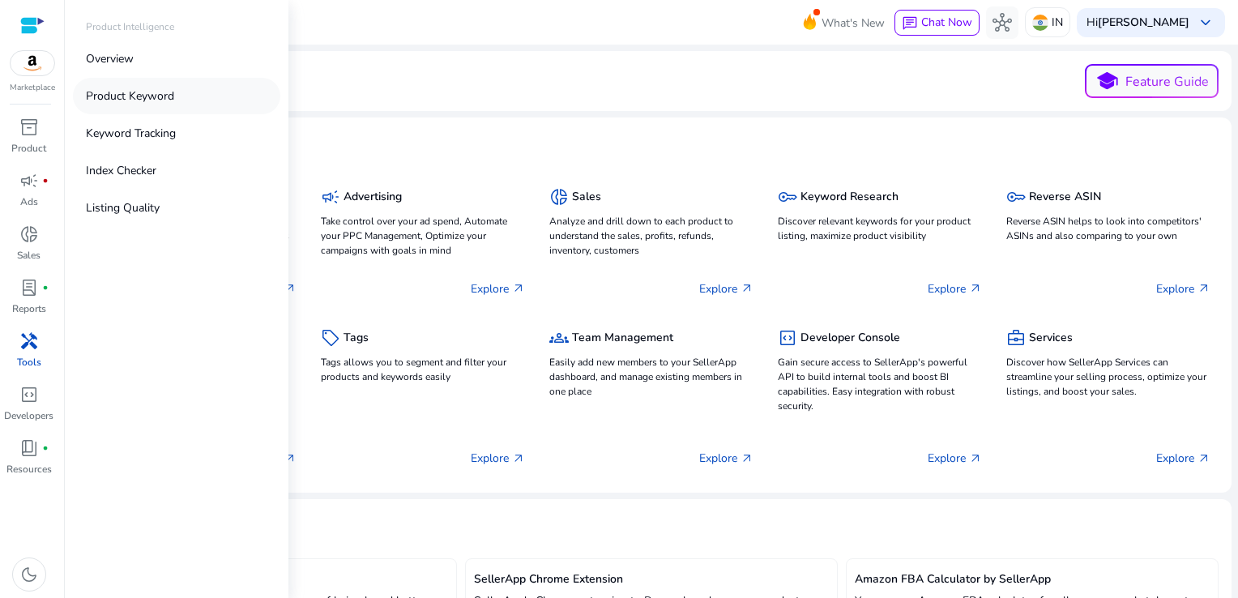
click at [106, 90] on p "Product Keyword" at bounding box center [130, 95] width 88 height 17
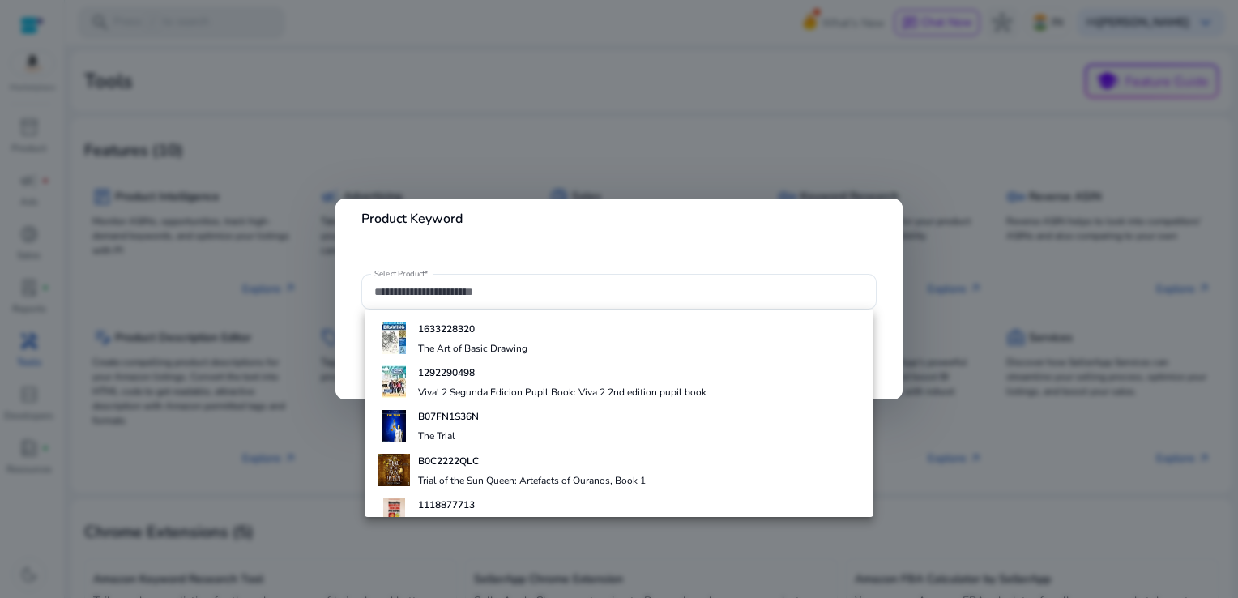
click at [441, 149] on div at bounding box center [619, 299] width 1238 height 598
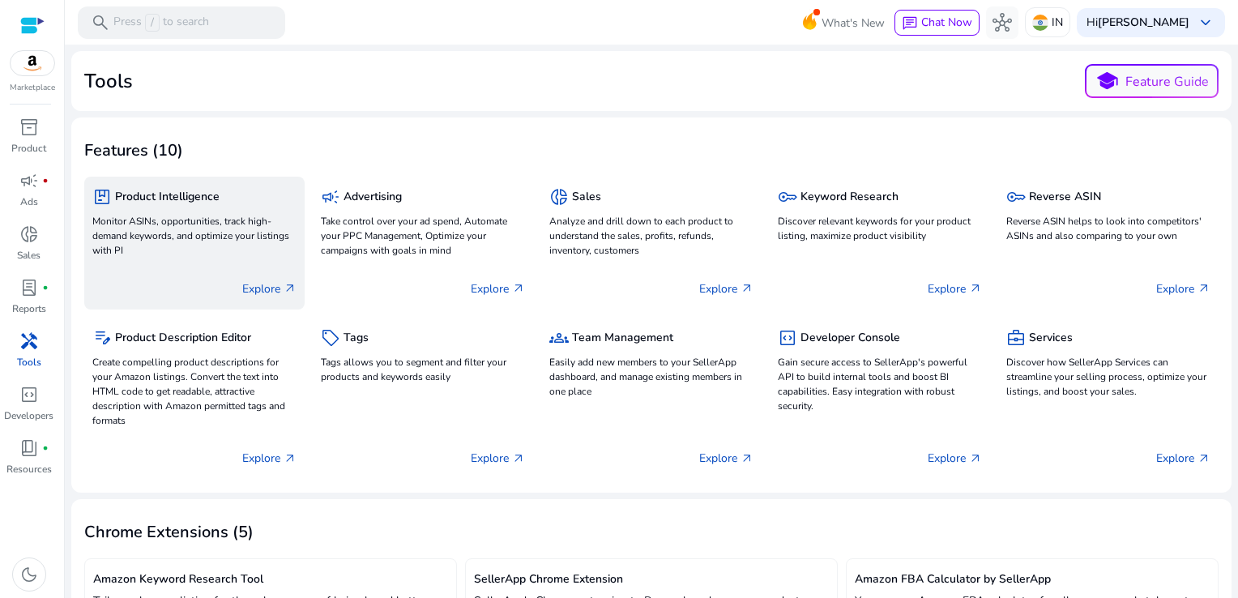
click at [243, 282] on p "Explore arrow_outward" at bounding box center [269, 288] width 54 height 17
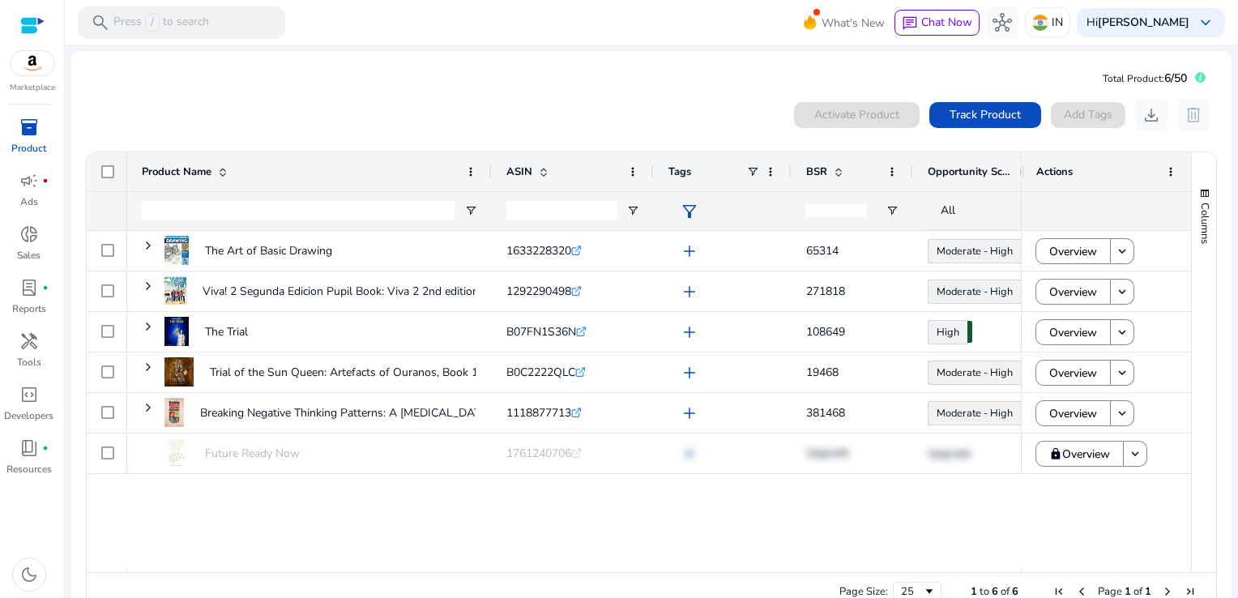
drag, startPoint x: 1230, startPoint y: 109, endPoint x: 1237, endPoint y: 6, distance: 103.1
click at [1237, 6] on html "We recommend switching to desktop view for the best experience. Marketplace inv…" at bounding box center [619, 299] width 1238 height 598
click at [32, 70] on img at bounding box center [33, 63] width 44 height 24
click at [34, 30] on div at bounding box center [32, 25] width 24 height 19
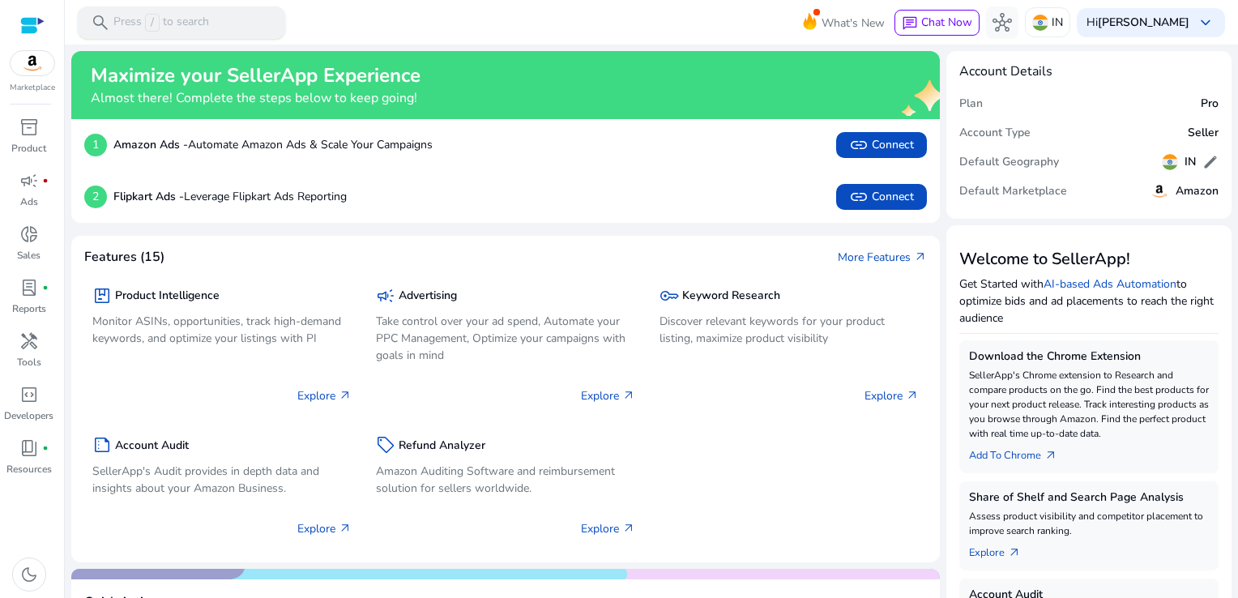
click at [123, 21] on p "Press / to search" at bounding box center [161, 23] width 96 height 18
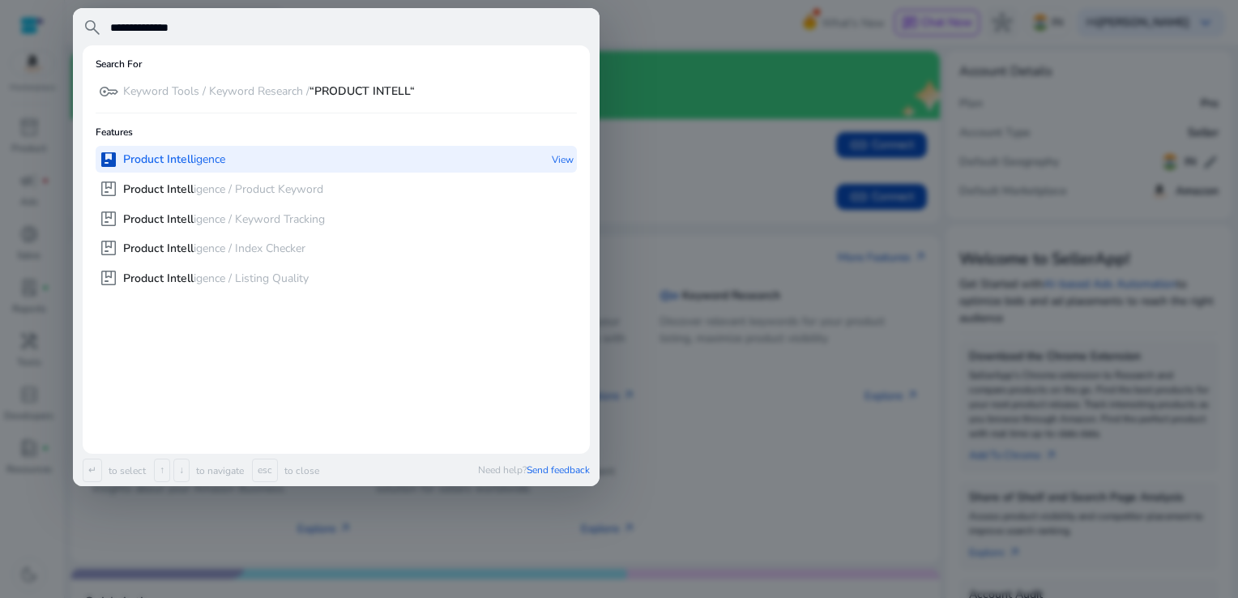
type input "**********"
click at [196, 146] on div "package Product Intell igence" at bounding box center [162, 159] width 126 height 27
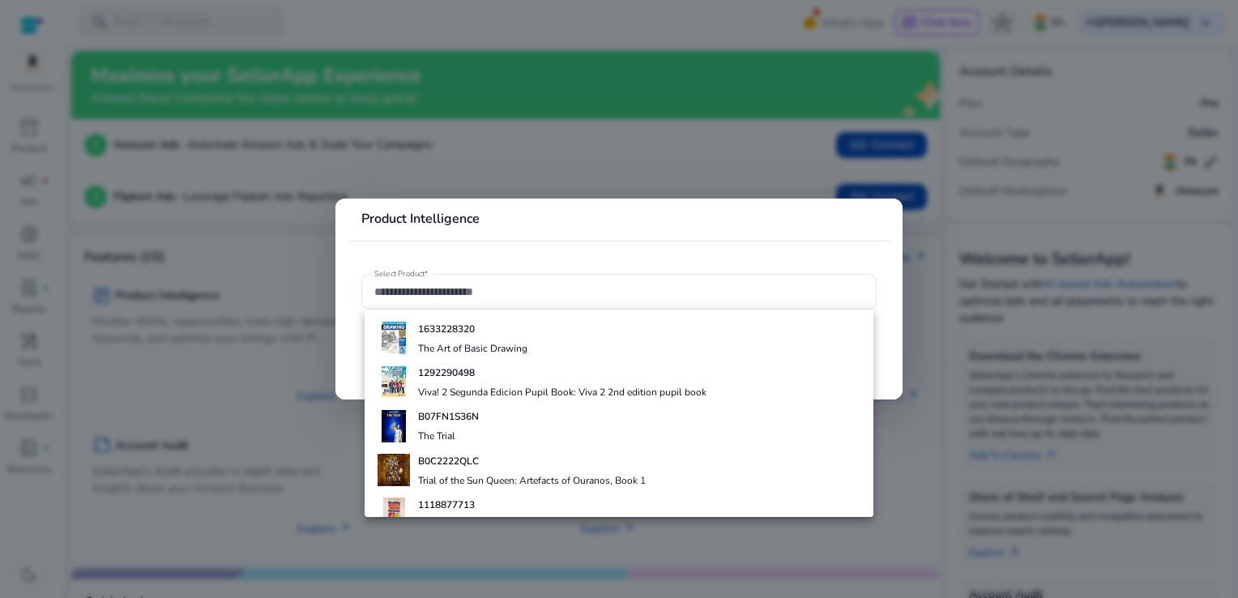
click at [165, 35] on div at bounding box center [619, 299] width 1238 height 598
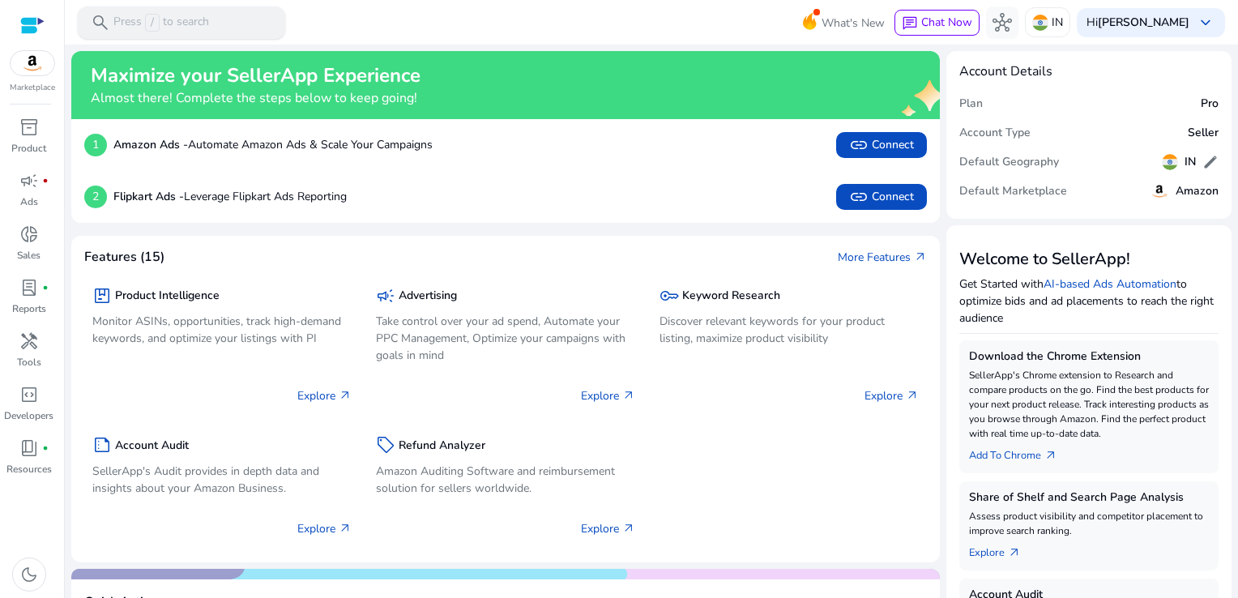
click at [165, 15] on p "Press / to search" at bounding box center [161, 23] width 96 height 18
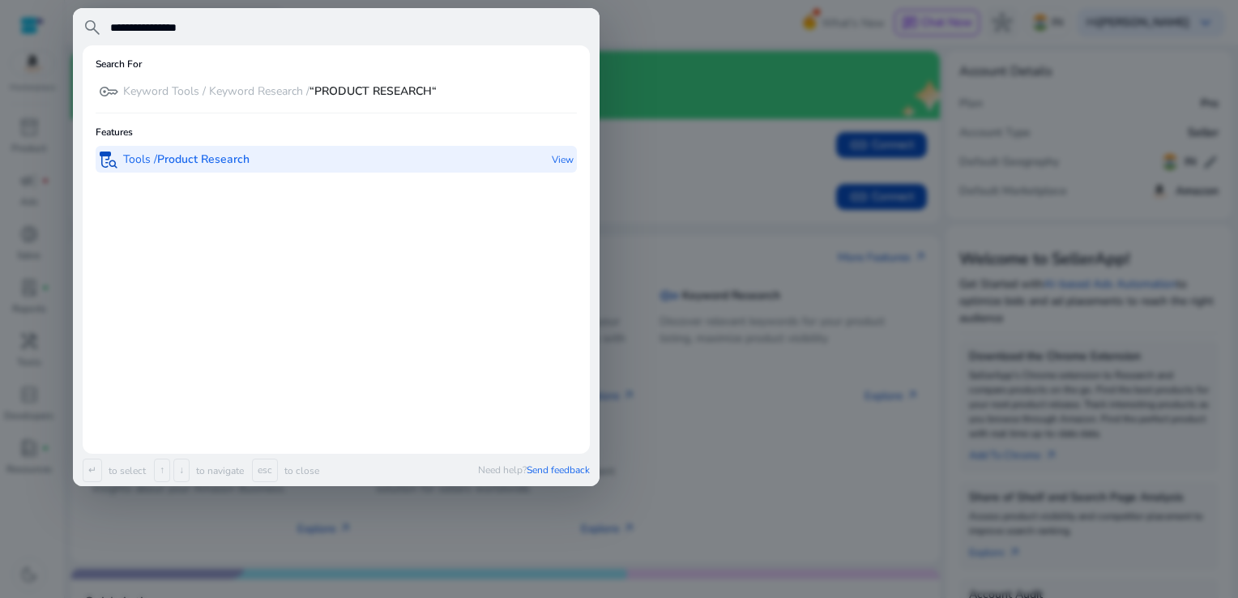
type input "**********"
click at [173, 157] on b "Product Research" at bounding box center [203, 158] width 92 height 15
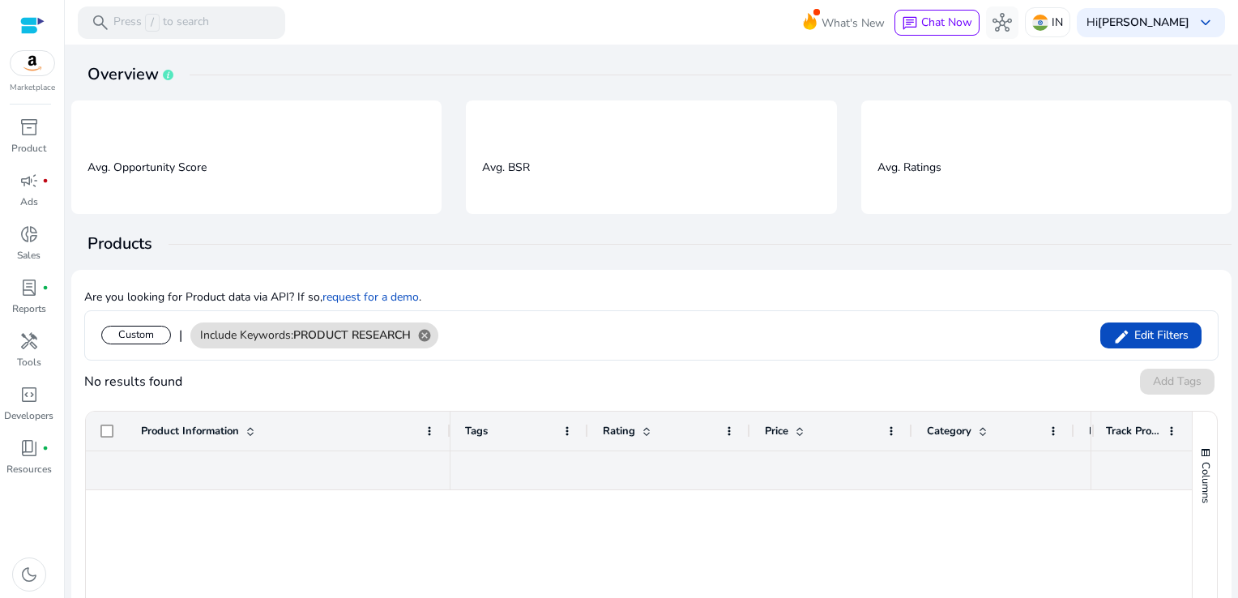
scroll to position [228, 0]
